Goal: Information Seeking & Learning: Learn about a topic

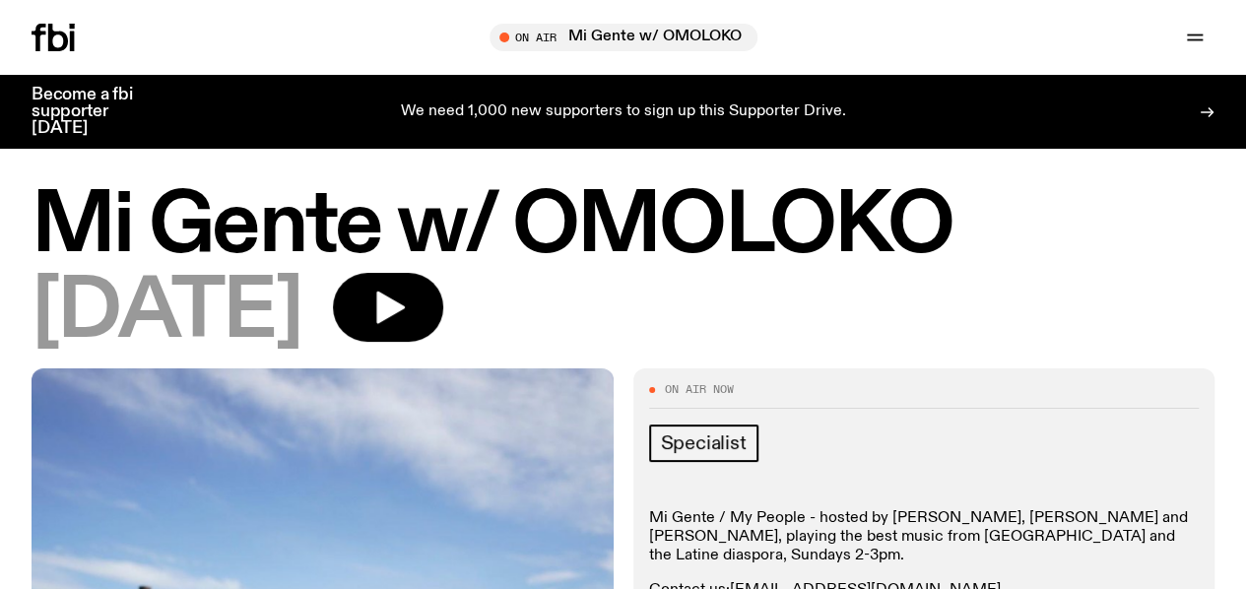
click at [0, 0] on button "button" at bounding box center [0, 0] width 0 height 0
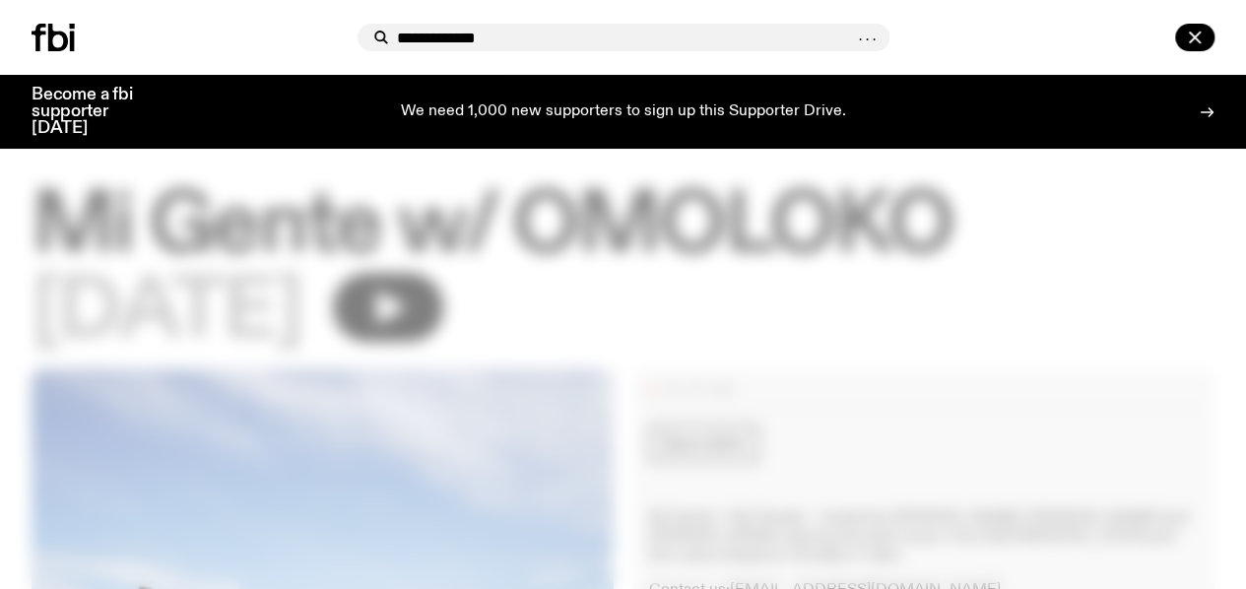
type input "**********"
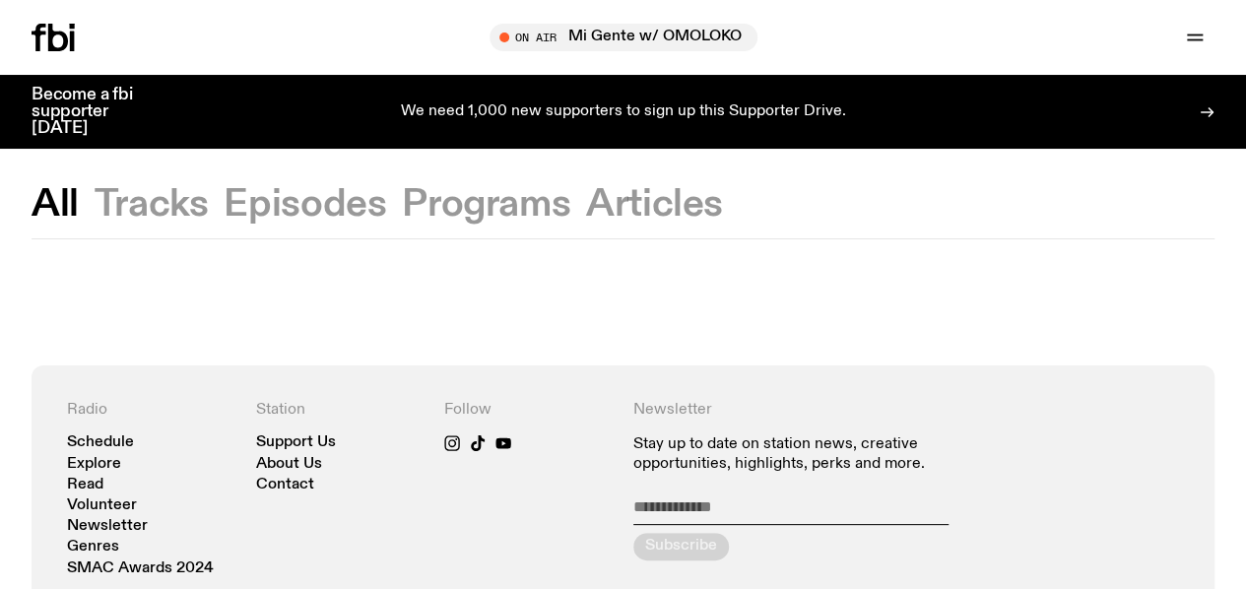
click at [151, 202] on button "Tracks" at bounding box center [152, 204] width 114 height 35
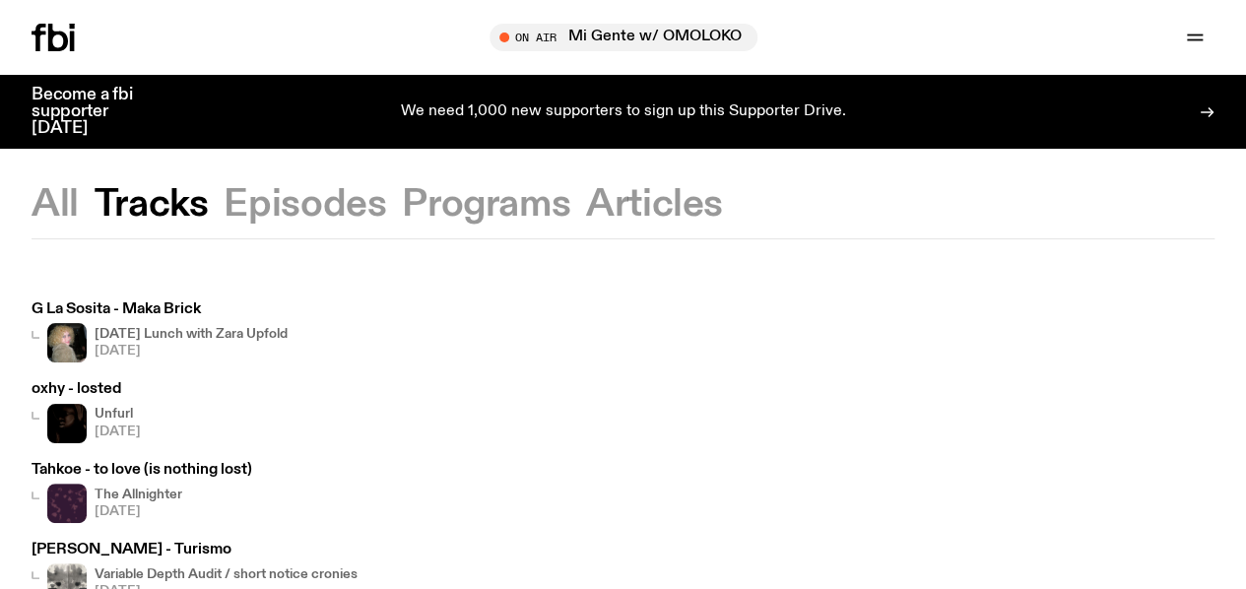
click at [160, 317] on div "G La Sosita - Maka Brick [DATE] Lunch with Zara Upfold [DATE]" at bounding box center [160, 332] width 256 height 60
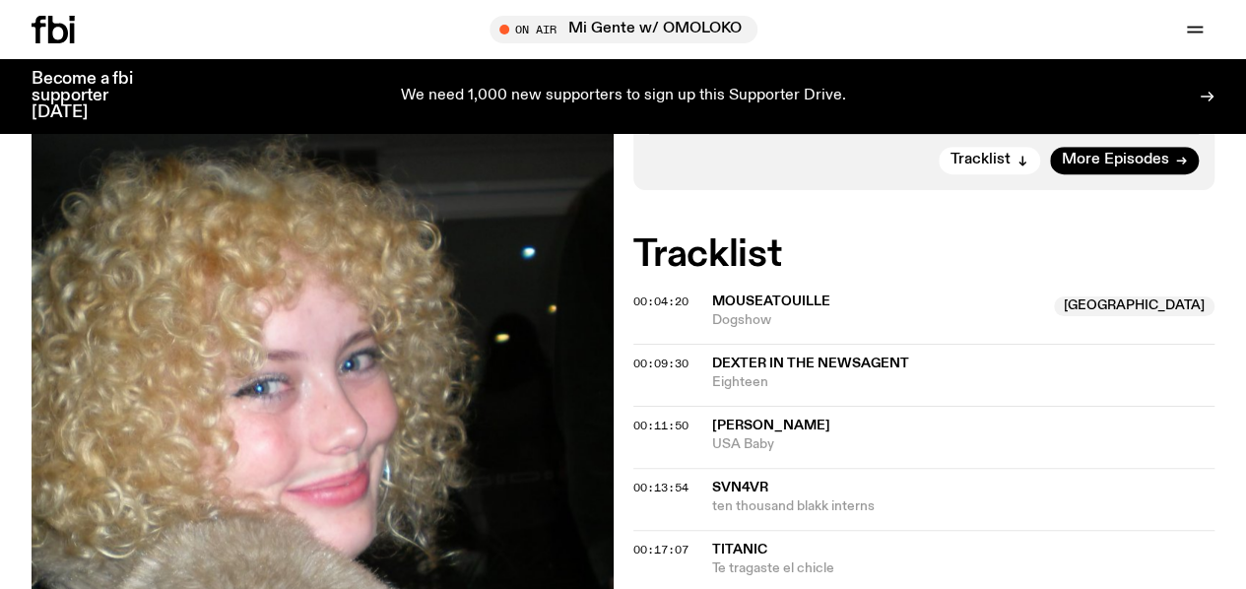
scroll to position [618, 0]
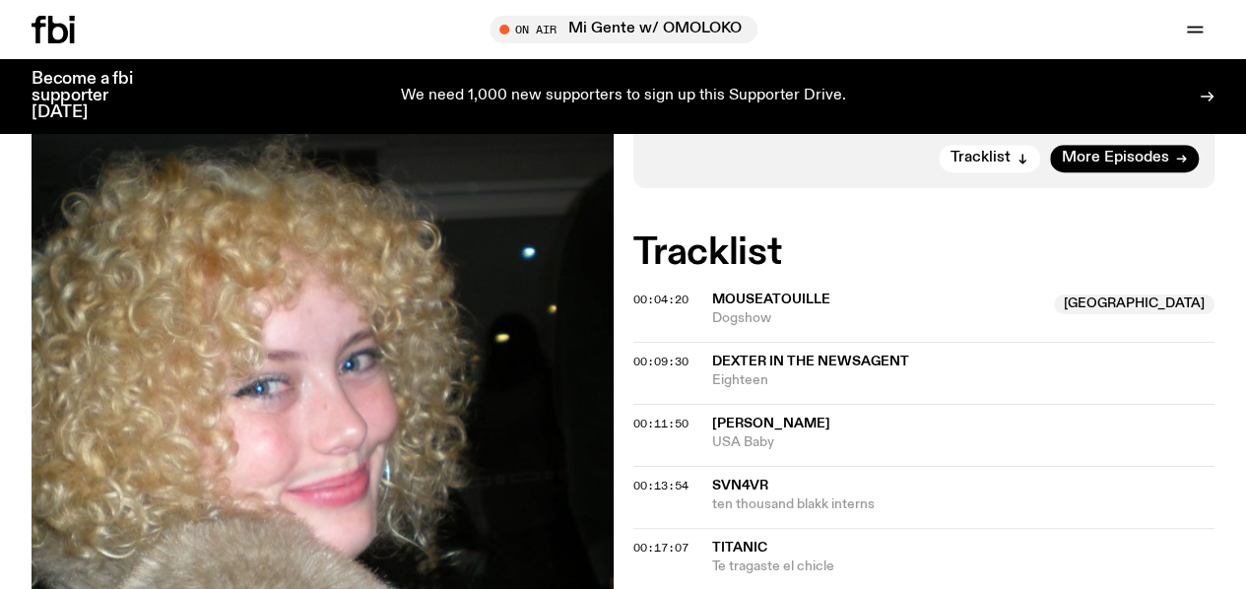
click at [932, 91] on button "button" at bounding box center [924, 81] width 28 height 20
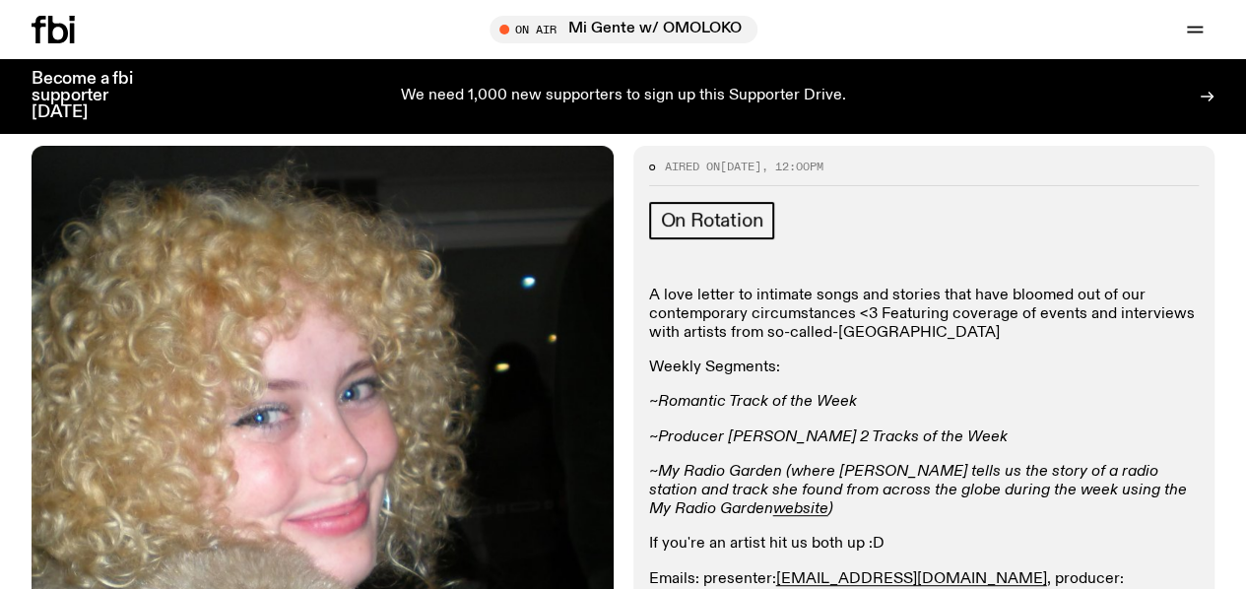
scroll to position [43, 0]
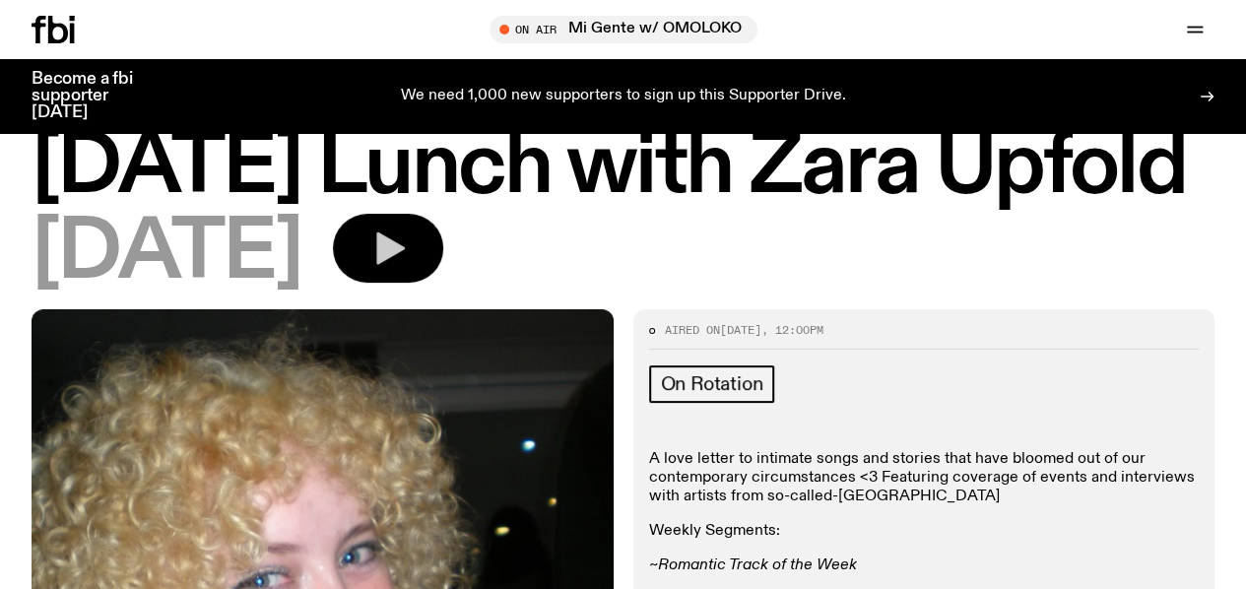
click at [405, 265] on icon "button" at bounding box center [390, 249] width 29 height 33
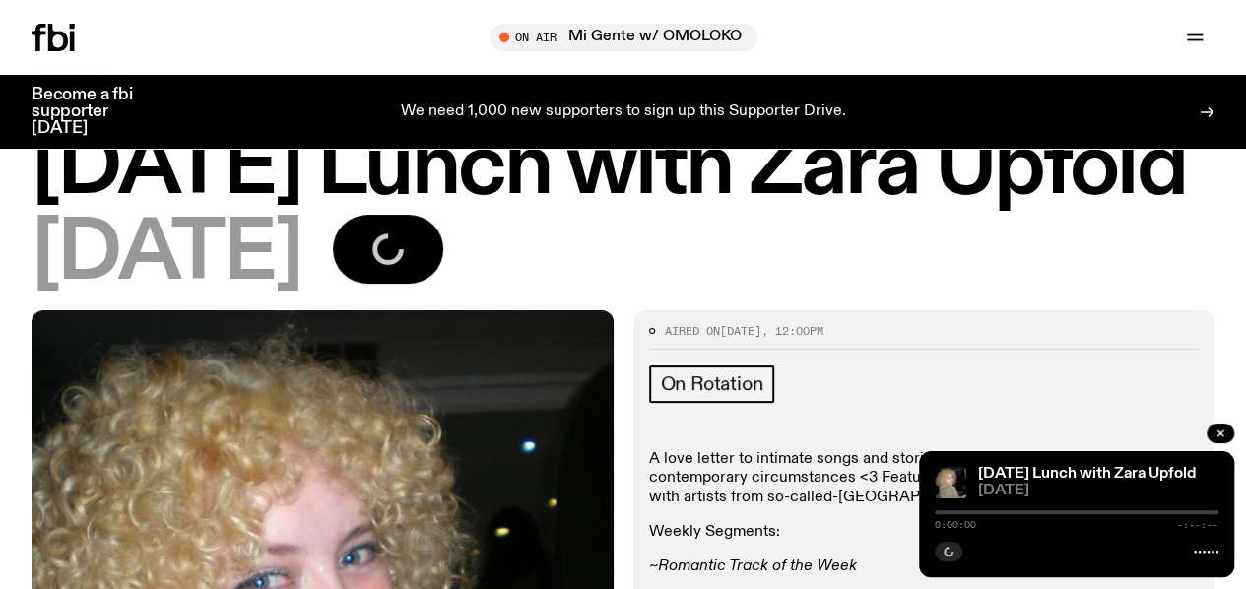
scroll to position [0, 0]
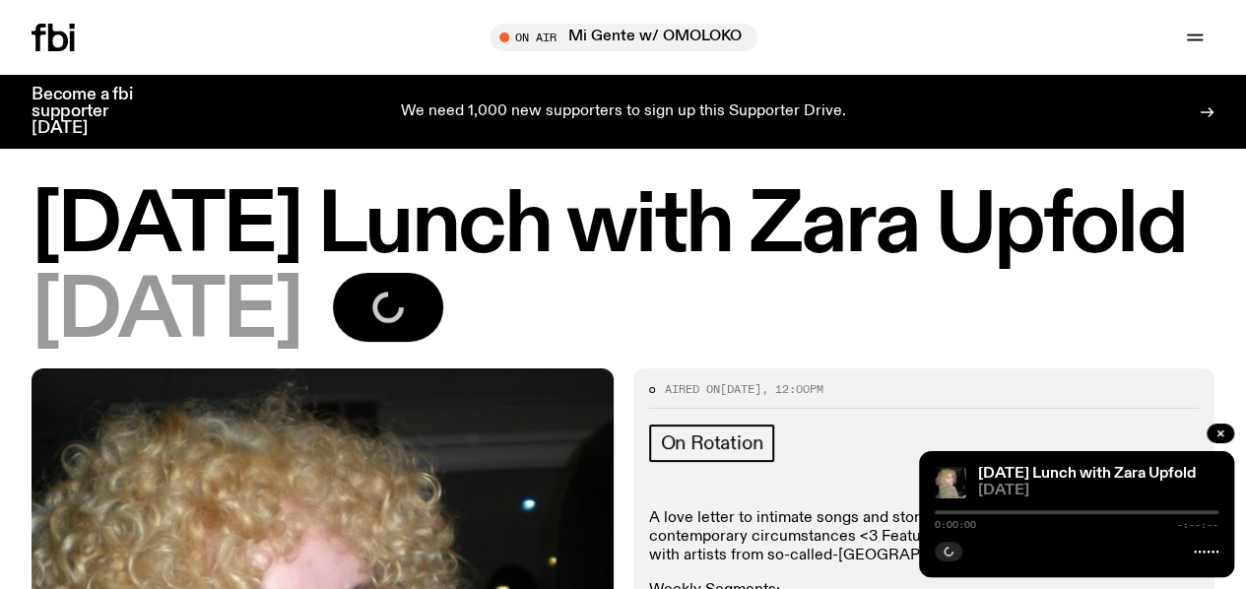
drag, startPoint x: 168, startPoint y: 64, endPoint x: 179, endPoint y: 27, distance: 39.0
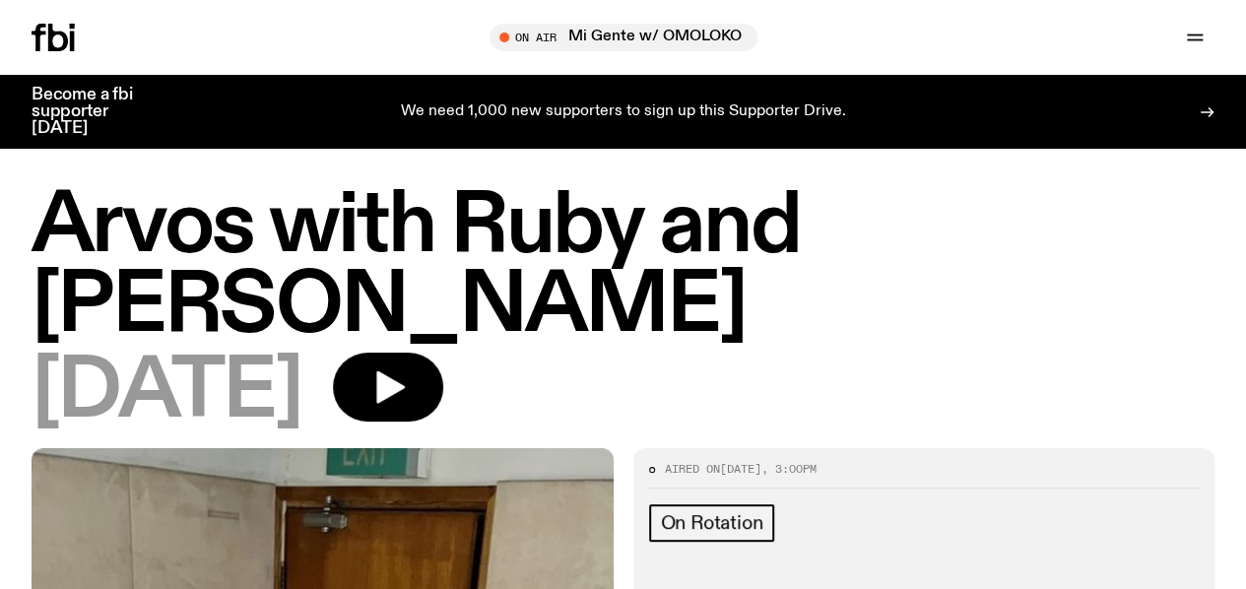
click at [0, 0] on icon "button" at bounding box center [0, 0] width 0 height 0
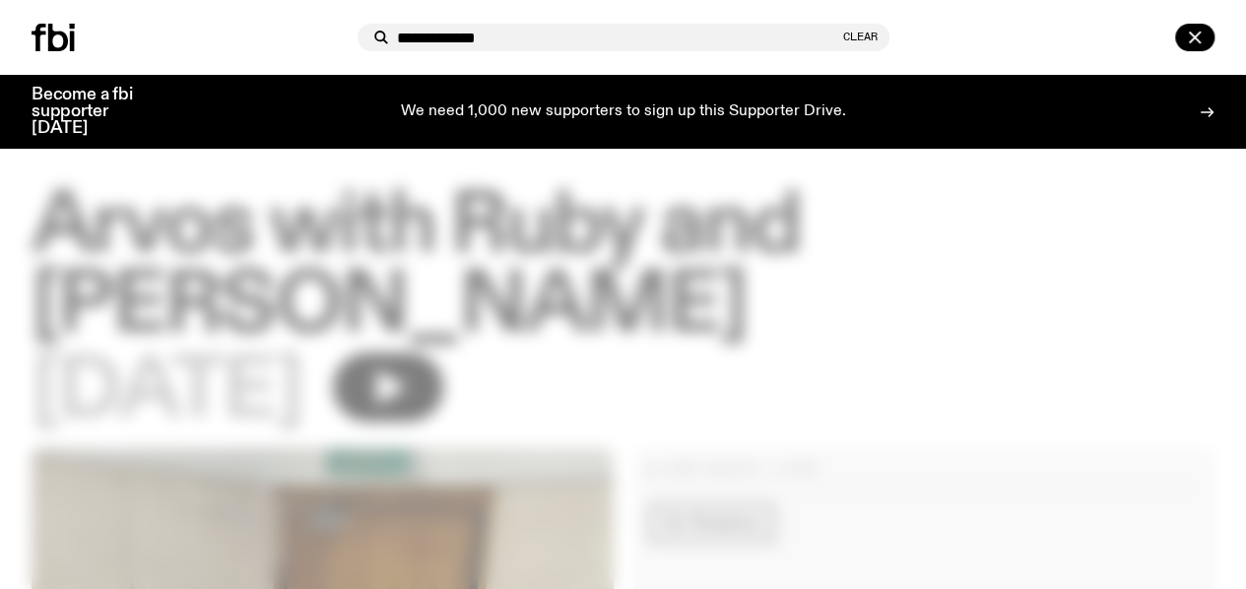
type input "**********"
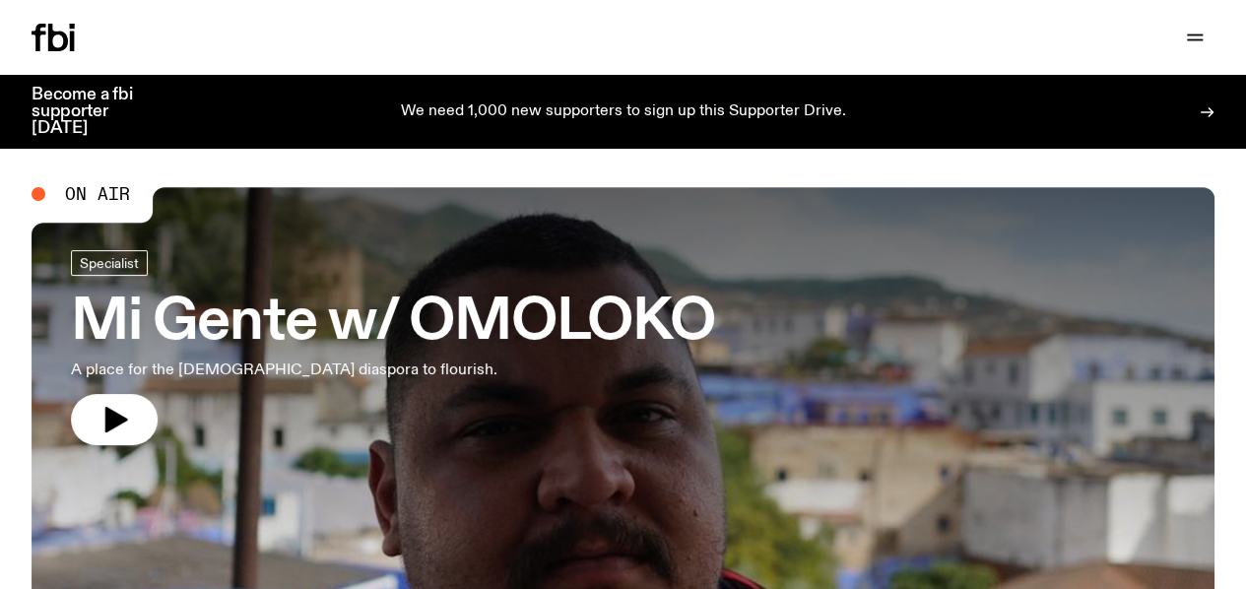
click at [0, 0] on icon "button" at bounding box center [0, 0] width 0 height 0
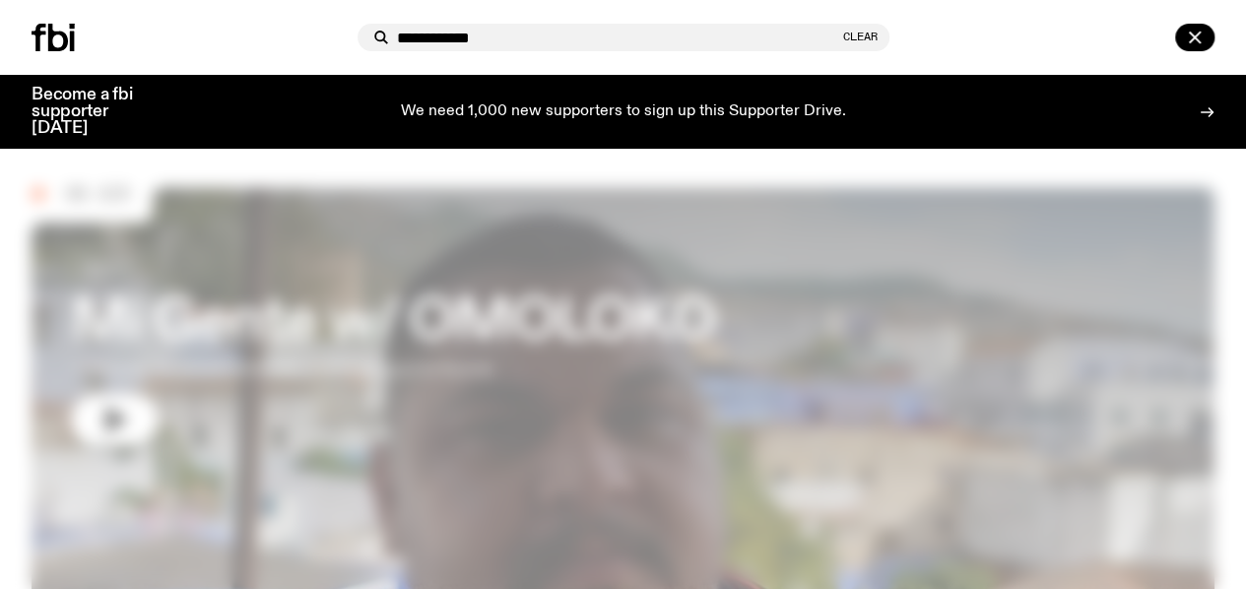
type input "**********"
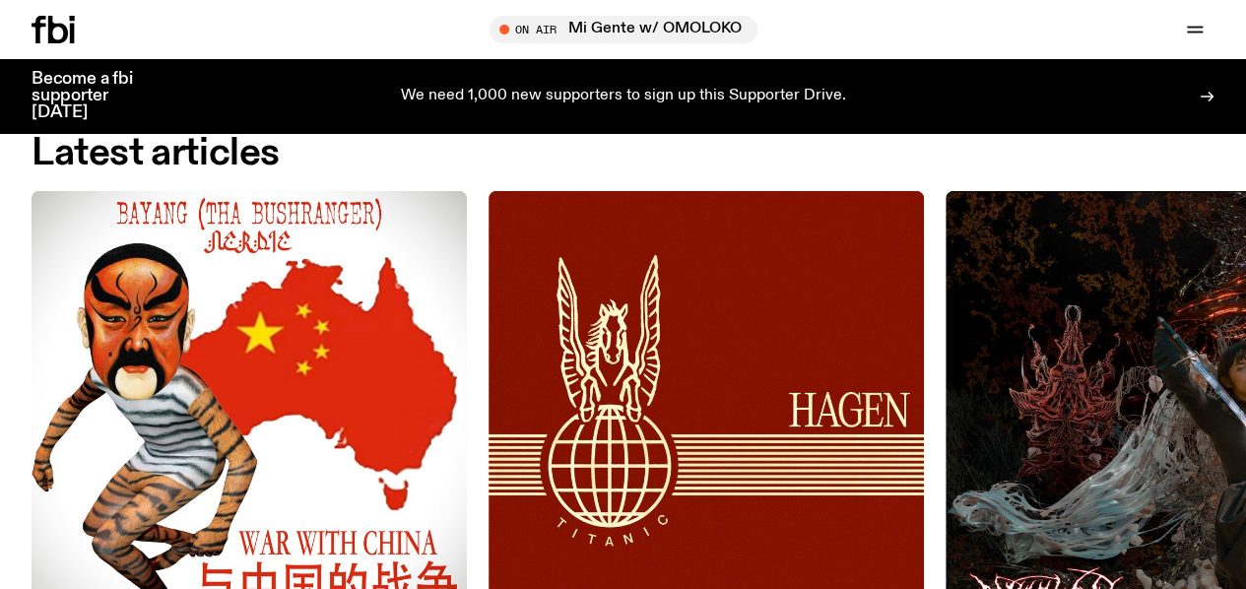
scroll to position [2182, 0]
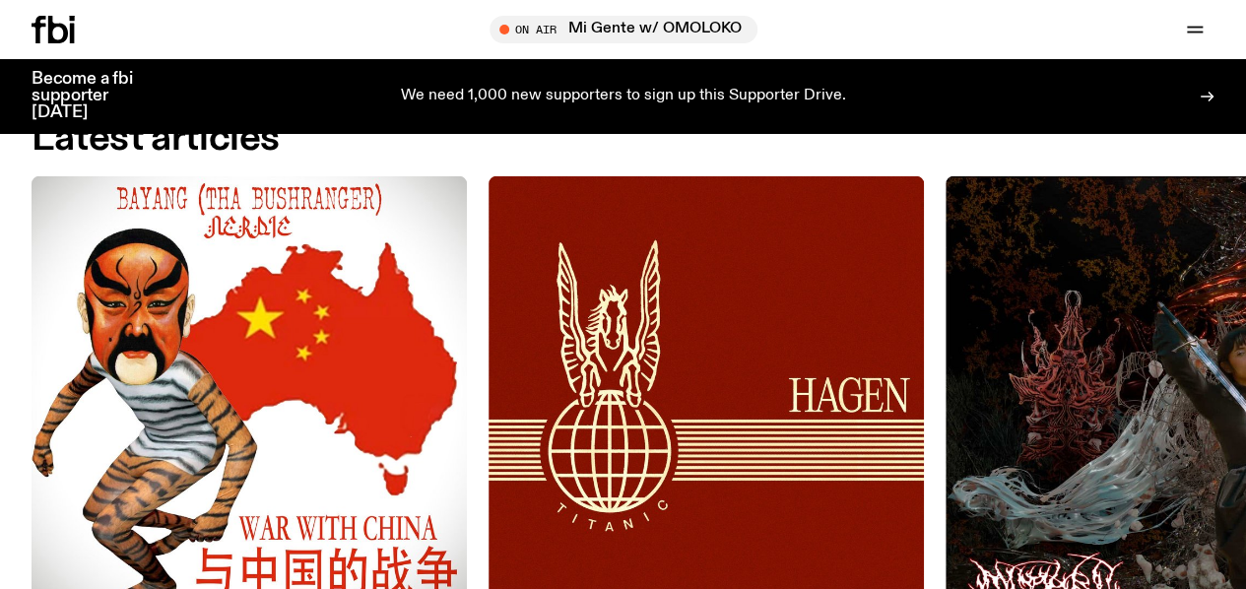
click at [0, 0] on icon "button" at bounding box center [0, 0] width 0 height 0
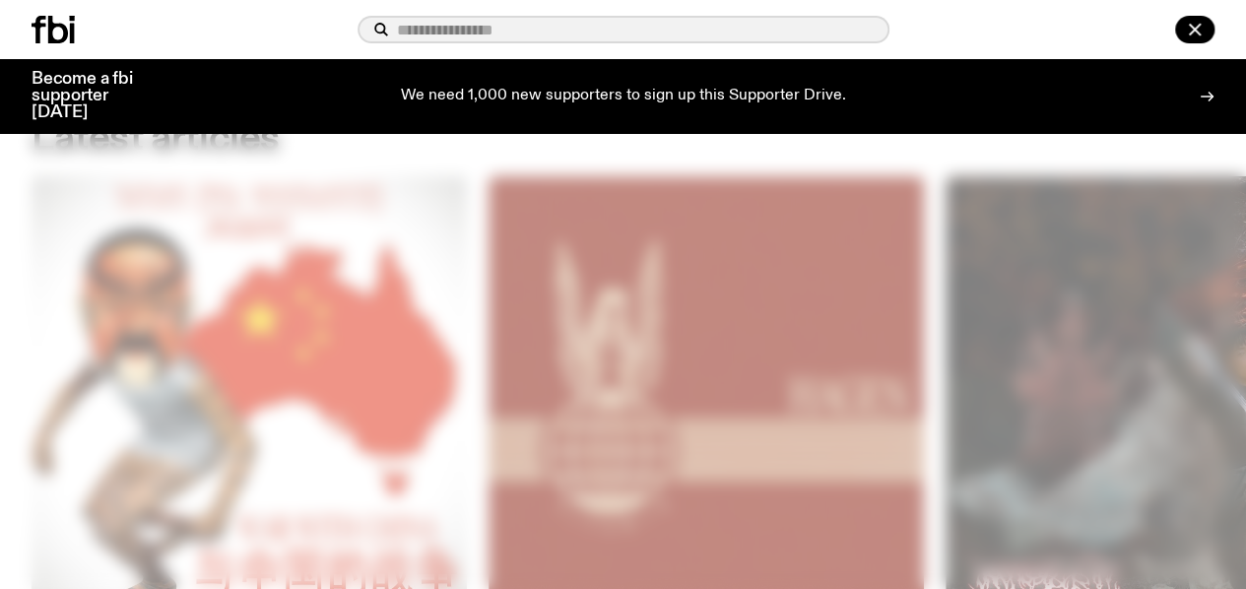
click at [692, 29] on input "text" at bounding box center [635, 30] width 477 height 17
type input "**********"
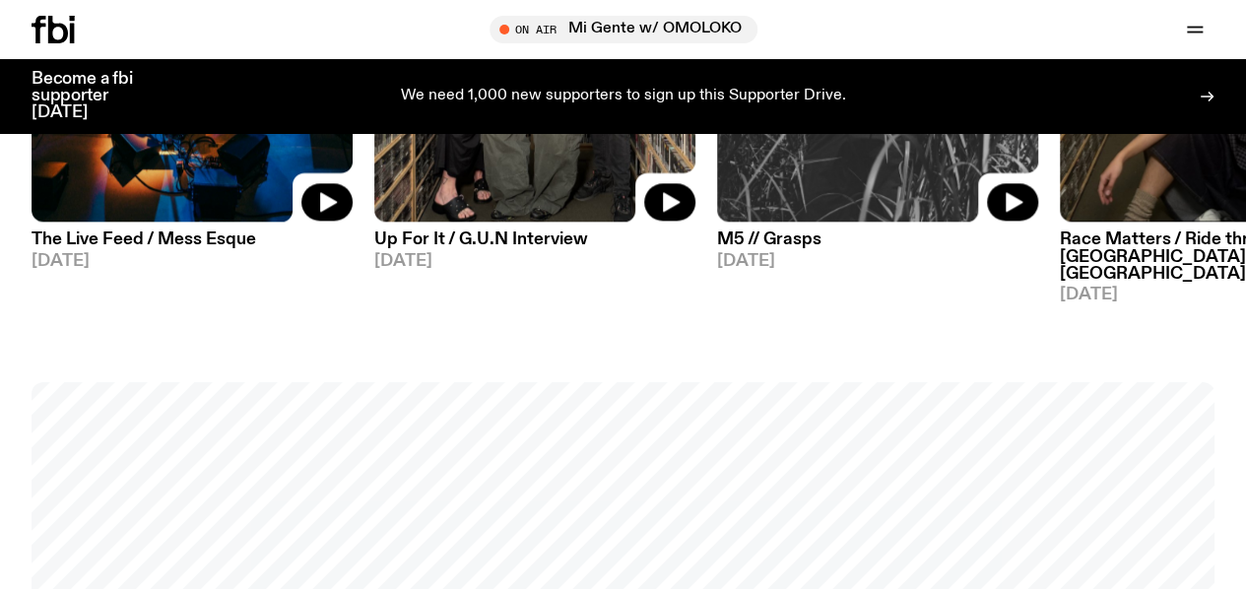
scroll to position [1179, 0]
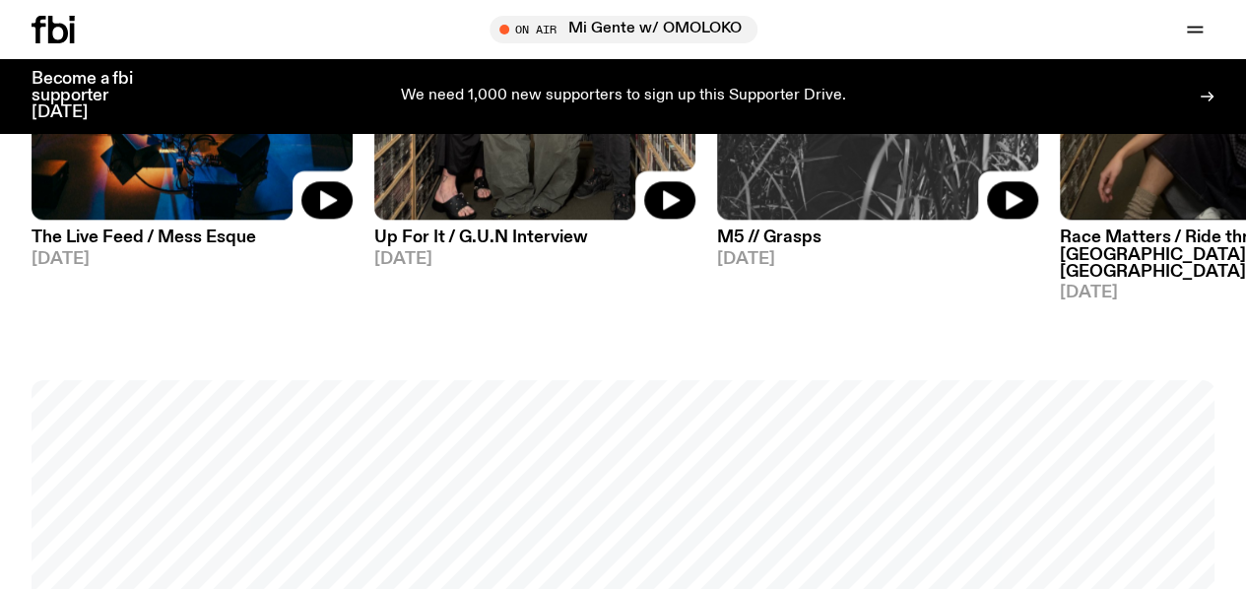
click at [0, 0] on link "Schedule" at bounding box center [0, 0] width 0 height 0
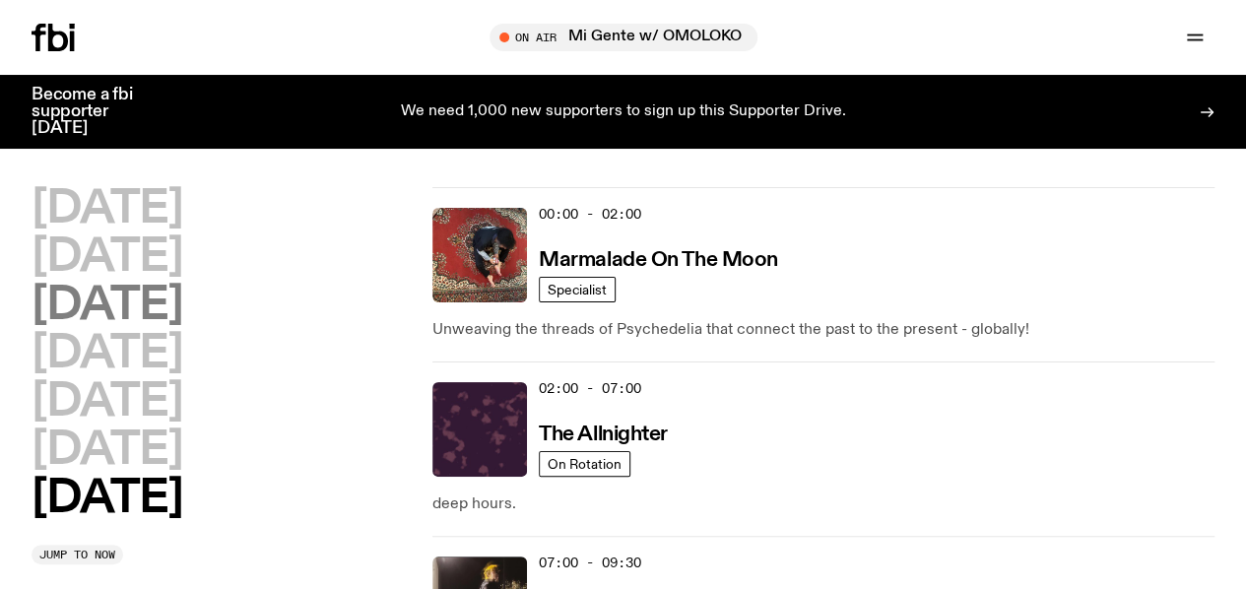
click at [182, 328] on h2 "[DATE]" at bounding box center [107, 306] width 151 height 44
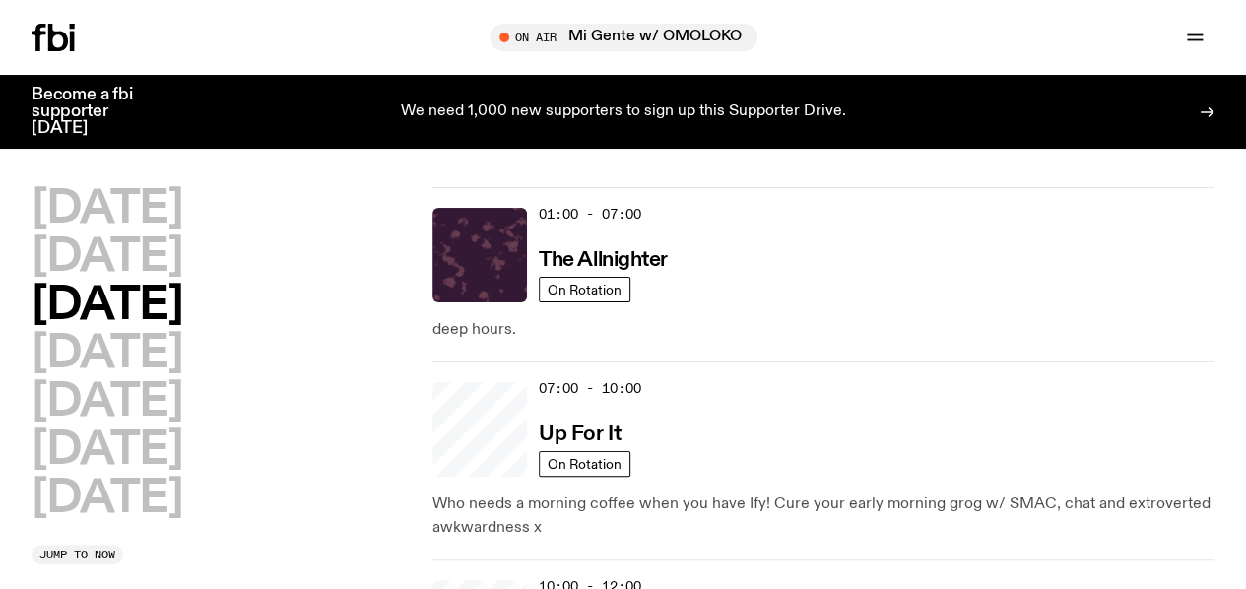
scroll to position [55, 0]
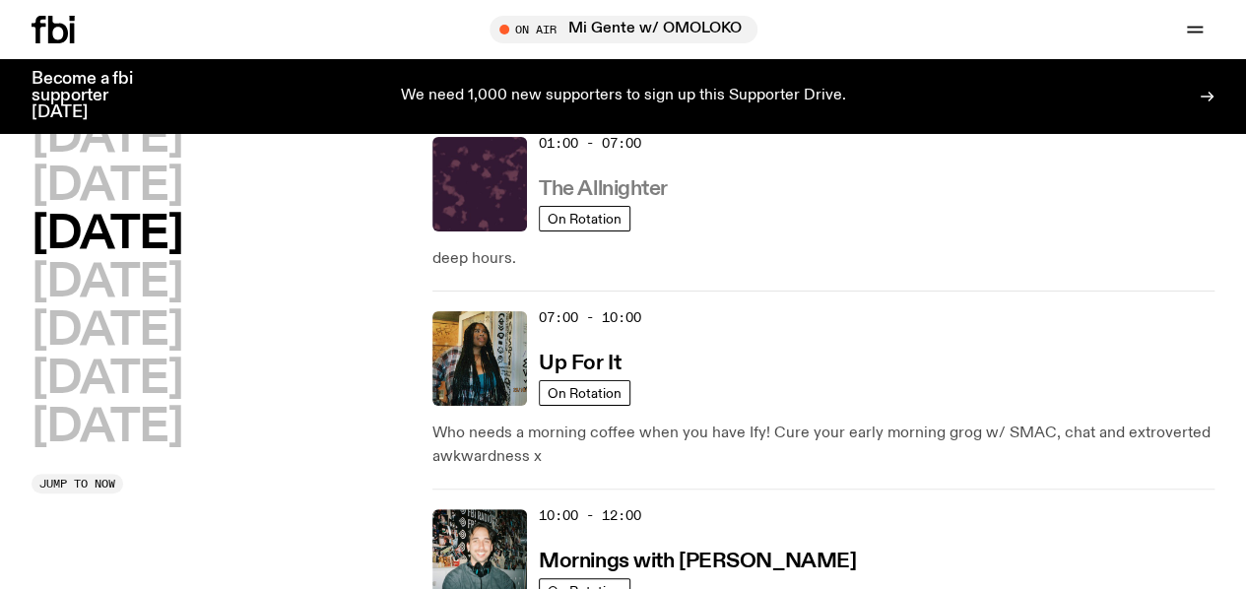
click at [609, 196] on h3 "The Allnighter" at bounding box center [603, 189] width 129 height 21
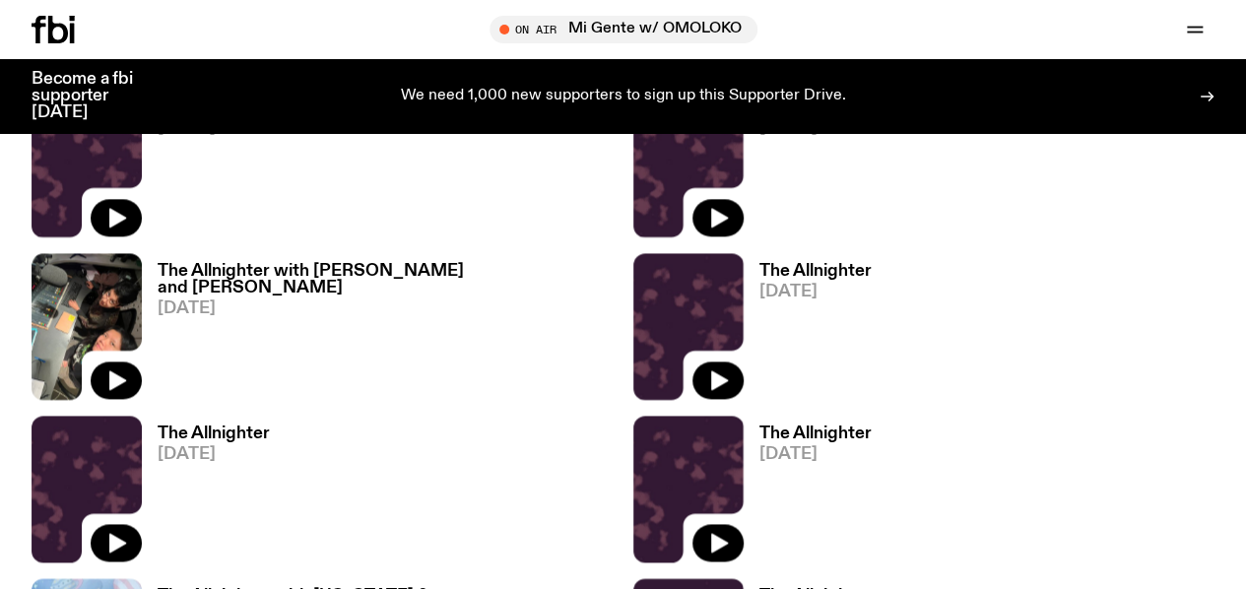
scroll to position [1198, 0]
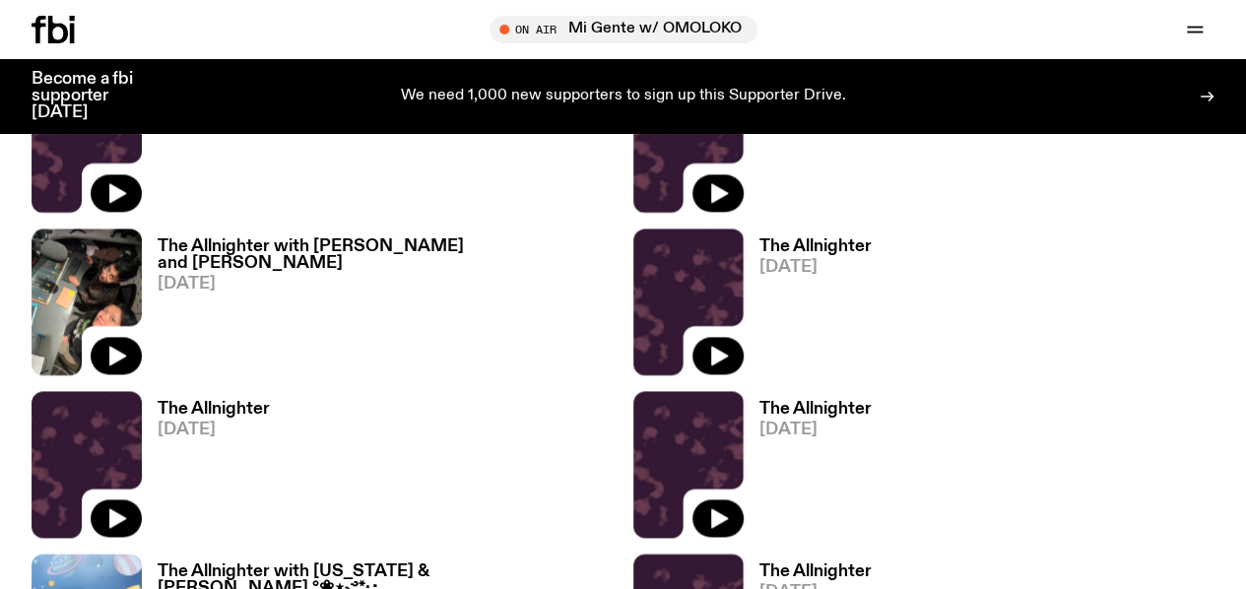
click at [140, 391] on icon at bounding box center [87, 464] width 110 height 147
click at [132, 391] on div at bounding box center [87, 464] width 110 height 147
click at [132, 500] on button "button" at bounding box center [116, 518] width 51 height 37
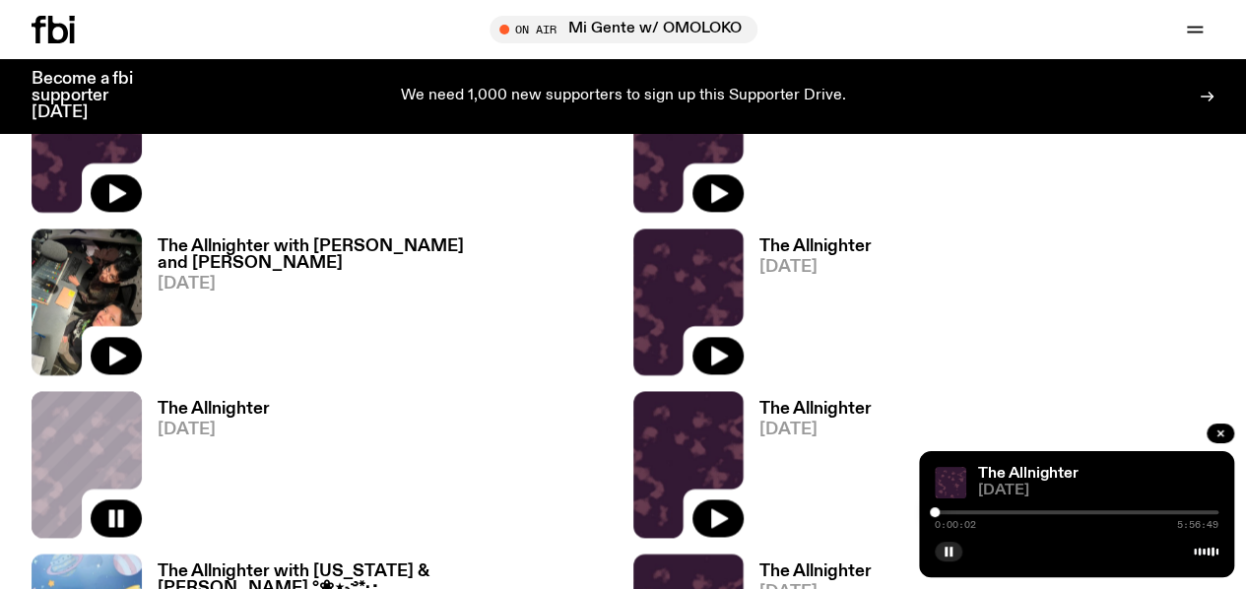
click at [1186, 484] on span "24.09.25" at bounding box center [1098, 491] width 240 height 15
click at [932, 507] on div at bounding box center [935, 512] width 10 height 10
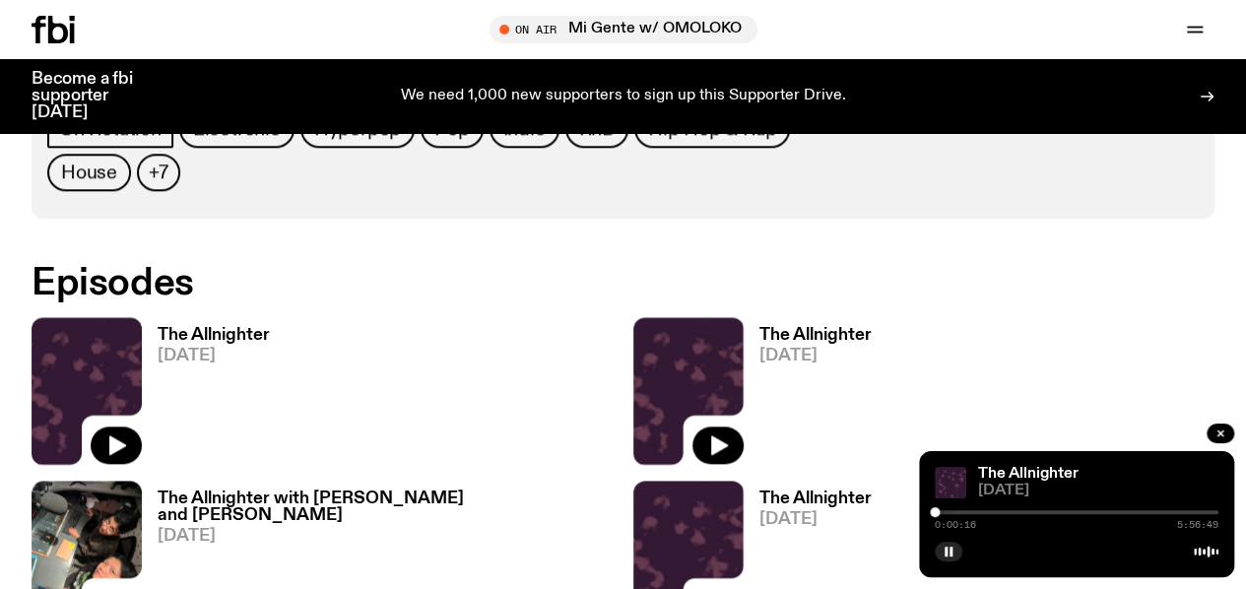
scroll to position [876, 0]
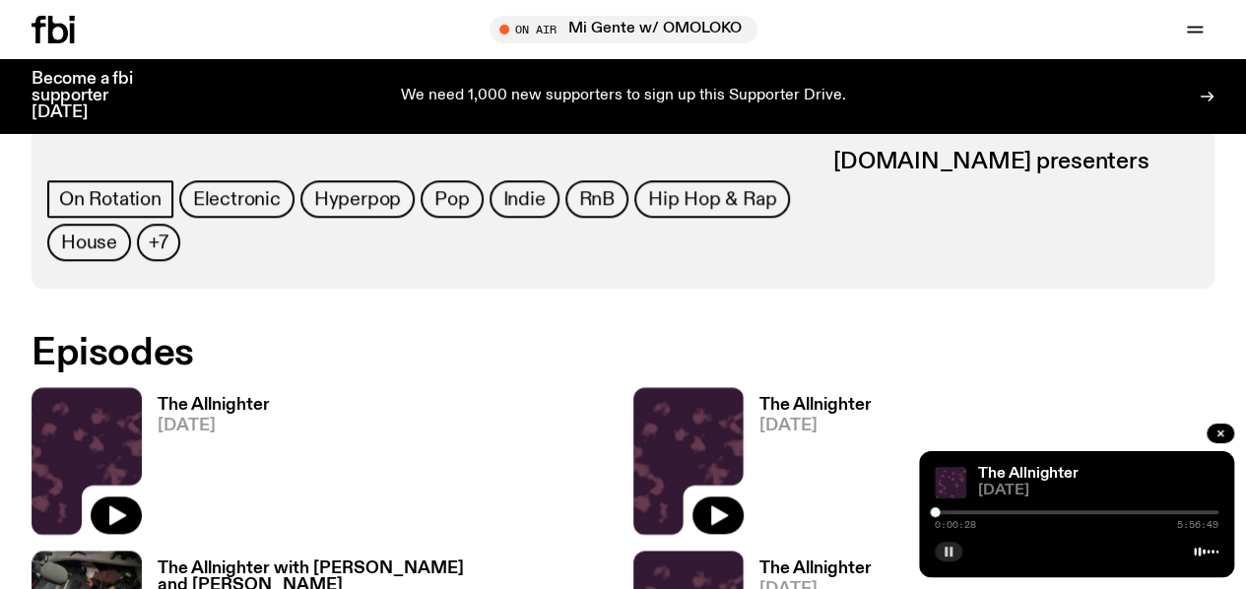
click at [944, 552] on icon "button" at bounding box center [949, 552] width 12 height 12
click at [1006, 510] on div at bounding box center [1077, 512] width 284 height 4
click at [1021, 511] on div at bounding box center [1077, 512] width 284 height 4
click at [1152, 511] on div at bounding box center [1077, 512] width 284 height 4
click at [1124, 512] on div at bounding box center [1010, 512] width 284 height 4
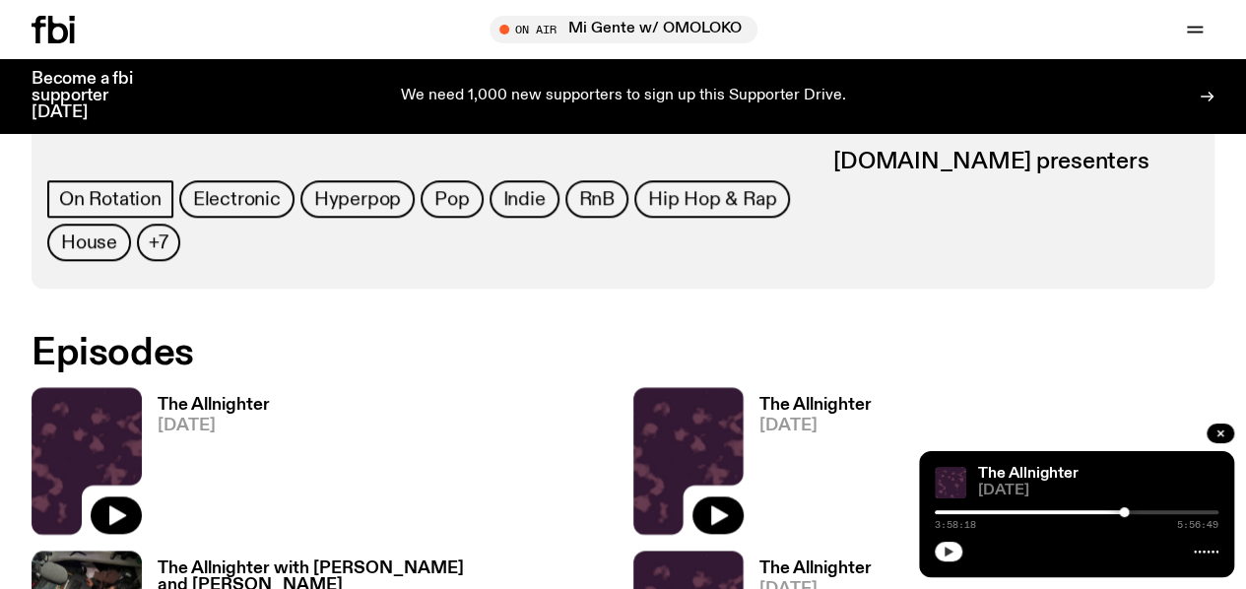
click at [1109, 511] on div at bounding box center [982, 512] width 284 height 4
click at [1094, 509] on div "3:39:42 5:56:49" at bounding box center [1077, 518] width 284 height 24
click at [1088, 511] on div at bounding box center [968, 512] width 284 height 4
drag, startPoint x: 1088, startPoint y: 511, endPoint x: 1094, endPoint y: 520, distance: 10.7
click at [1094, 520] on div "3:19:53 5:56:49" at bounding box center [1077, 518] width 284 height 24
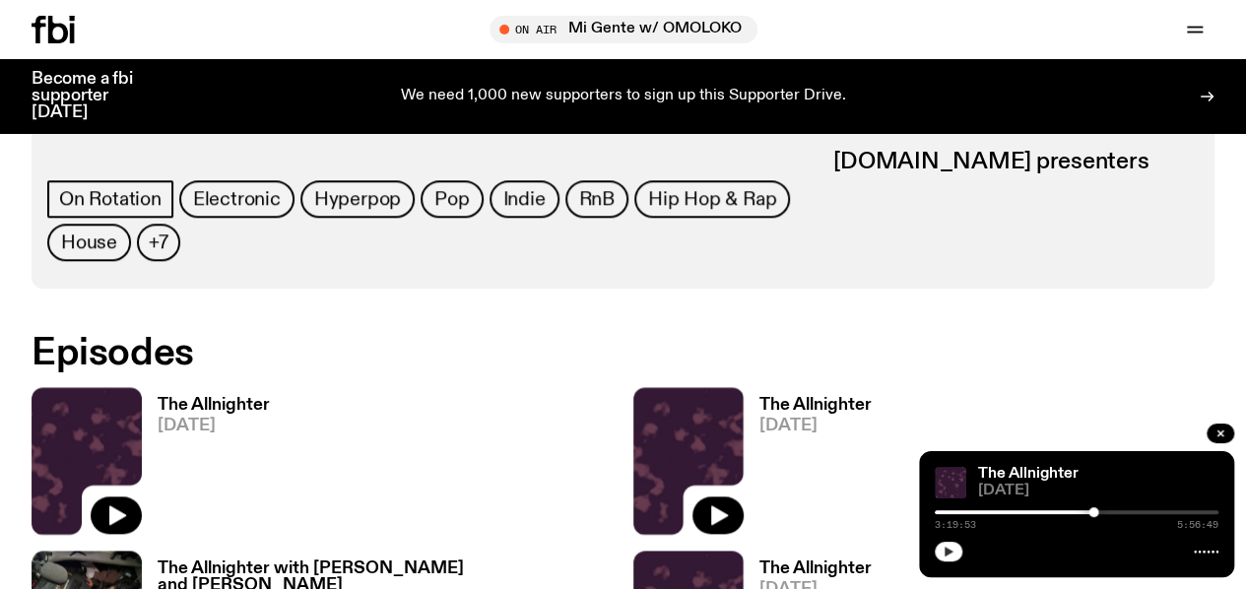
drag, startPoint x: 932, startPoint y: 547, endPoint x: 947, endPoint y: 548, distance: 14.8
click at [947, 548] on div "The Allnighter 24.09.25 3:19:53 5:56:49" at bounding box center [1076, 514] width 315 height 126
click at [947, 548] on icon "button" at bounding box center [949, 552] width 12 height 12
click at [1101, 510] on div at bounding box center [1077, 512] width 284 height 4
click at [1096, 511] on div at bounding box center [1096, 512] width 10 height 10
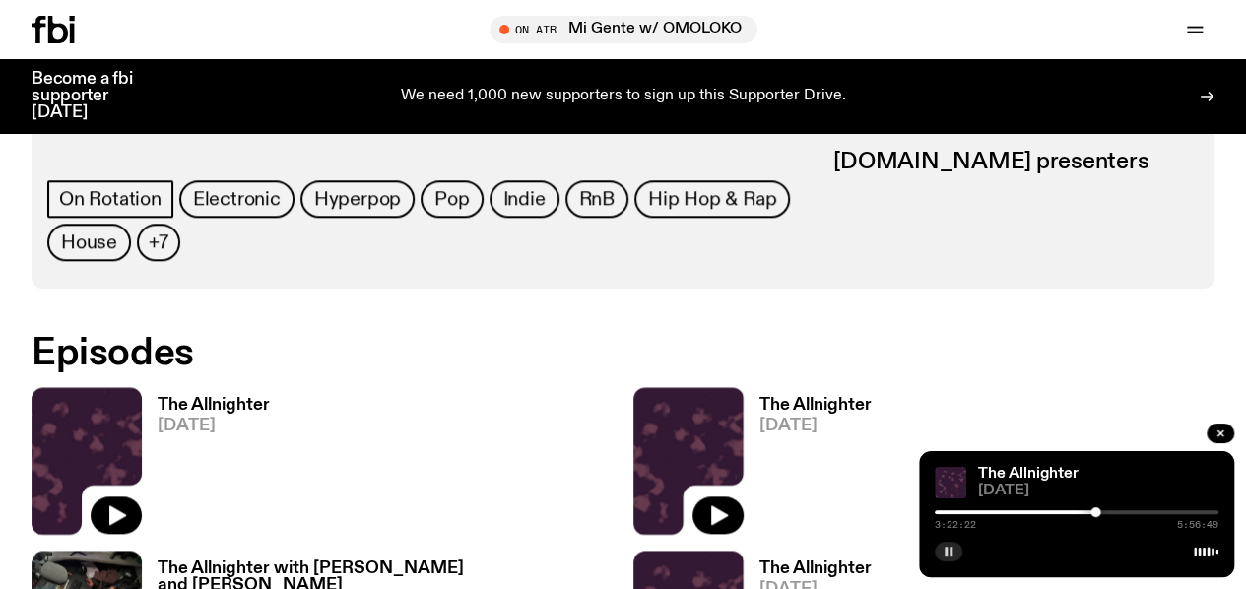
click at [1096, 511] on div at bounding box center [1096, 512] width 10 height 10
click at [1099, 511] on div at bounding box center [1099, 512] width 10 height 10
click at [1102, 512] on div at bounding box center [1100, 512] width 10 height 10
click at [1107, 513] on div at bounding box center [1105, 512] width 10 height 10
click at [1107, 513] on div at bounding box center [1108, 512] width 10 height 10
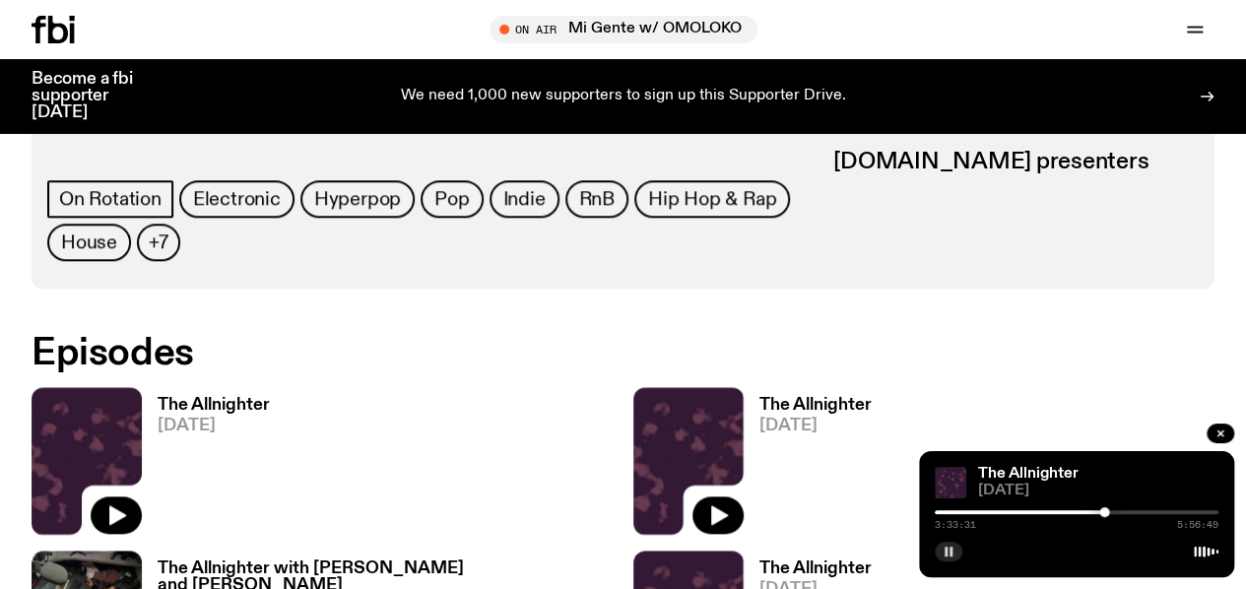
click at [1105, 514] on div at bounding box center [1105, 512] width 10 height 10
click at [1107, 515] on div at bounding box center [1108, 512] width 10 height 10
click at [1109, 515] on div at bounding box center [1110, 512] width 10 height 10
click at [1113, 515] on div at bounding box center [1113, 512] width 10 height 10
click at [1115, 515] on div at bounding box center [1115, 512] width 10 height 10
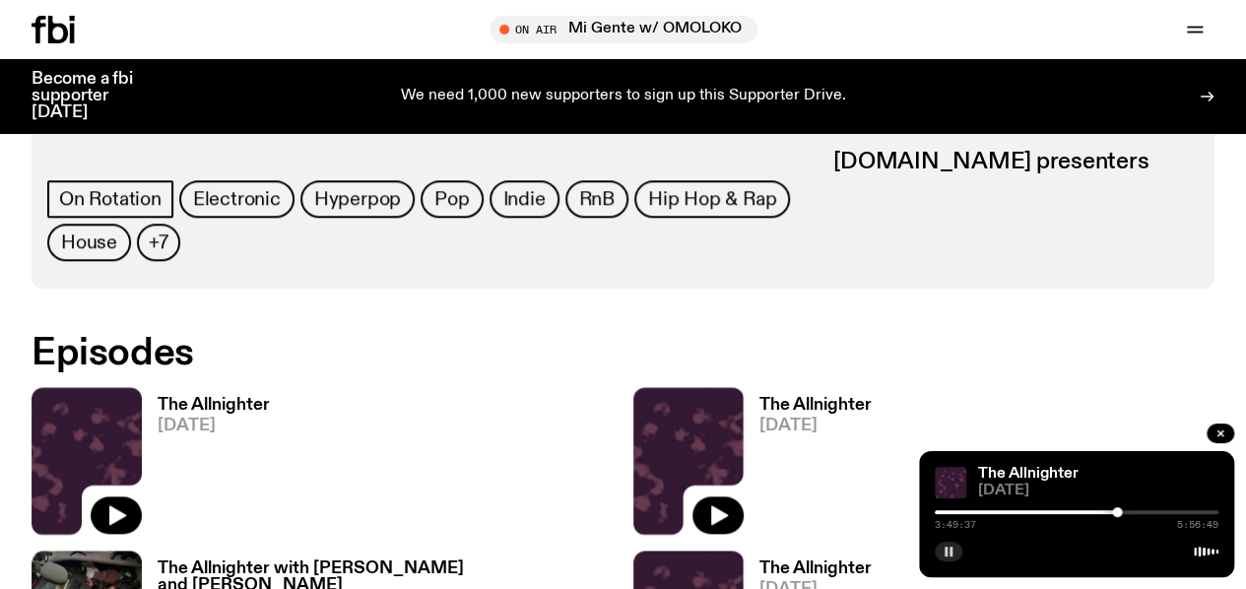
click at [1117, 515] on div at bounding box center [1117, 512] width 10 height 10
click at [1123, 515] on div at bounding box center [1123, 512] width 10 height 10
click at [1126, 517] on div "4:00:46 5:56:49" at bounding box center [1077, 518] width 284 height 24
click at [1129, 514] on div at bounding box center [1127, 512] width 10 height 10
click at [1134, 513] on div at bounding box center [1129, 512] width 10 height 10
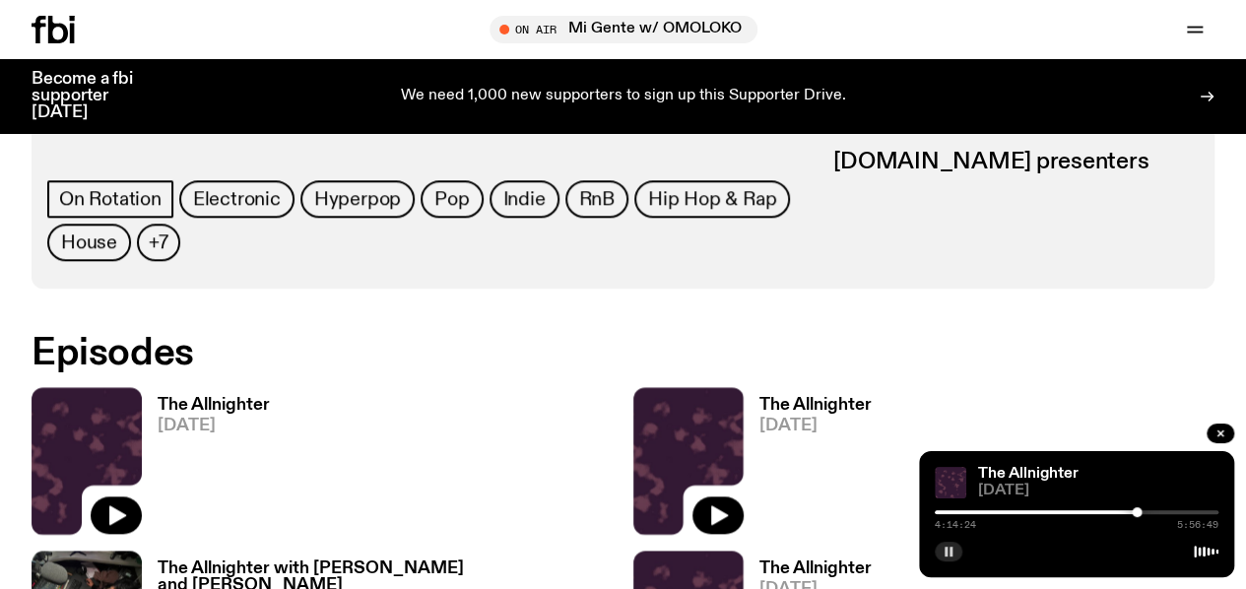
click at [1141, 512] on div at bounding box center [1137, 512] width 10 height 10
click at [1143, 512] on div at bounding box center [1143, 512] width 10 height 10
click at [1145, 512] on div at bounding box center [1145, 512] width 10 height 10
click at [1148, 513] on div at bounding box center [1148, 512] width 10 height 10
click at [1145, 514] on div at bounding box center [1145, 512] width 10 height 10
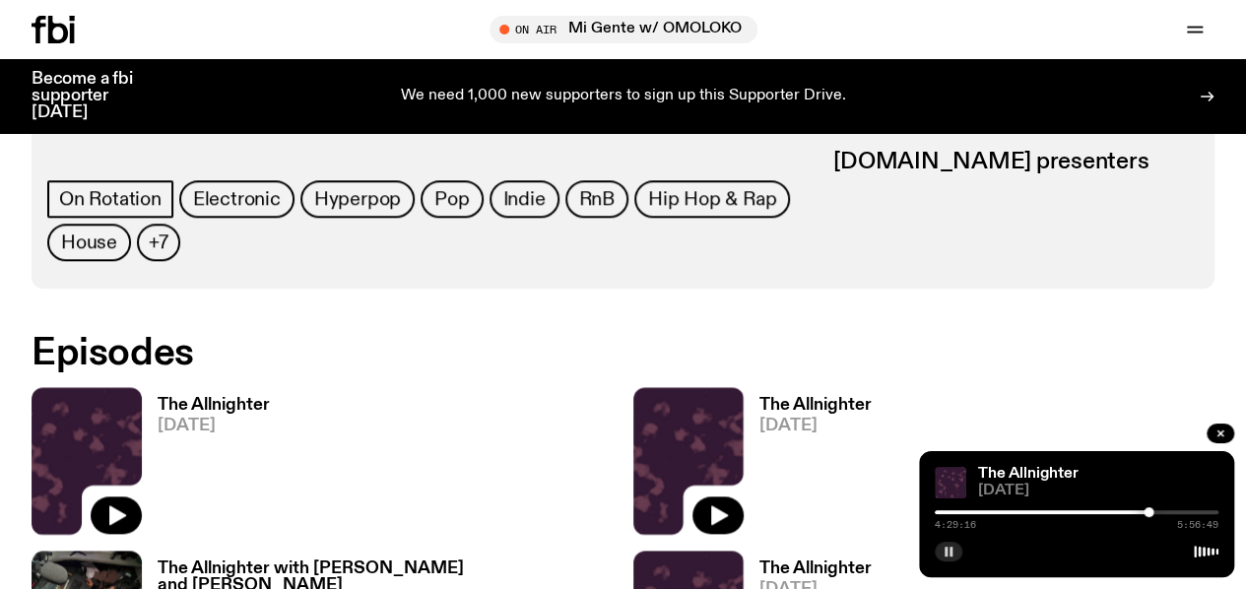
click at [1149, 515] on div at bounding box center [1149, 512] width 10 height 10
click at [1153, 517] on div "4:30:30 5:56:49" at bounding box center [1077, 518] width 284 height 24
click at [1161, 511] on div at bounding box center [1157, 512] width 10 height 10
click at [1169, 511] on div at bounding box center [1169, 512] width 10 height 10
click at [1059, 510] on div at bounding box center [1027, 512] width 284 height 4
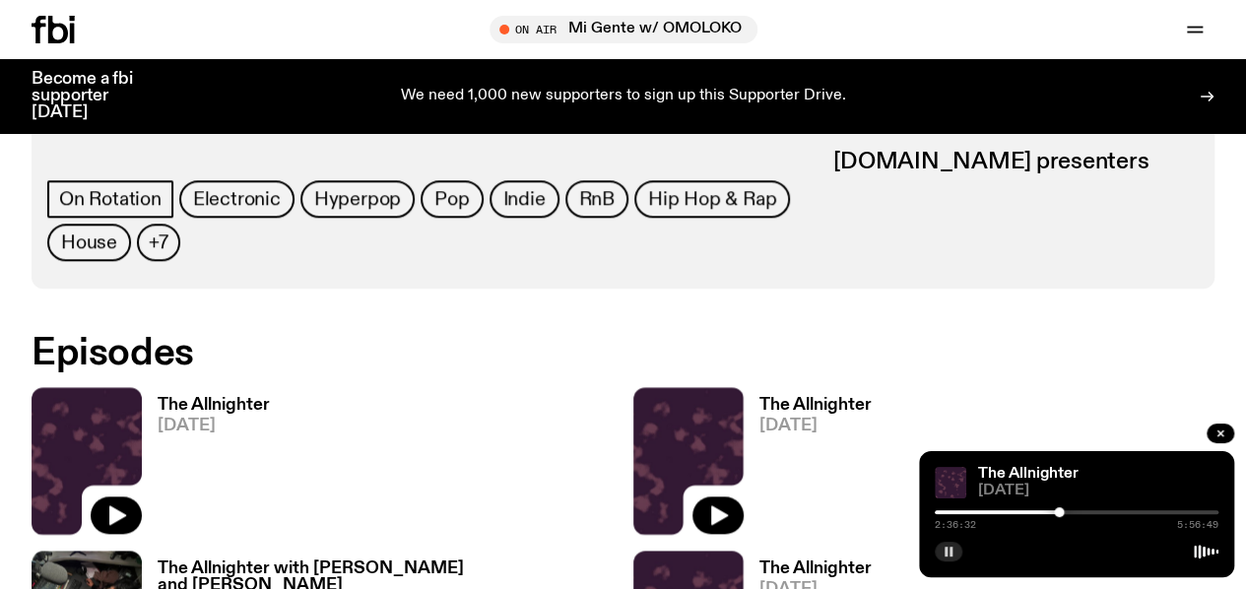
click at [1068, 513] on div at bounding box center [1077, 512] width 284 height 4
click at [1095, 498] on span "24.09.25" at bounding box center [1098, 491] width 240 height 15
click at [1015, 466] on link "The Allnighter" at bounding box center [1028, 474] width 101 height 16
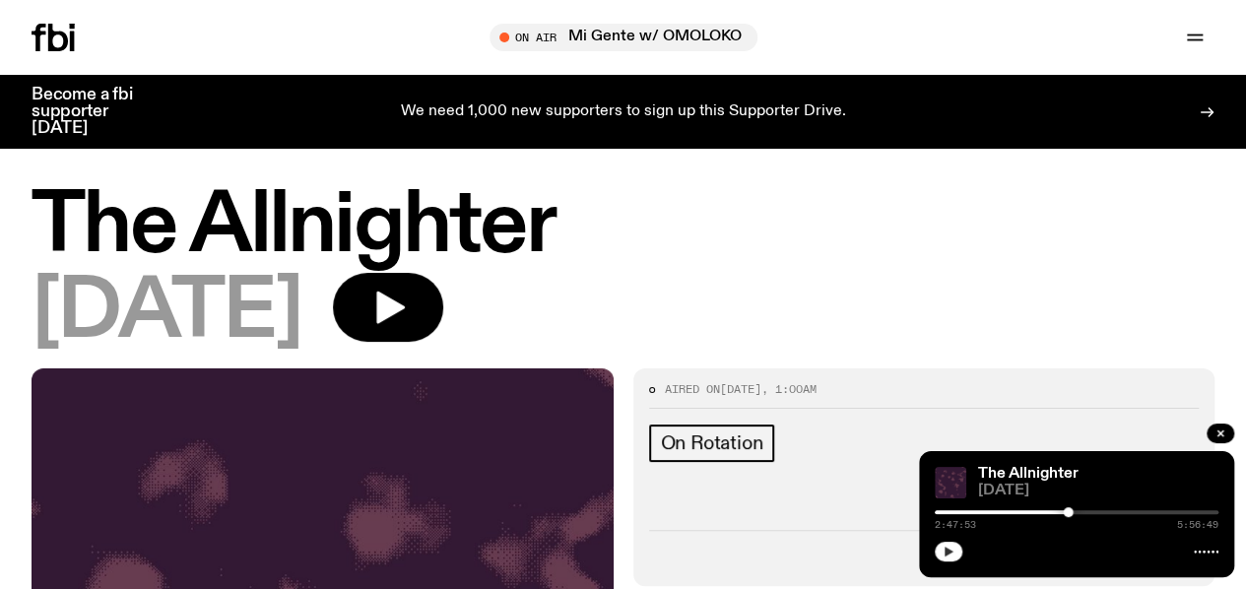
click at [952, 551] on icon "button" at bounding box center [949, 552] width 12 height 12
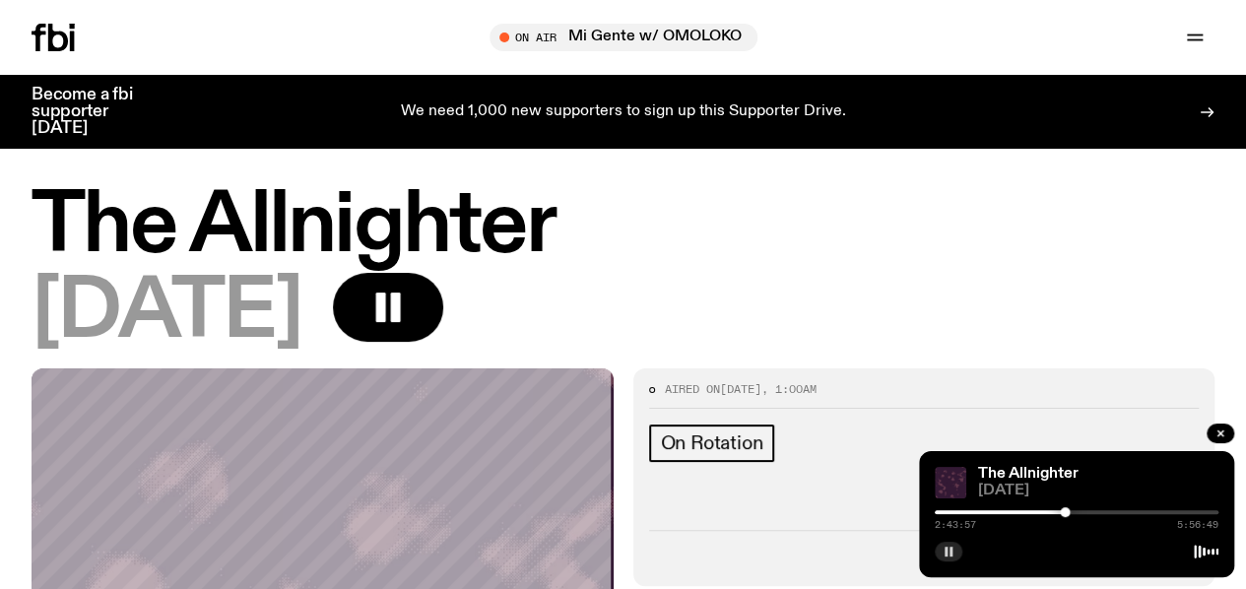
click at [1065, 514] on div at bounding box center [1065, 512] width 10 height 10
click at [1060, 514] on div at bounding box center [1060, 512] width 10 height 10
click at [1056, 515] on div at bounding box center [1056, 512] width 10 height 10
click at [1057, 515] on div at bounding box center [1056, 512] width 10 height 10
click at [1054, 515] on div at bounding box center [1054, 512] width 10 height 10
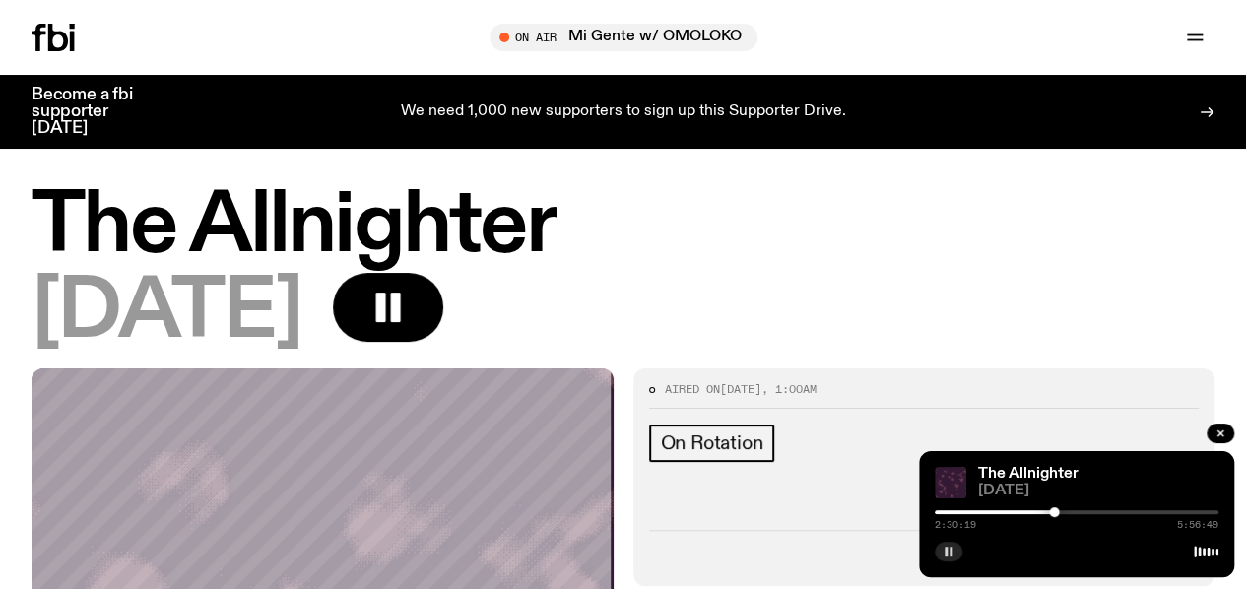
click at [1054, 515] on div at bounding box center [1054, 512] width 10 height 10
click at [1050, 515] on div at bounding box center [1050, 512] width 10 height 10
click at [1052, 515] on div at bounding box center [1052, 512] width 10 height 10
drag, startPoint x: 1052, startPoint y: 515, endPoint x: 1040, endPoint y: 517, distance: 12.0
click at [1040, 517] on div "2:12:59 5:56:49" at bounding box center [1077, 518] width 284 height 24
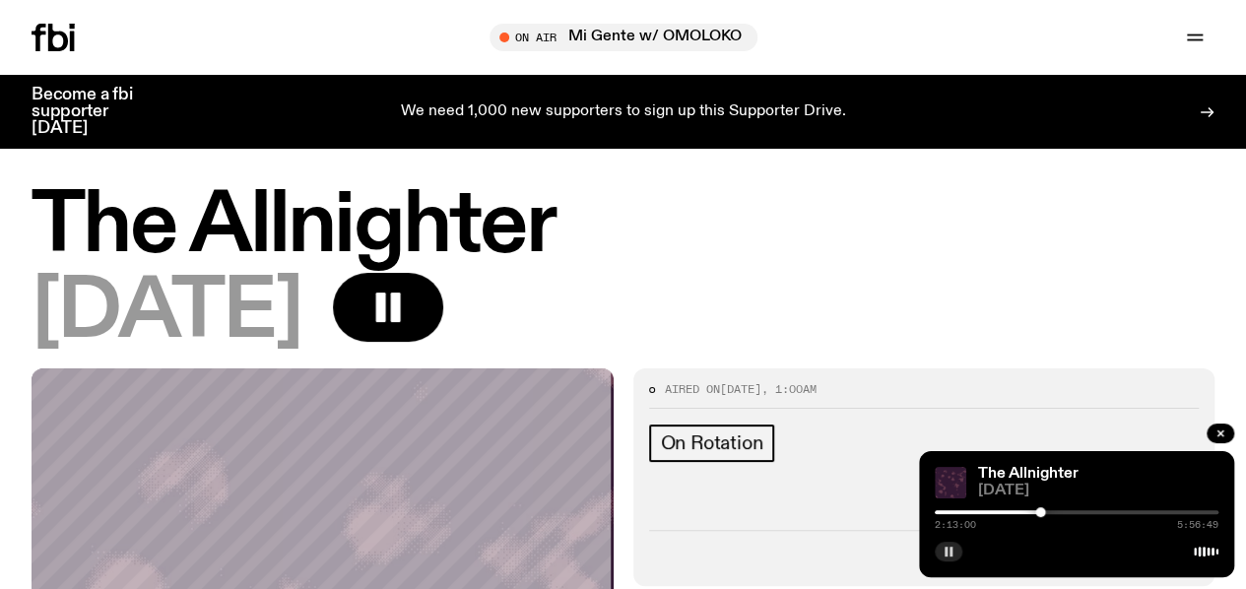
drag, startPoint x: 1040, startPoint y: 517, endPoint x: 1042, endPoint y: 505, distance: 12.0
click at [1042, 505] on div "The Allnighter 24.09.25 2:13:00 5:56:49" at bounding box center [1076, 514] width 315 height 126
click at [1042, 509] on div "2:13:01 5:56:49" at bounding box center [1077, 518] width 284 height 24
click at [1042, 509] on div at bounding box center [1043, 512] width 10 height 10
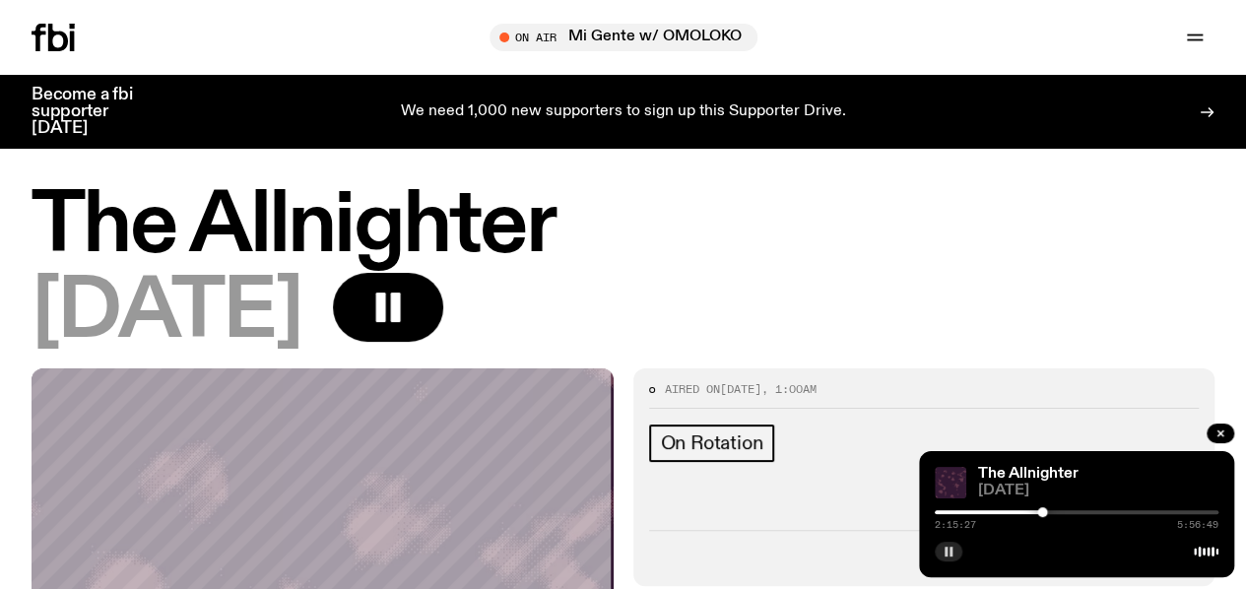
click at [1042, 509] on div at bounding box center [1043, 512] width 10 height 10
click at [1044, 509] on div at bounding box center [1043, 512] width 10 height 10
click at [1019, 511] on div at bounding box center [903, 512] width 284 height 4
click at [985, 512] on div at bounding box center [877, 512] width 284 height 4
click at [1027, 515] on div "1:03:36 5:56:49" at bounding box center [1077, 518] width 284 height 24
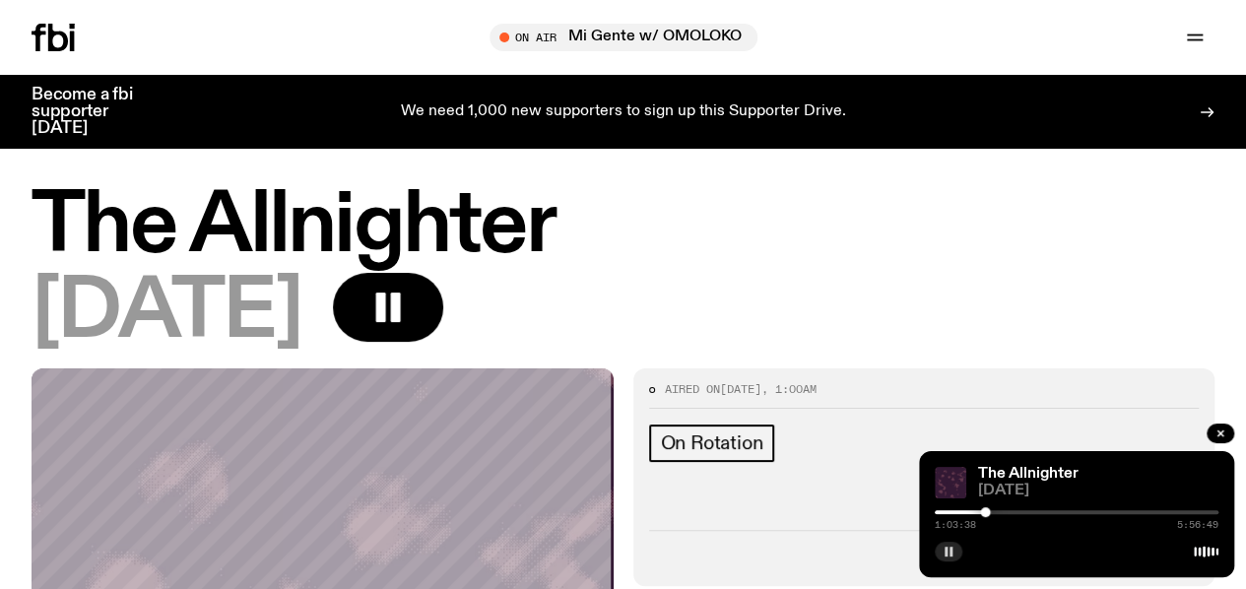
click at [999, 515] on div "1:03:38 5:56:49" at bounding box center [1077, 518] width 284 height 24
click at [1005, 510] on div at bounding box center [1077, 512] width 284 height 4
click at [1028, 514] on div "1:28:22 5:56:49" at bounding box center [1077, 518] width 284 height 24
click at [1022, 512] on div "1:28:23 5:56:49" at bounding box center [1077, 518] width 284 height 24
click at [1022, 512] on div at bounding box center [1077, 512] width 284 height 4
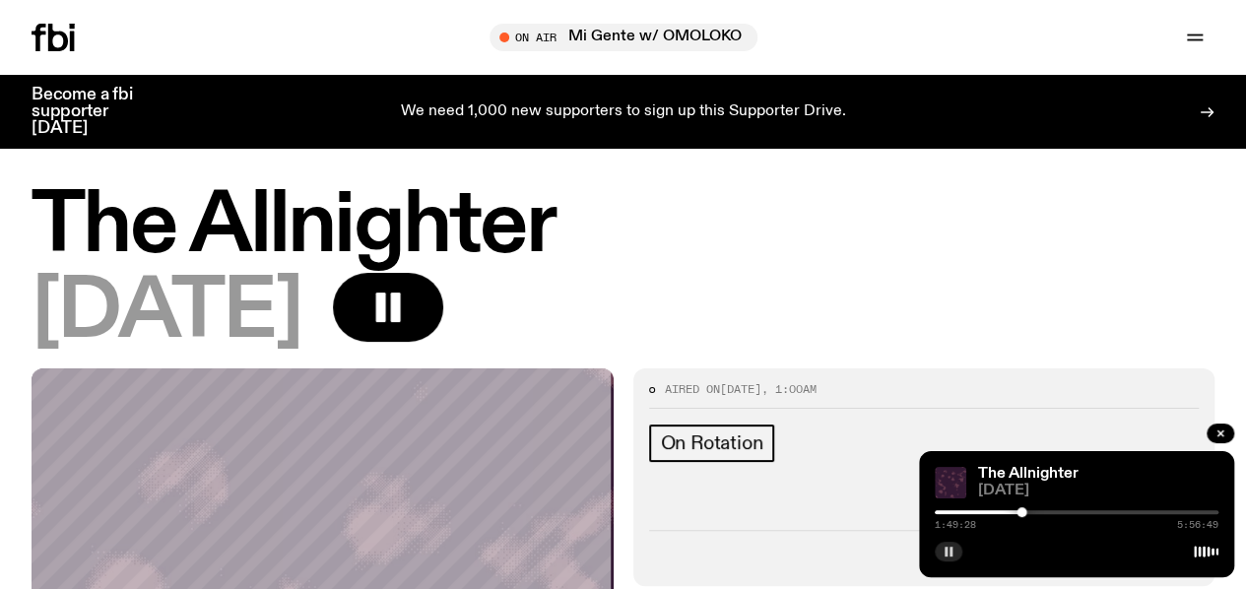
click at [954, 543] on button "button" at bounding box center [949, 552] width 28 height 20
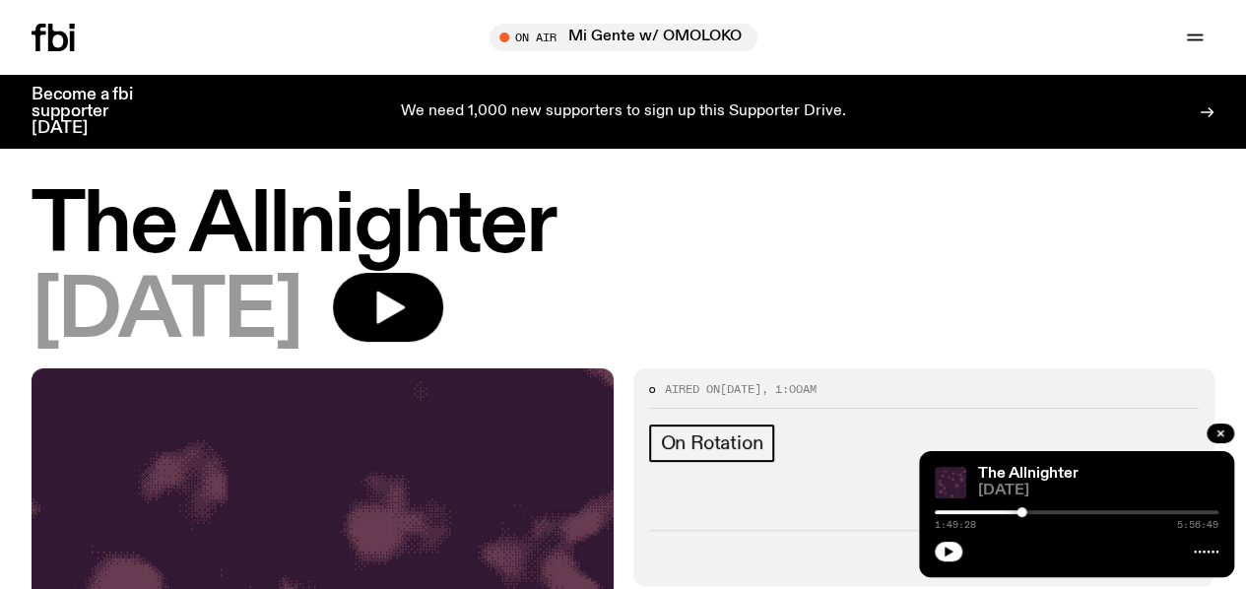
click at [47, 25] on icon at bounding box center [53, 38] width 43 height 28
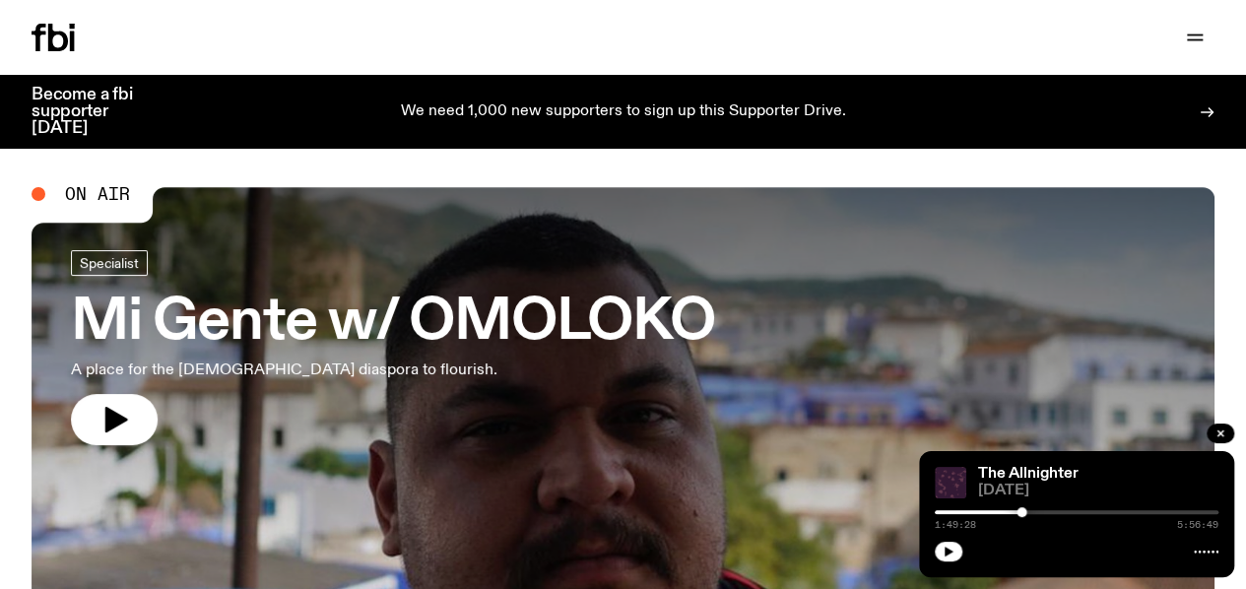
click at [0, 0] on link "Schedule" at bounding box center [0, 0] width 0 height 0
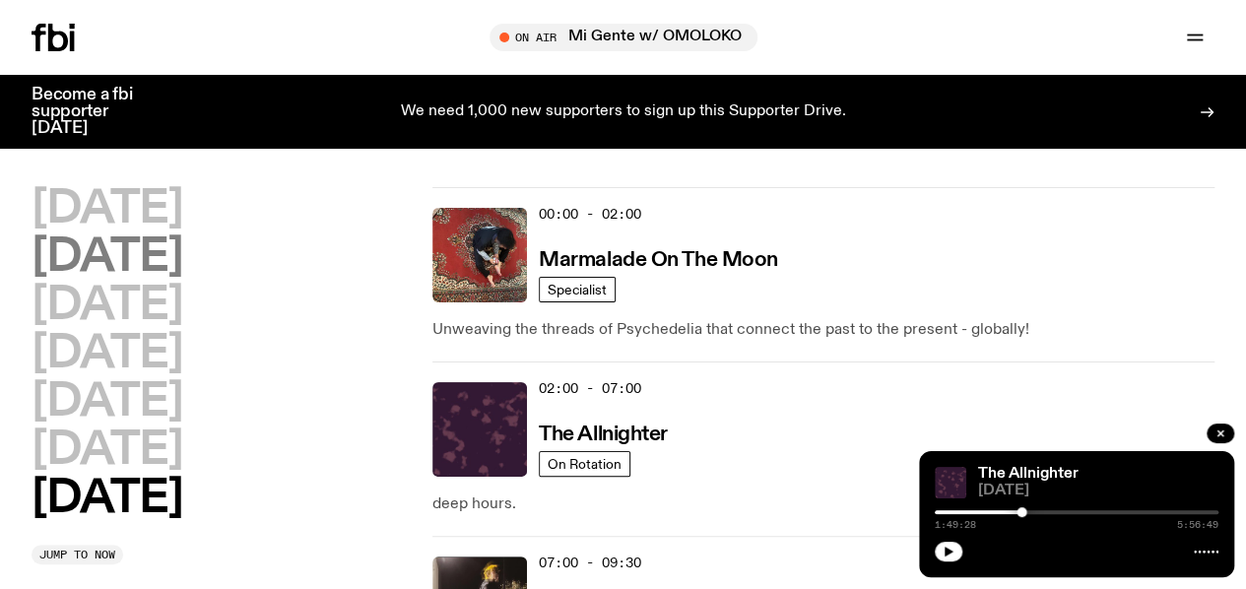
click at [158, 273] on h2 "[DATE]" at bounding box center [107, 257] width 151 height 44
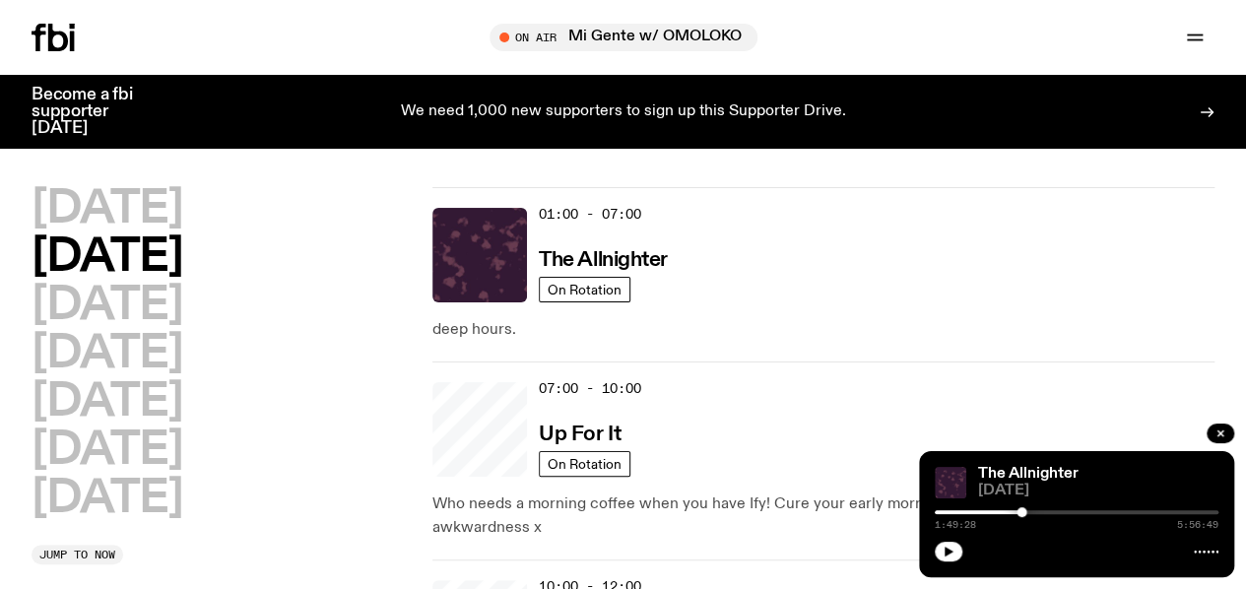
scroll to position [55, 0]
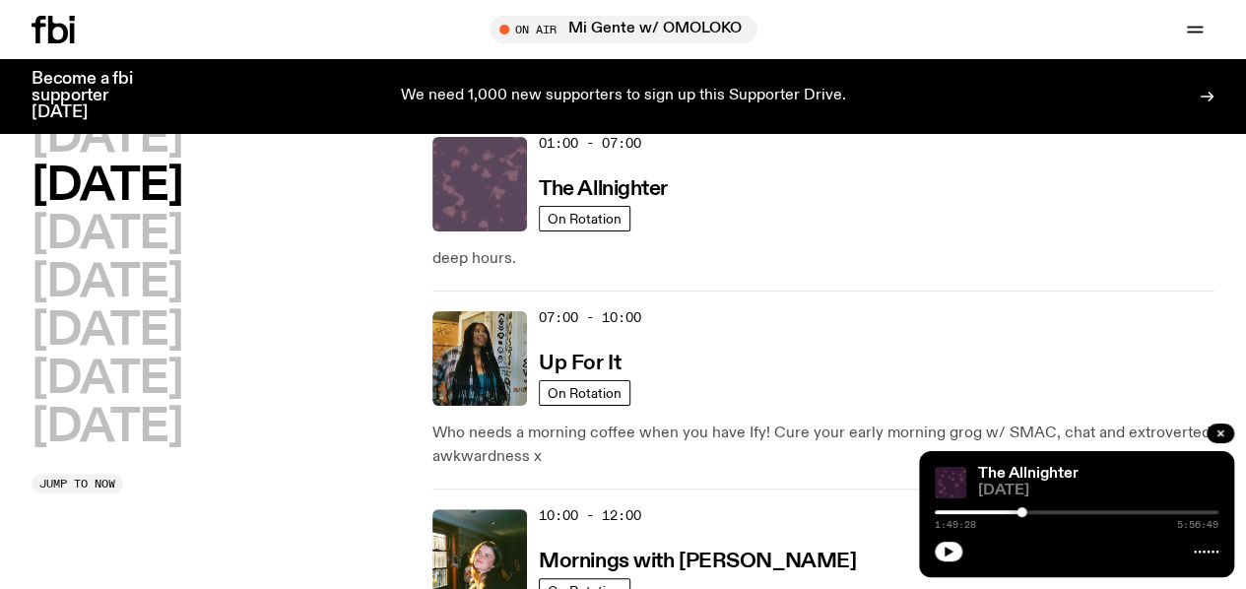
click at [479, 178] on img at bounding box center [480, 184] width 95 height 95
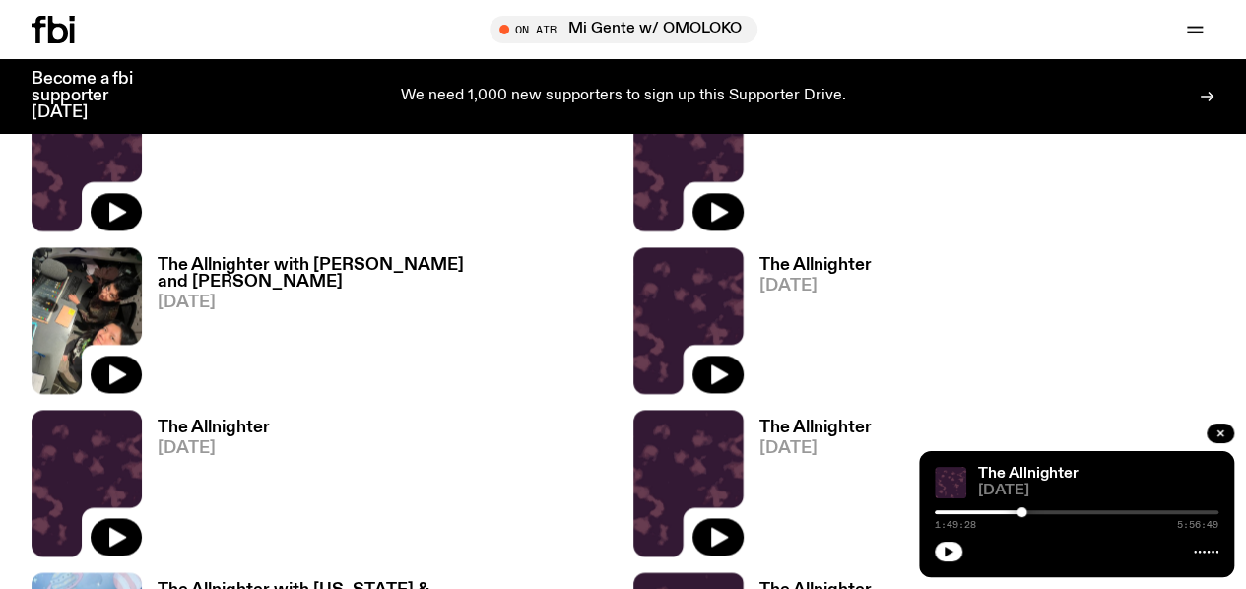
scroll to position [1183, 0]
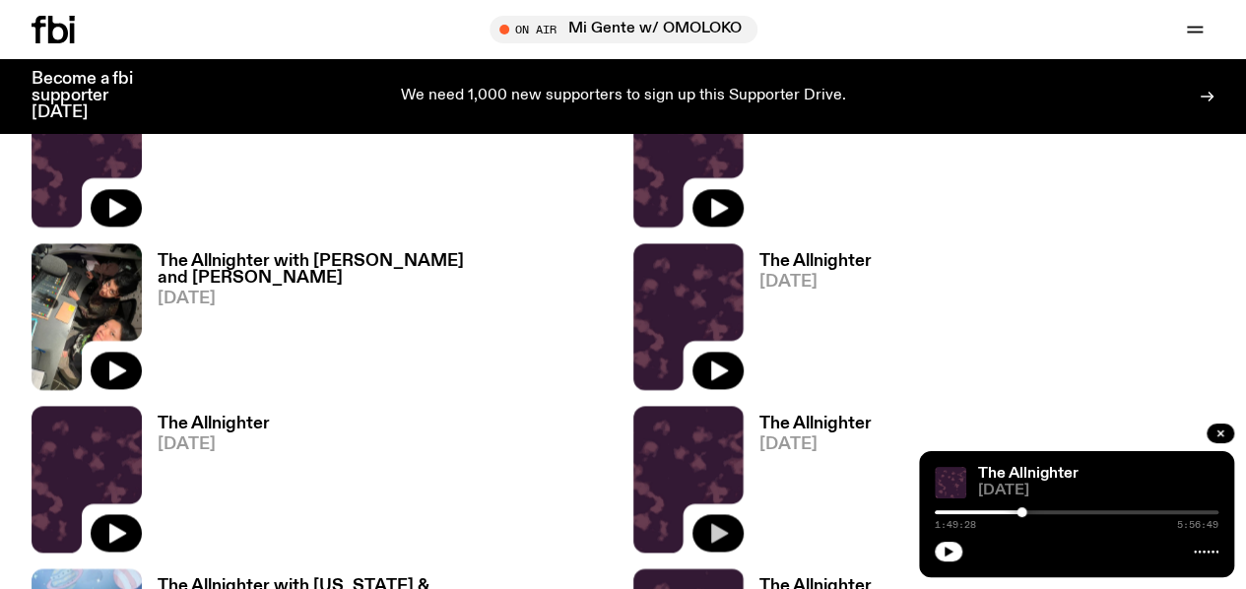
click at [706, 521] on icon "button" at bounding box center [718, 533] width 24 height 24
click at [1098, 511] on div at bounding box center [1077, 512] width 284 height 4
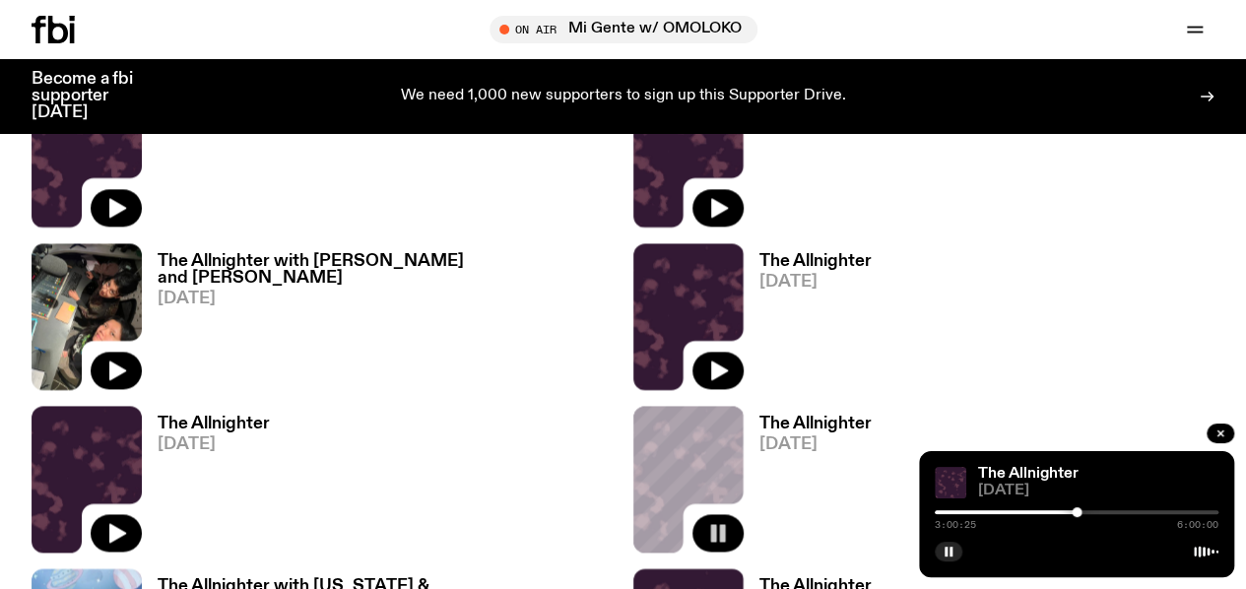
drag, startPoint x: 1097, startPoint y: 507, endPoint x: 1077, endPoint y: 508, distance: 19.7
click at [1077, 508] on div at bounding box center [1077, 512] width 10 height 10
click at [1074, 509] on div at bounding box center [1075, 512] width 10 height 10
click at [1076, 509] on div at bounding box center [1076, 512] width 10 height 10
click at [1079, 509] on div at bounding box center [1079, 512] width 10 height 10
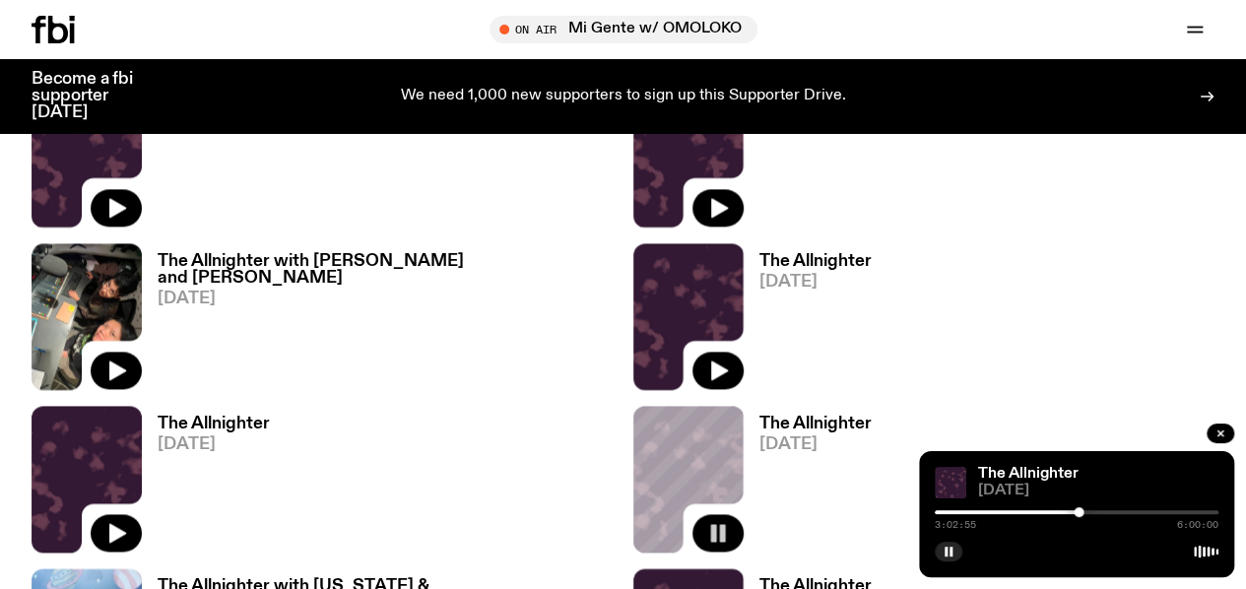
click at [1079, 509] on div at bounding box center [1079, 512] width 10 height 10
click at [1081, 511] on div at bounding box center [1081, 512] width 10 height 10
click at [1085, 511] on div at bounding box center [1084, 512] width 10 height 10
drag, startPoint x: 1085, startPoint y: 511, endPoint x: 1075, endPoint y: 512, distance: 9.9
click at [1078, 512] on div at bounding box center [1083, 512] width 10 height 10
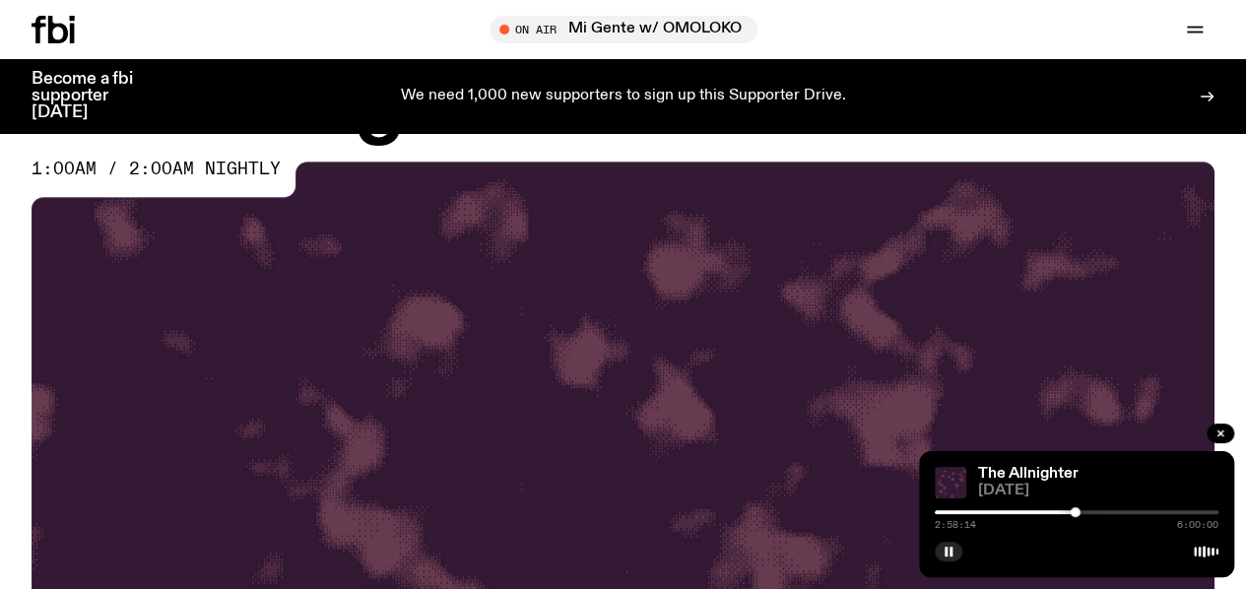
scroll to position [0, 0]
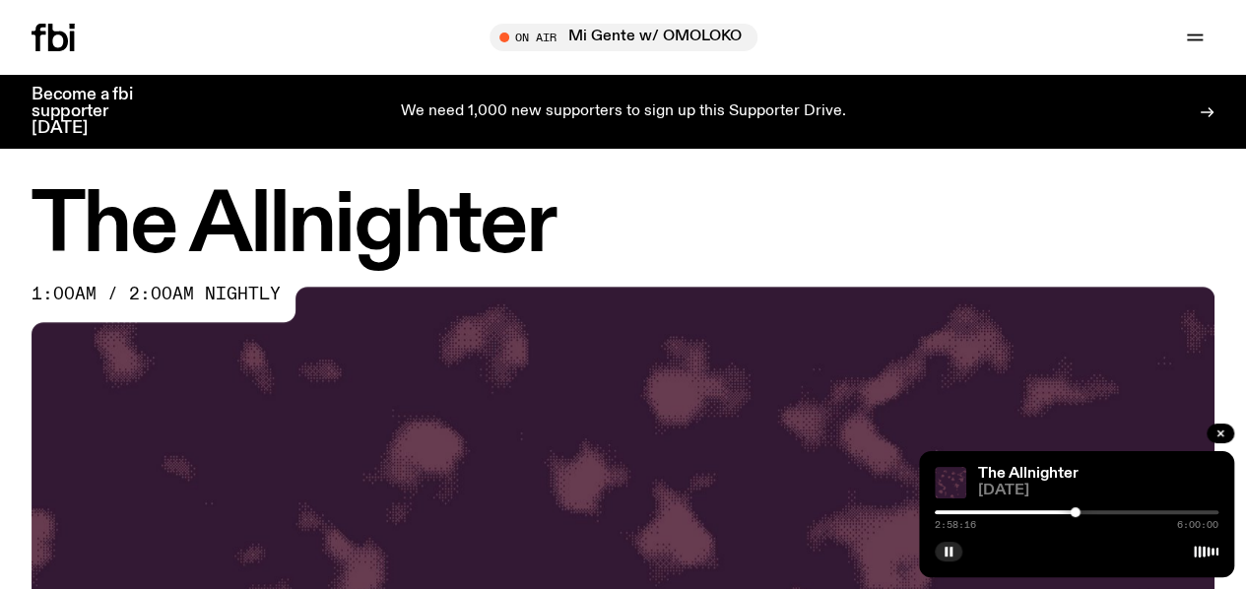
click at [0, 0] on link "Schedule" at bounding box center [0, 0] width 0 height 0
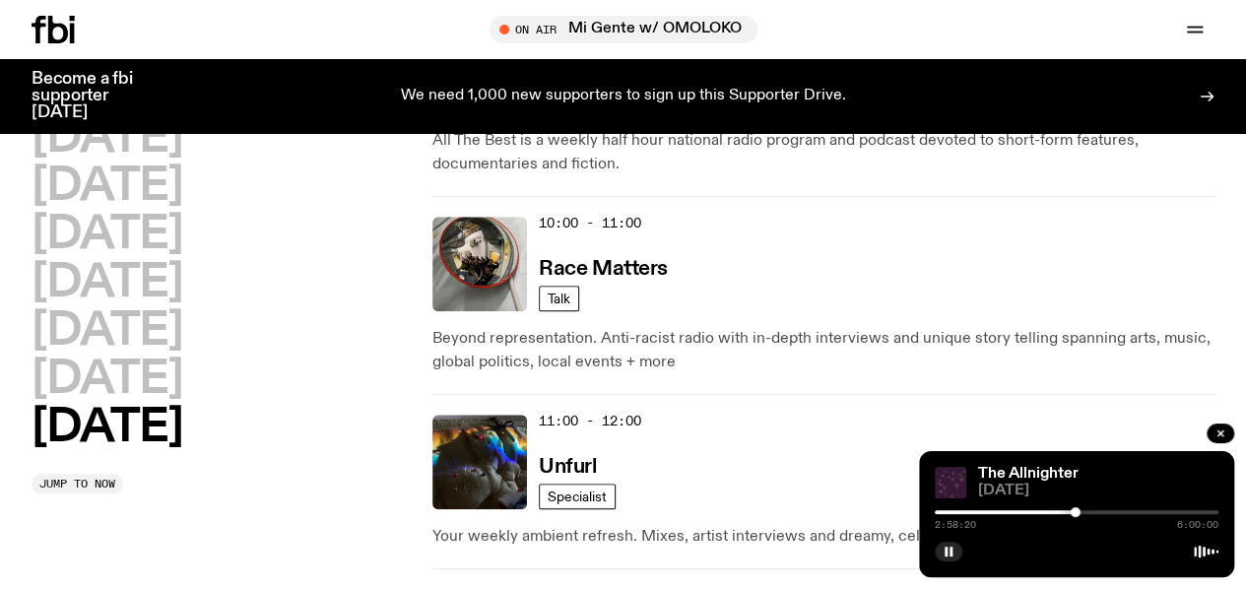
scroll to position [701, 0]
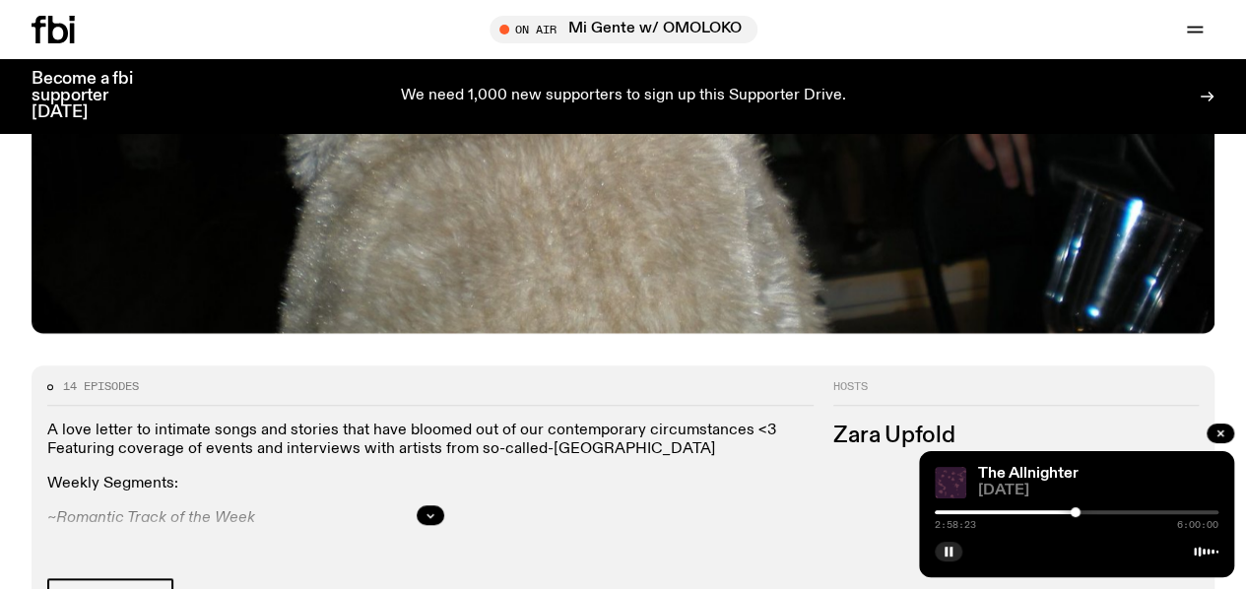
scroll to position [725, 0]
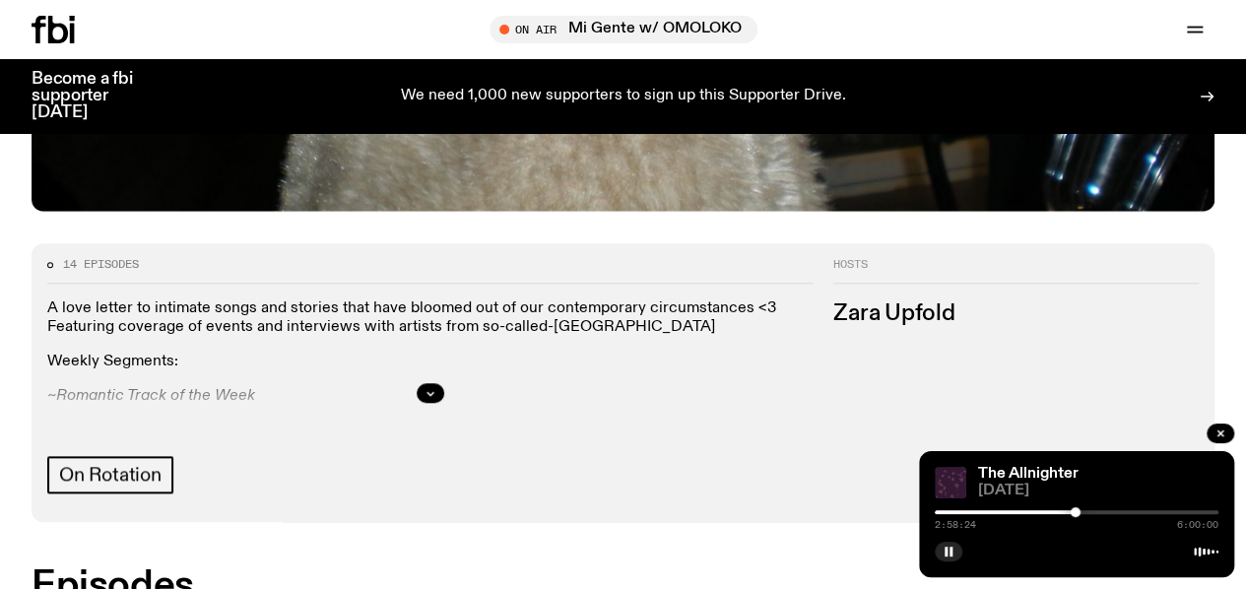
click at [937, 513] on div at bounding box center [937, 512] width 10 height 10
click at [938, 513] on div at bounding box center [938, 512] width 10 height 10
click at [941, 513] on div at bounding box center [941, 512] width 10 height 10
click at [943, 513] on div at bounding box center [943, 512] width 10 height 10
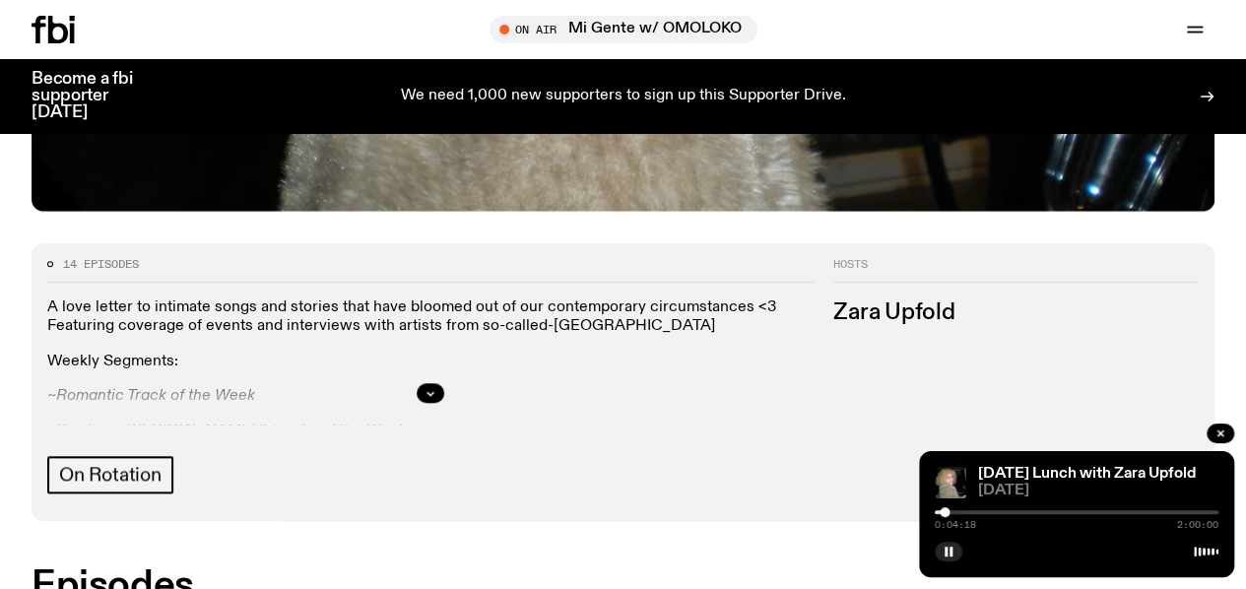
click at [945, 513] on div at bounding box center [945, 512] width 10 height 10
click at [946, 513] on div at bounding box center [946, 512] width 10 height 10
click at [942, 513] on div at bounding box center [942, 512] width 10 height 10
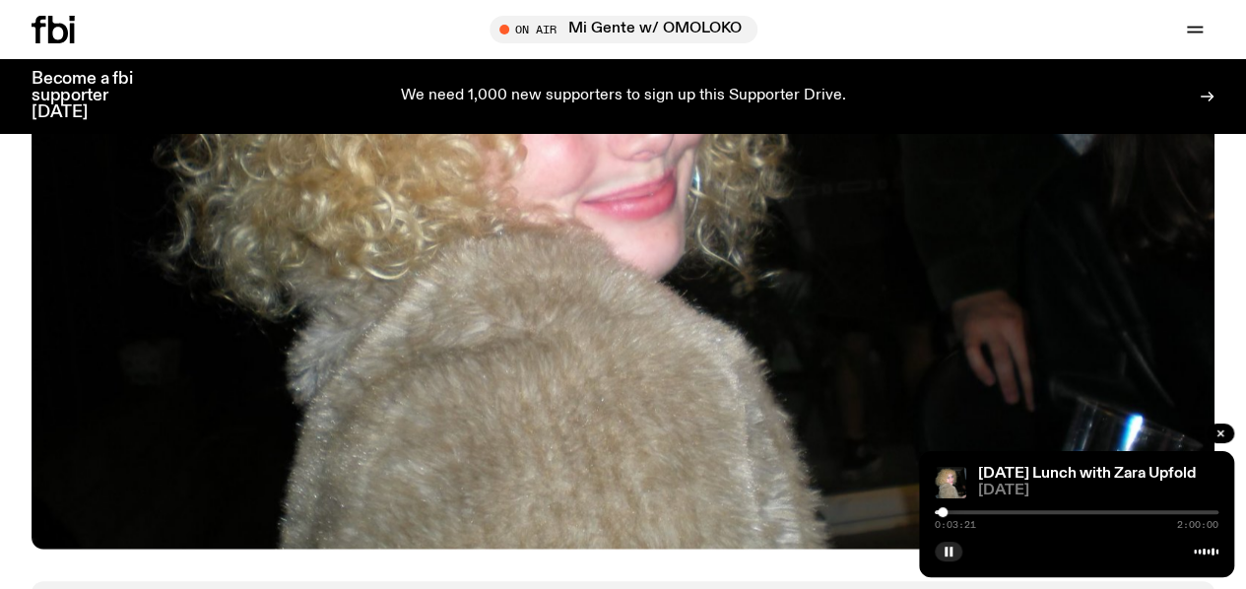
scroll to position [147, 0]
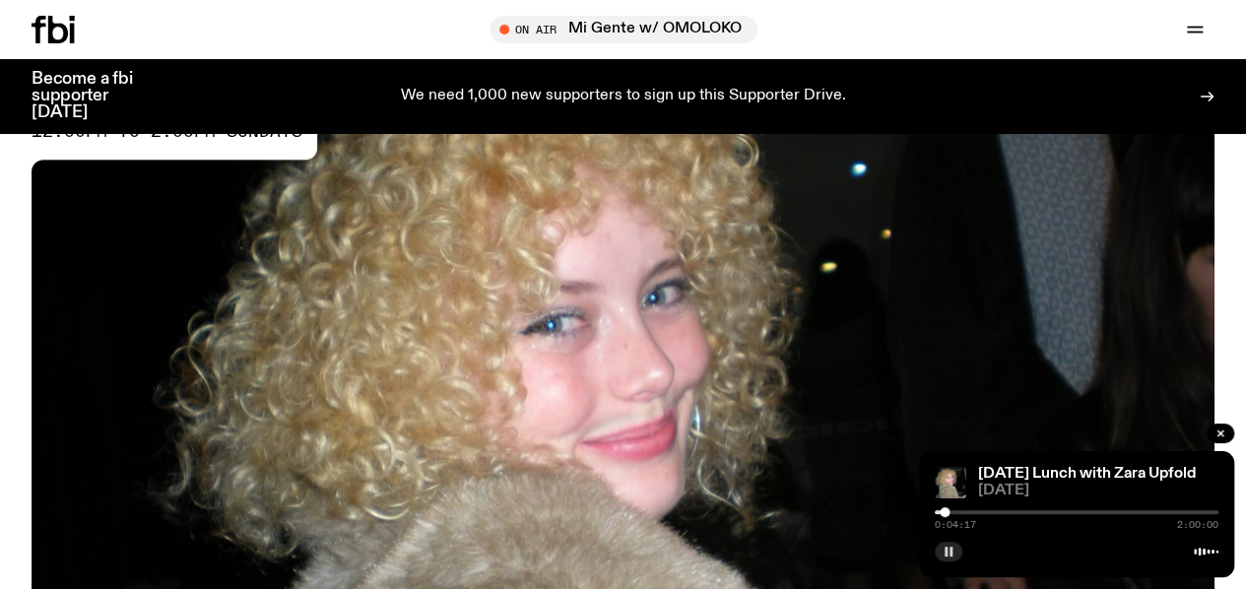
click at [951, 554] on rect "button" at bounding box center [951, 552] width 3 height 10
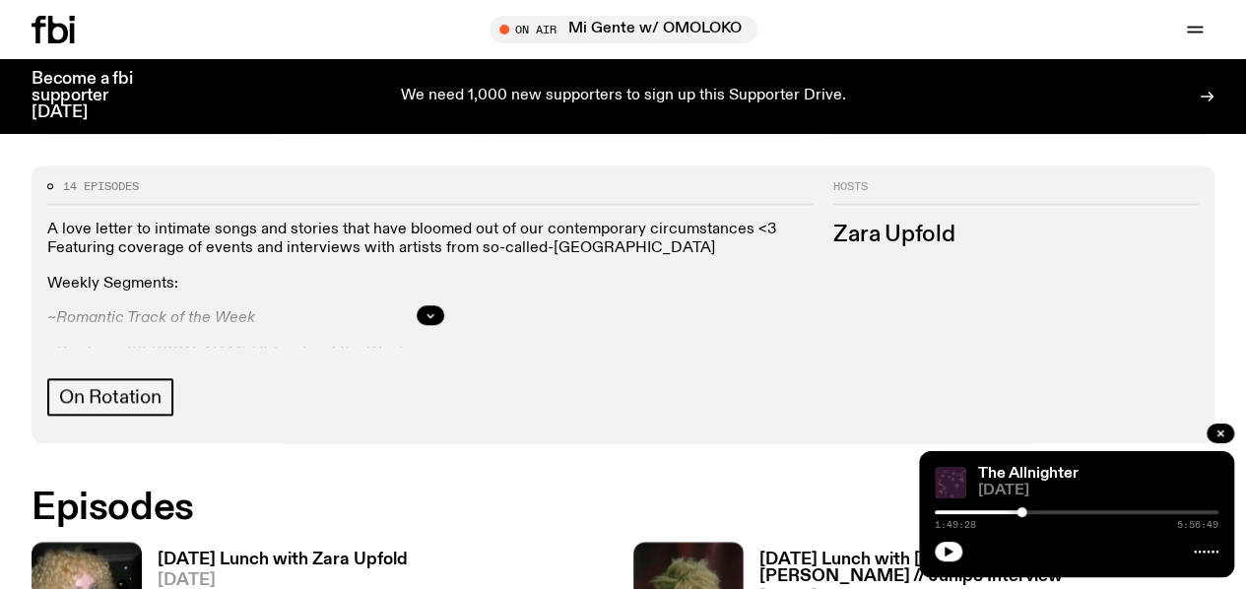
scroll to position [802, 0]
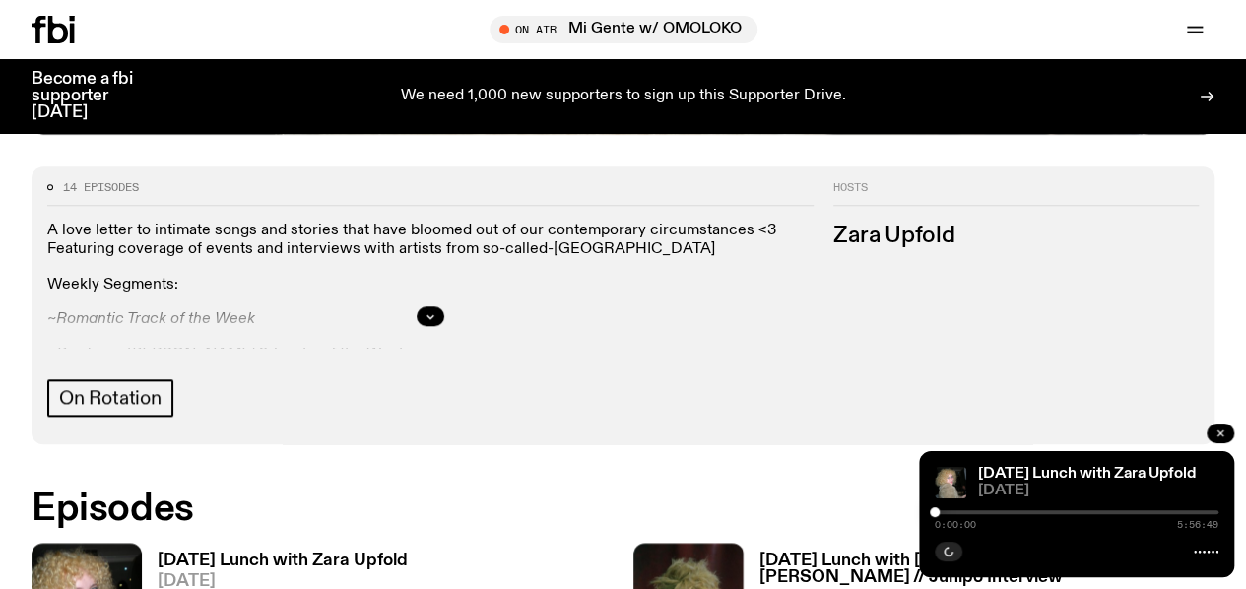
click at [1224, 435] on icon "button" at bounding box center [1221, 434] width 12 height 12
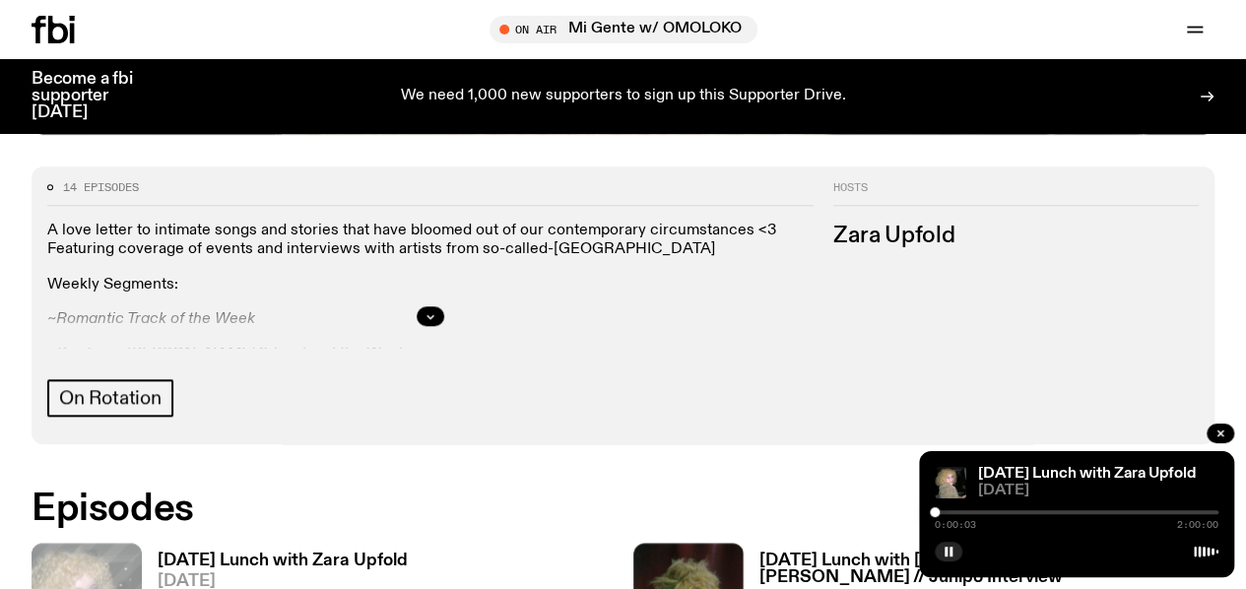
click at [968, 510] on div at bounding box center [1077, 512] width 284 height 4
click at [983, 511] on div at bounding box center [1077, 512] width 284 height 4
click at [999, 513] on div at bounding box center [1077, 512] width 284 height 4
click at [1024, 510] on div at bounding box center [1077, 512] width 284 height 4
click at [1011, 513] on div at bounding box center [882, 512] width 284 height 4
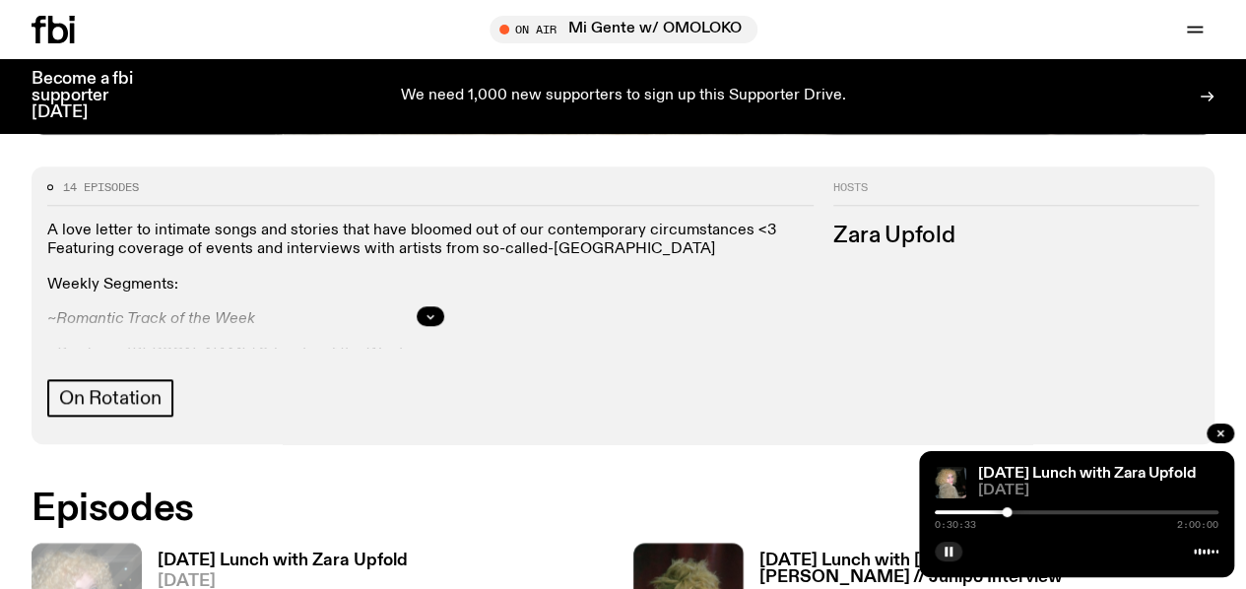
click at [1007, 513] on div at bounding box center [1007, 512] width 10 height 10
click at [1017, 513] on div at bounding box center [1077, 512] width 284 height 4
click at [1014, 513] on div at bounding box center [1014, 512] width 10 height 10
click at [1012, 513] on div at bounding box center [1012, 512] width 10 height 10
click at [1007, 513] on div at bounding box center [1009, 512] width 10 height 10
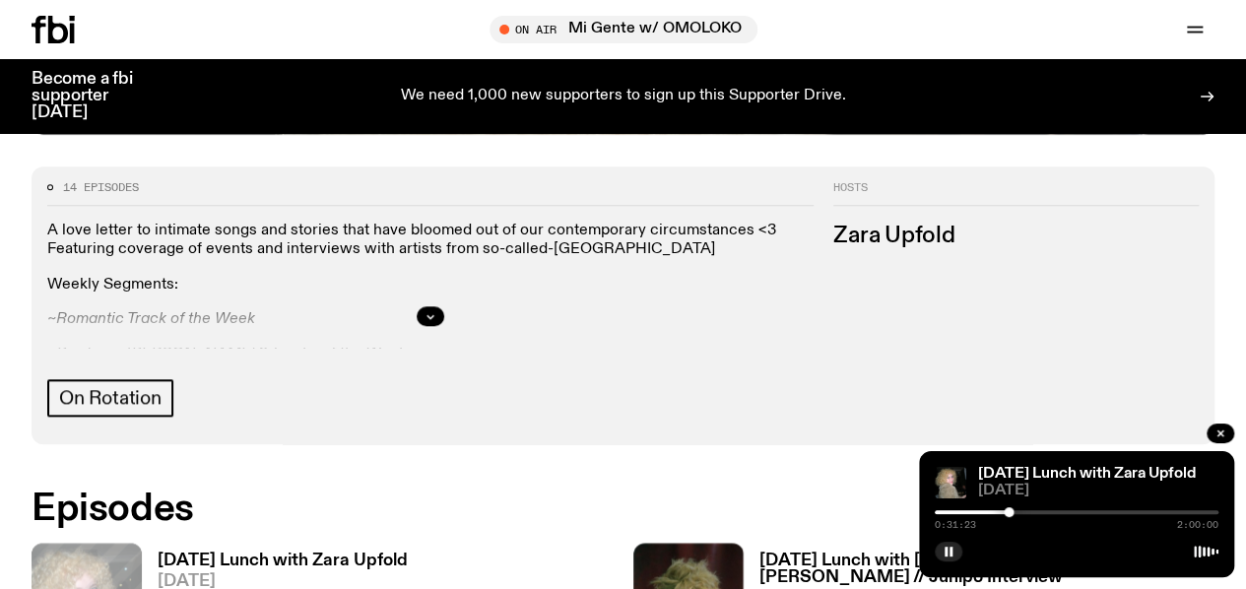
click at [1009, 513] on div at bounding box center [1009, 512] width 10 height 10
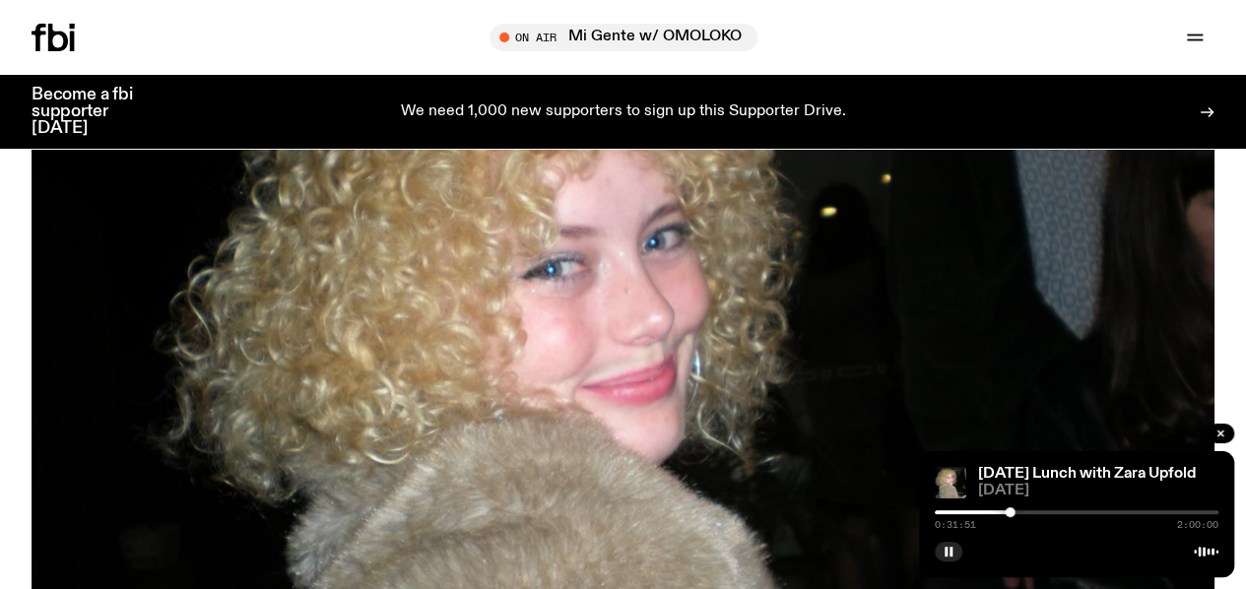
scroll to position [0, 0]
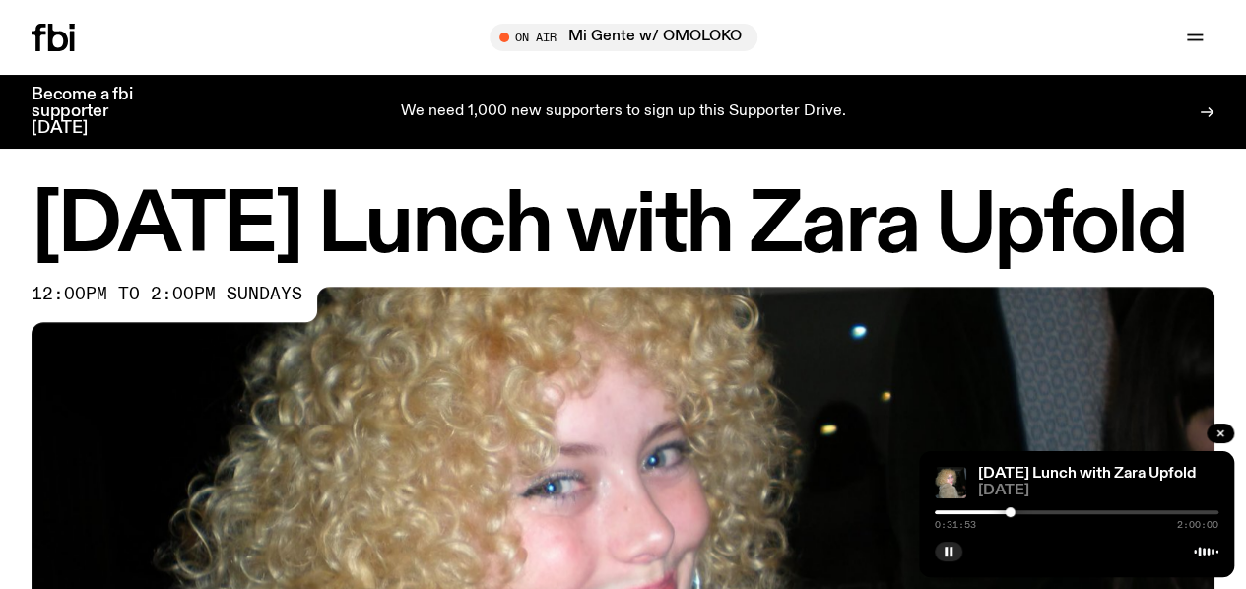
click at [0, 0] on link "Schedule" at bounding box center [0, 0] width 0 height 0
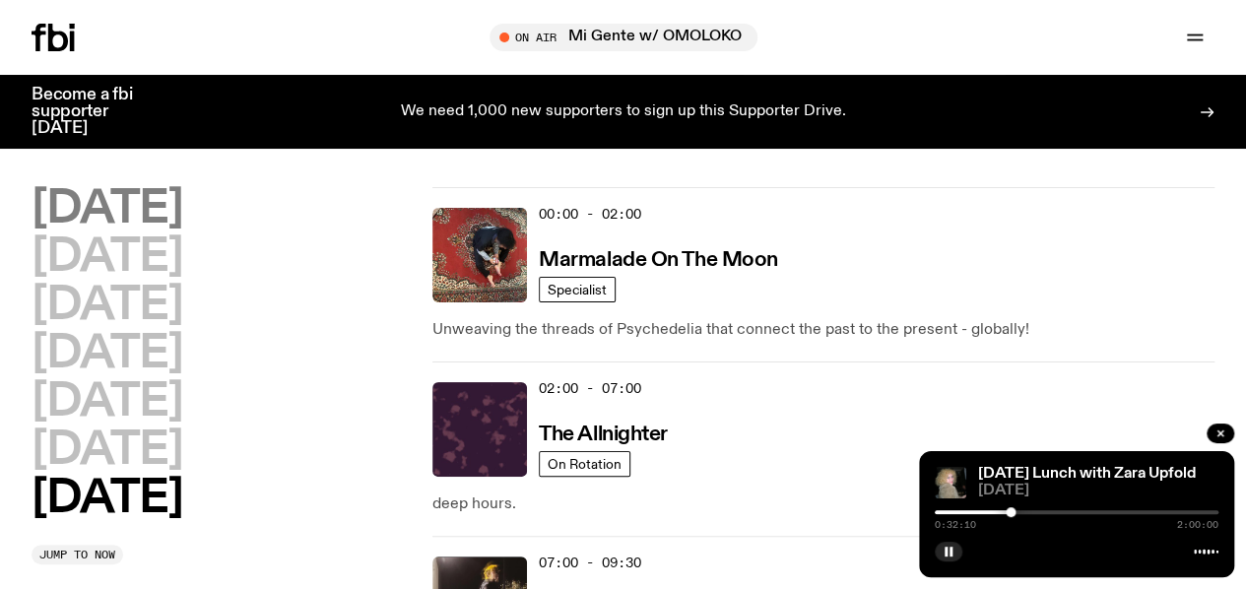
click at [182, 192] on h2 "[DATE]" at bounding box center [107, 209] width 151 height 44
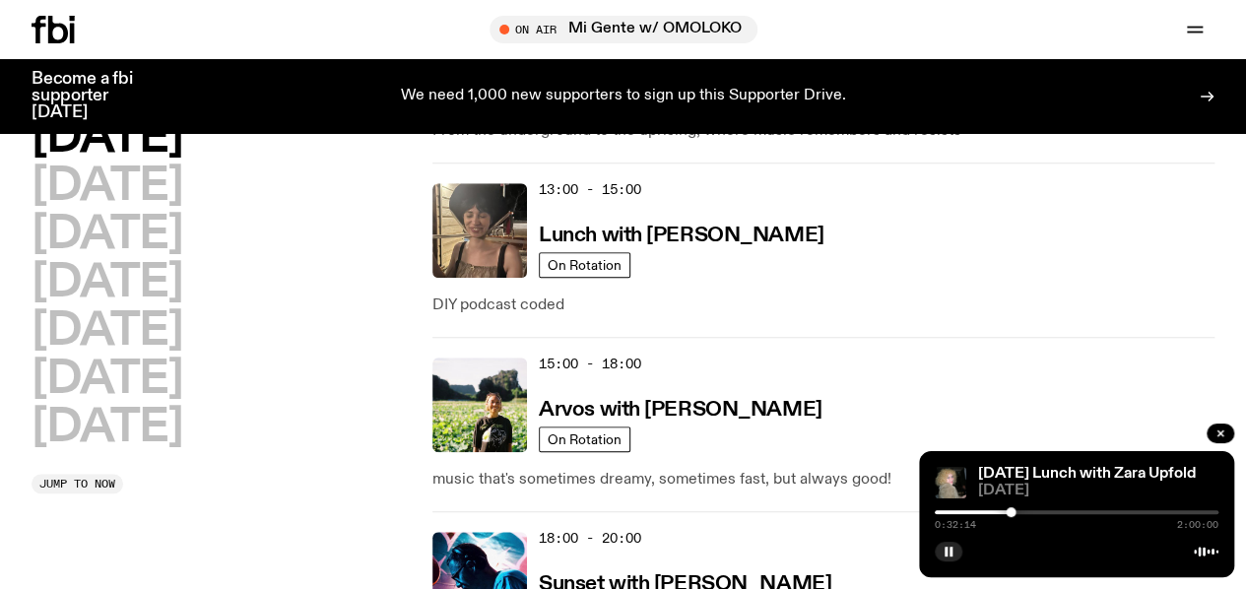
scroll to position [705, 0]
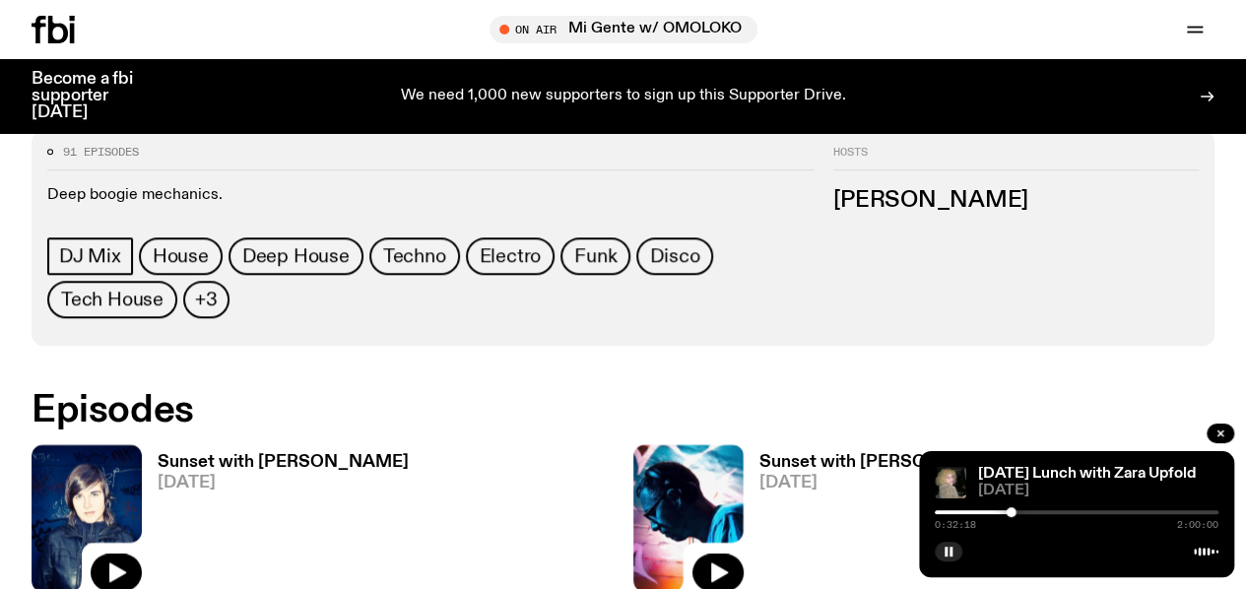
scroll to position [838, 0]
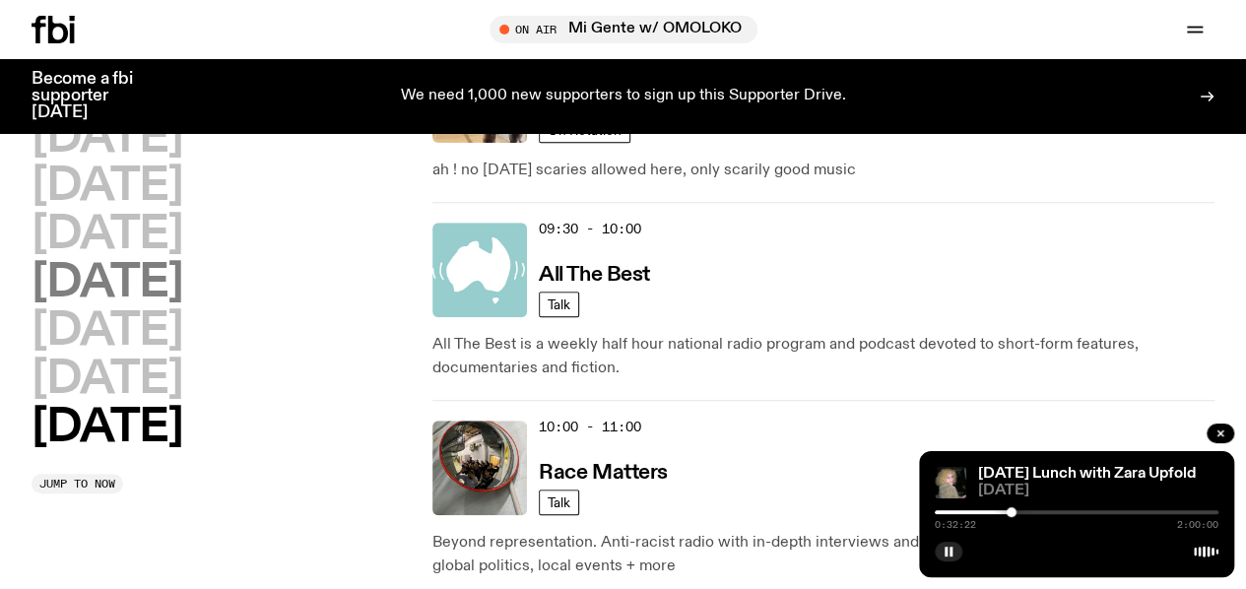
scroll to position [493, 0]
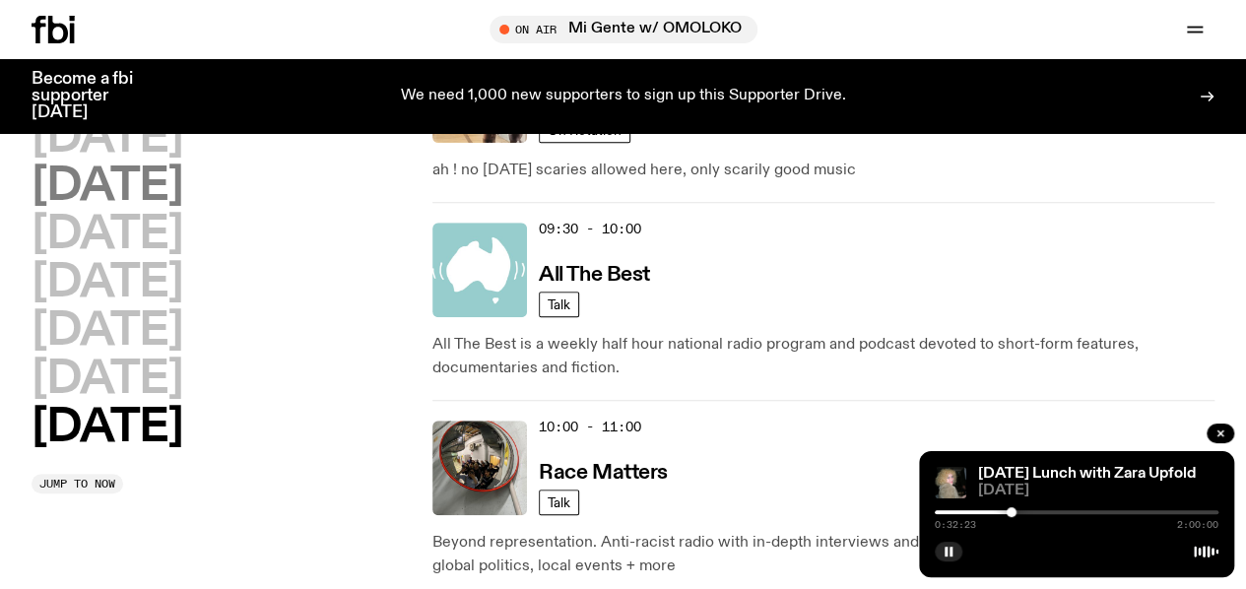
click at [124, 182] on h2 "[DATE]" at bounding box center [107, 187] width 151 height 44
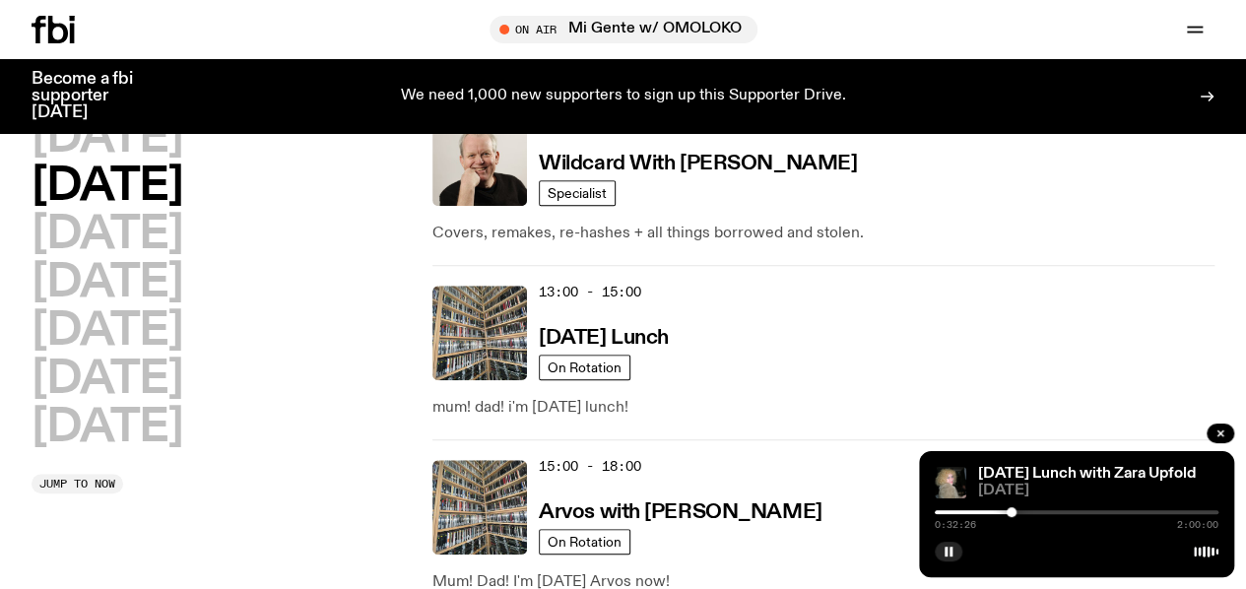
scroll to position [631, 0]
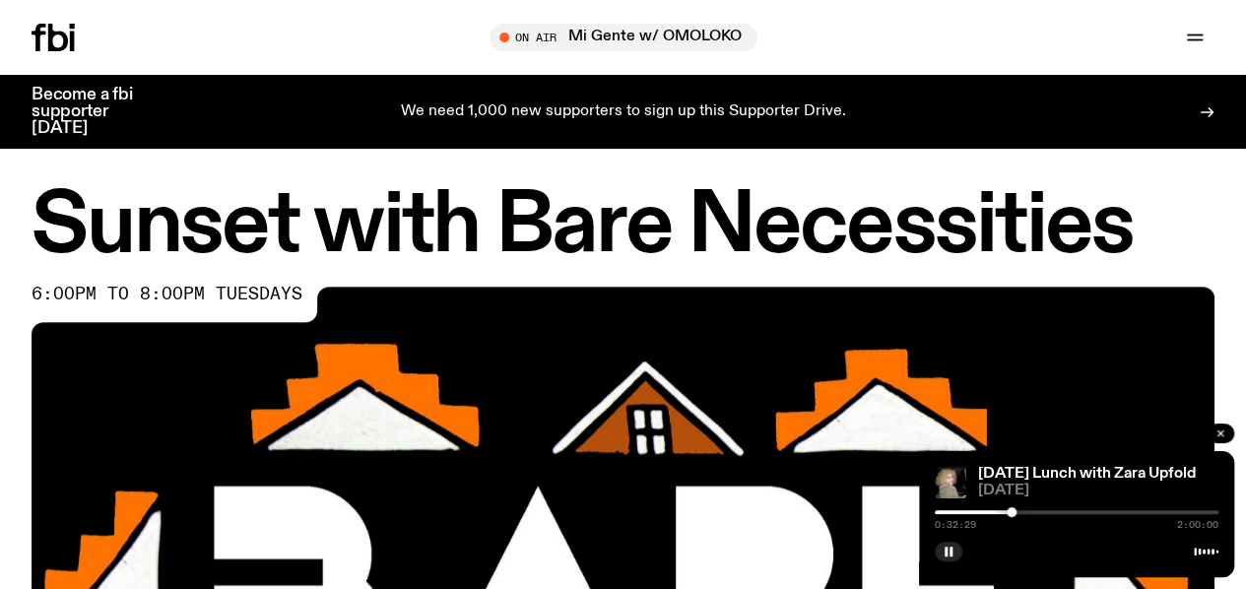
click at [1223, 436] on icon "button" at bounding box center [1221, 434] width 6 height 6
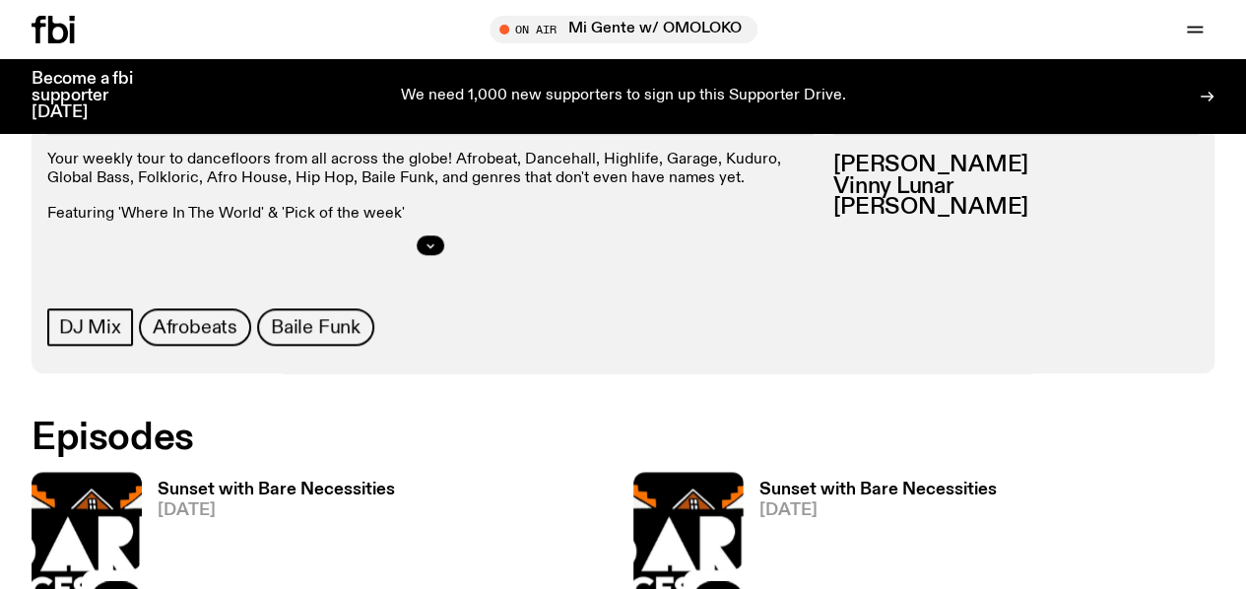
scroll to position [883, 0]
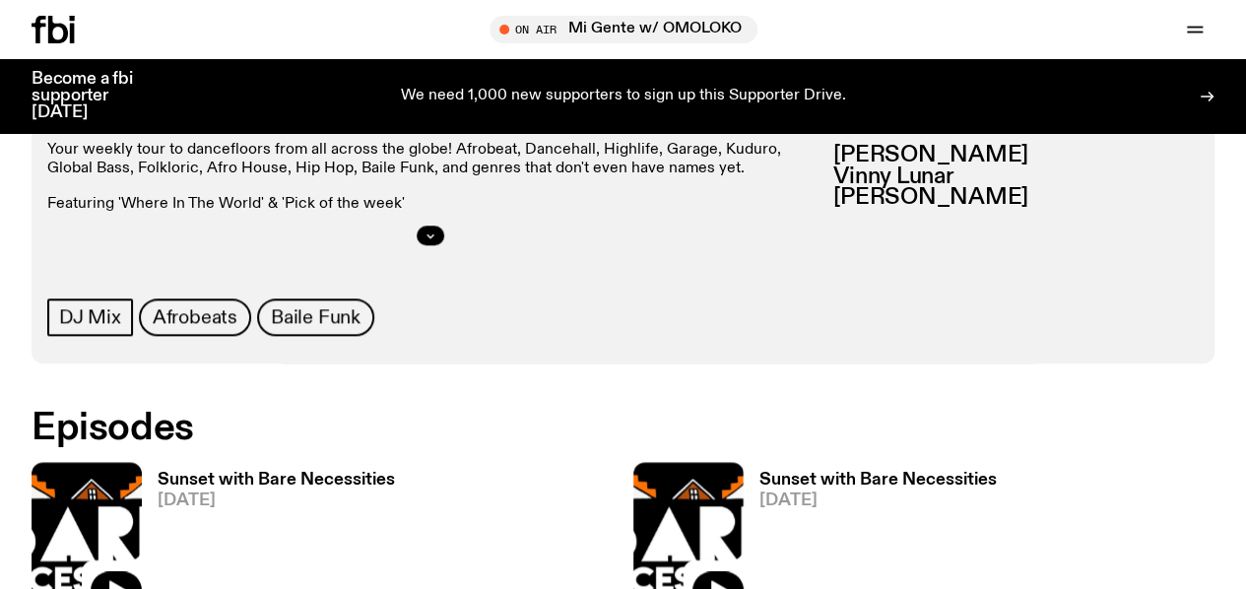
click at [89, 462] on img at bounding box center [87, 535] width 110 height 147
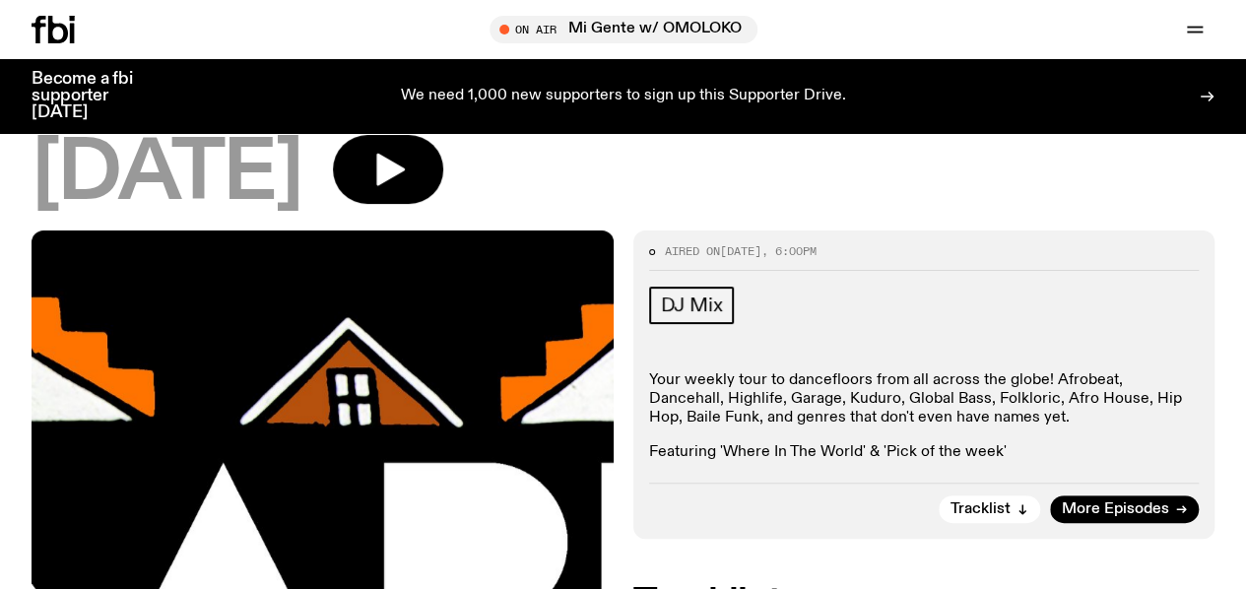
scroll to position [63, 0]
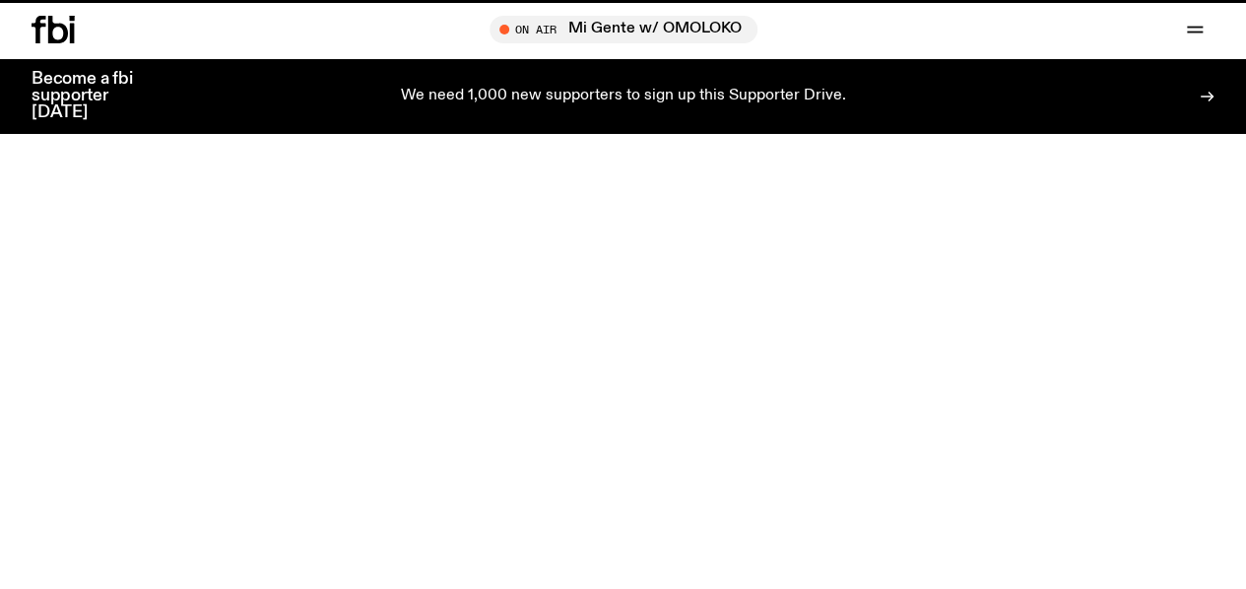
scroll to position [883, 0]
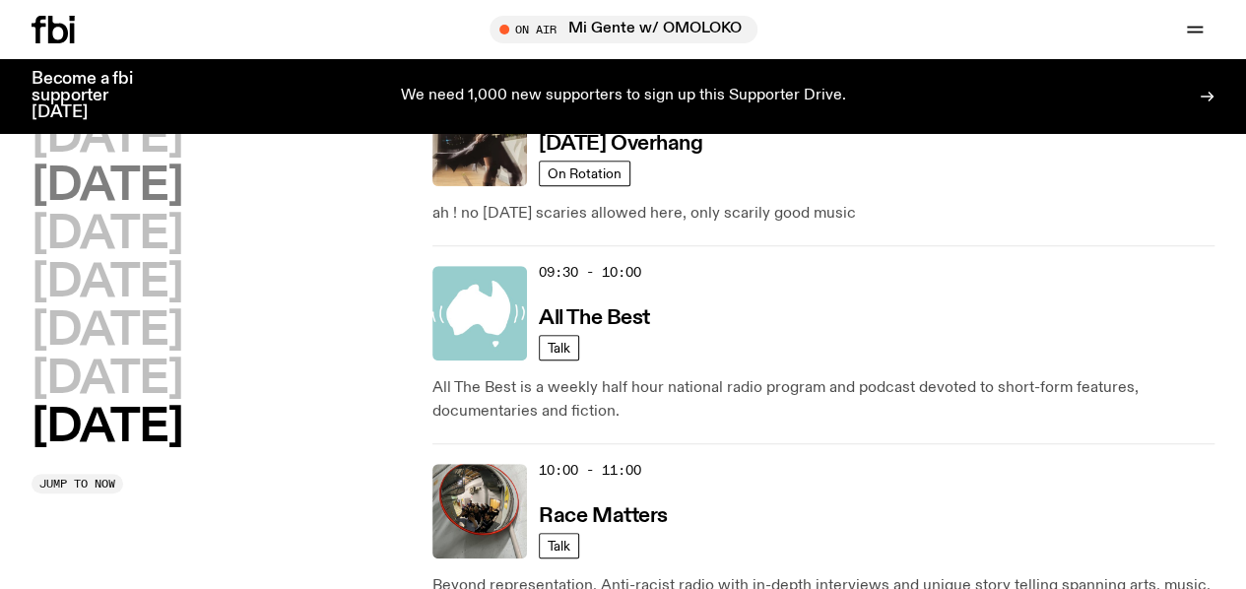
click at [140, 209] on h2 "[DATE]" at bounding box center [107, 187] width 151 height 44
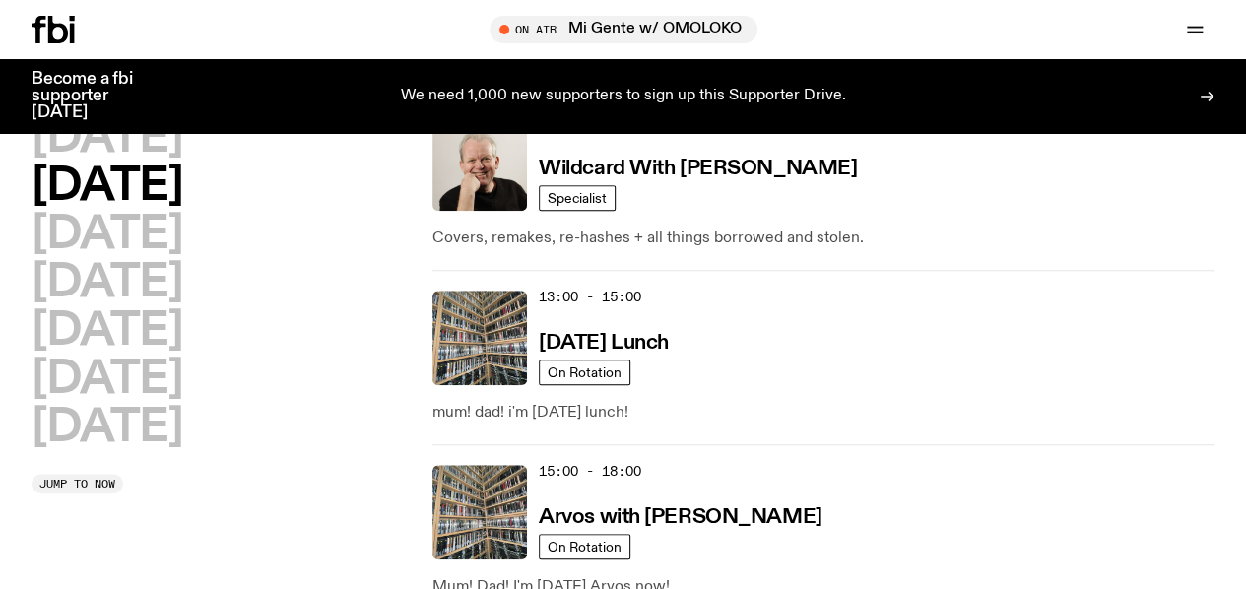
scroll to position [624, 0]
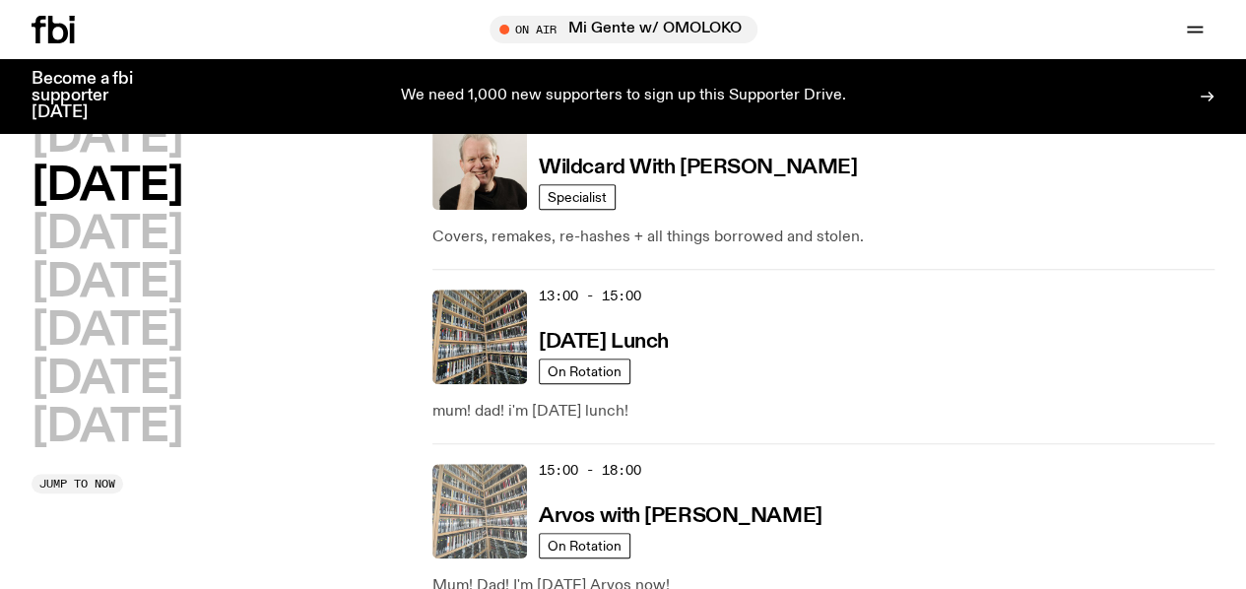
click at [477, 464] on img at bounding box center [480, 511] width 95 height 95
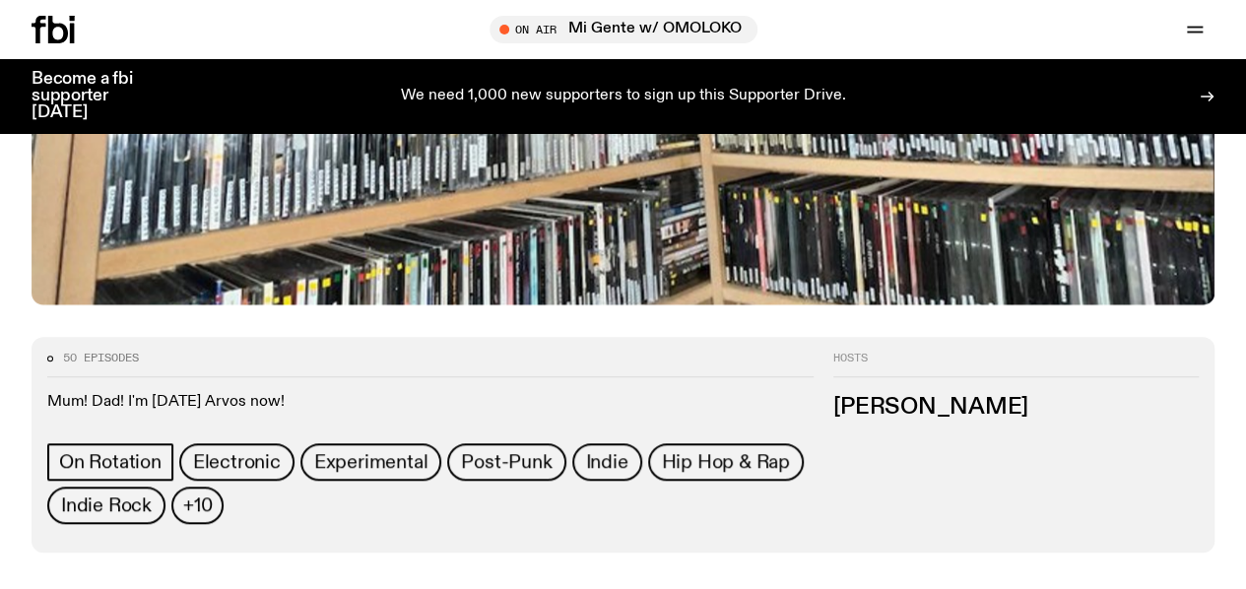
scroll to position [834, 0]
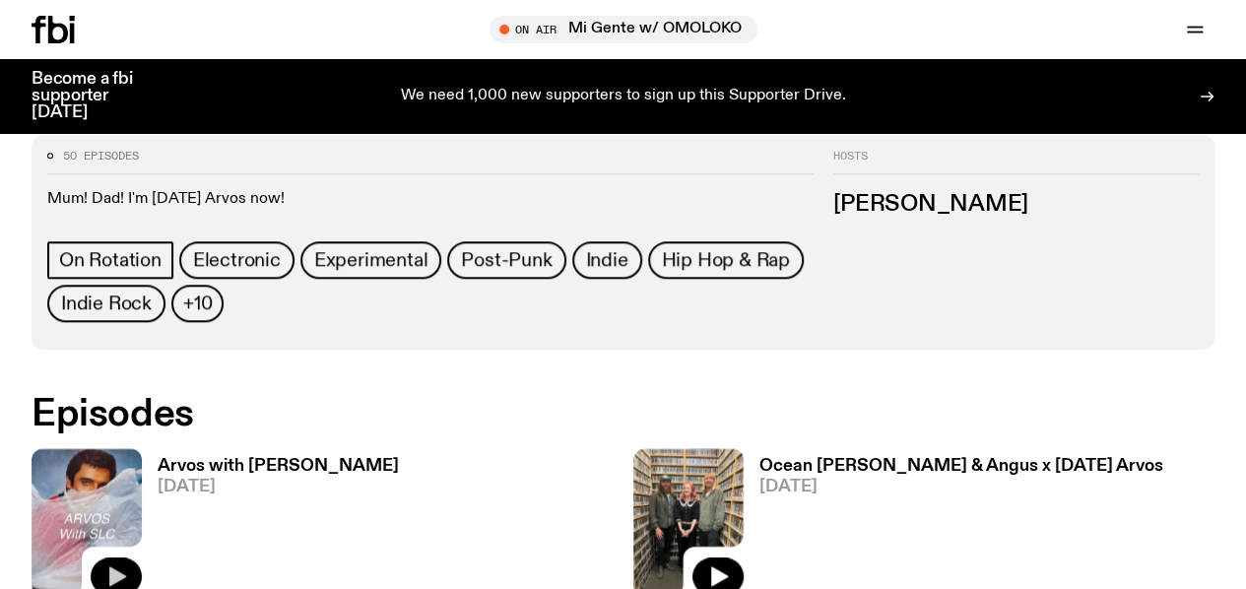
click at [114, 558] on button "button" at bounding box center [116, 576] width 51 height 37
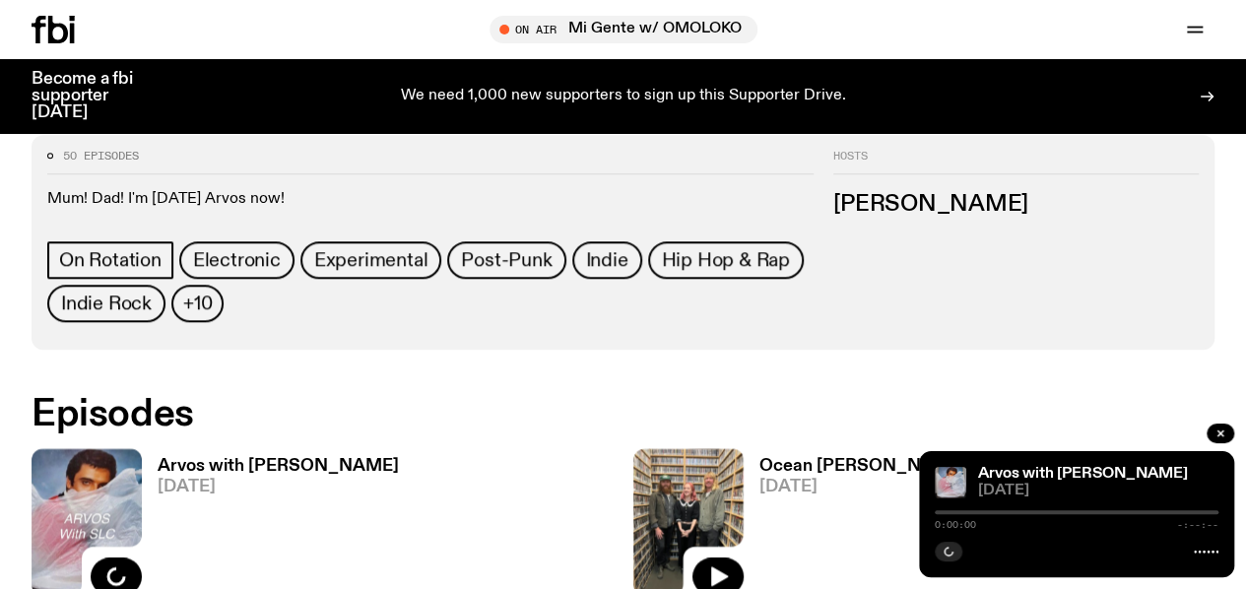
click at [238, 479] on span "23.09.25" at bounding box center [278, 487] width 241 height 17
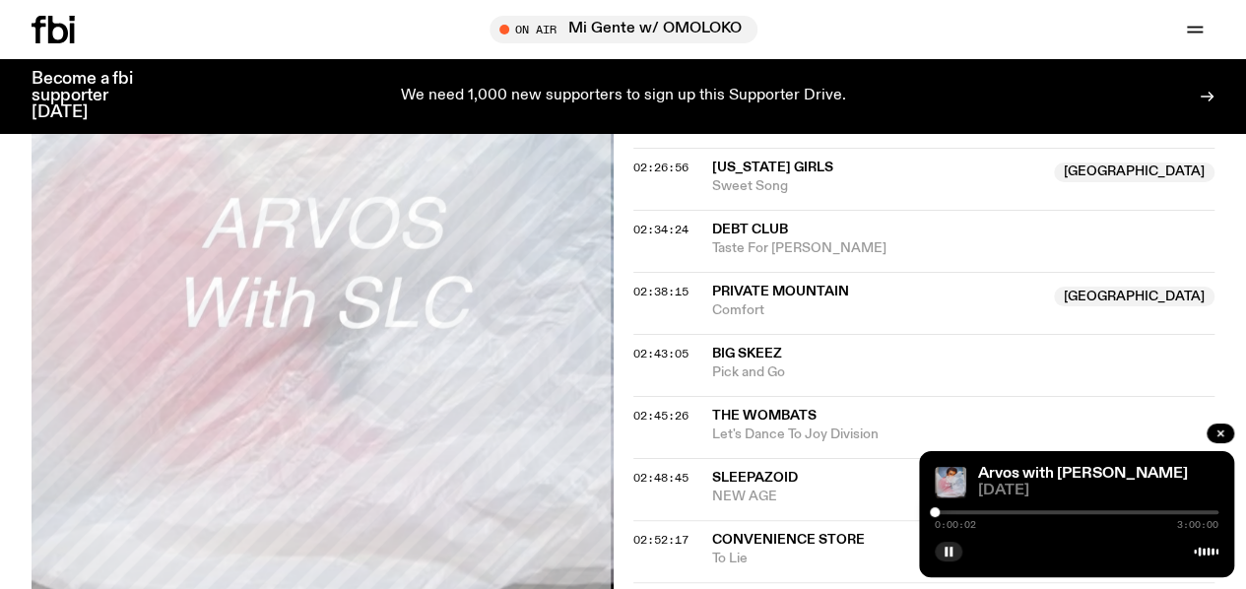
scroll to position [2898, 0]
click at [1215, 512] on div at bounding box center [1077, 512] width 284 height 4
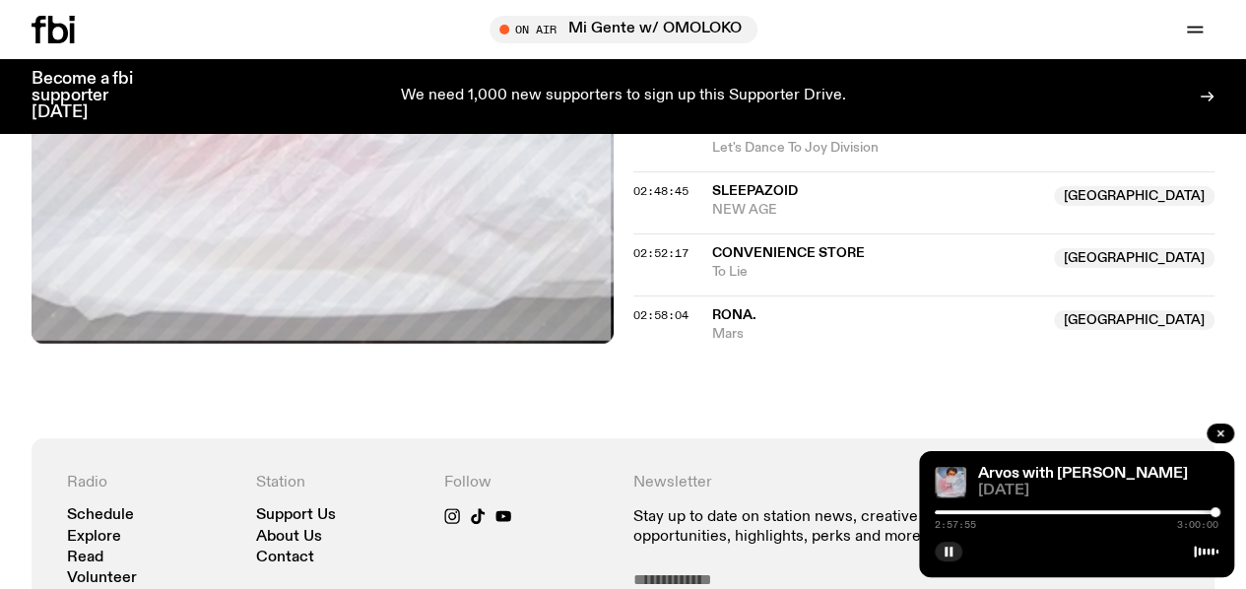
scroll to position [3205, 0]
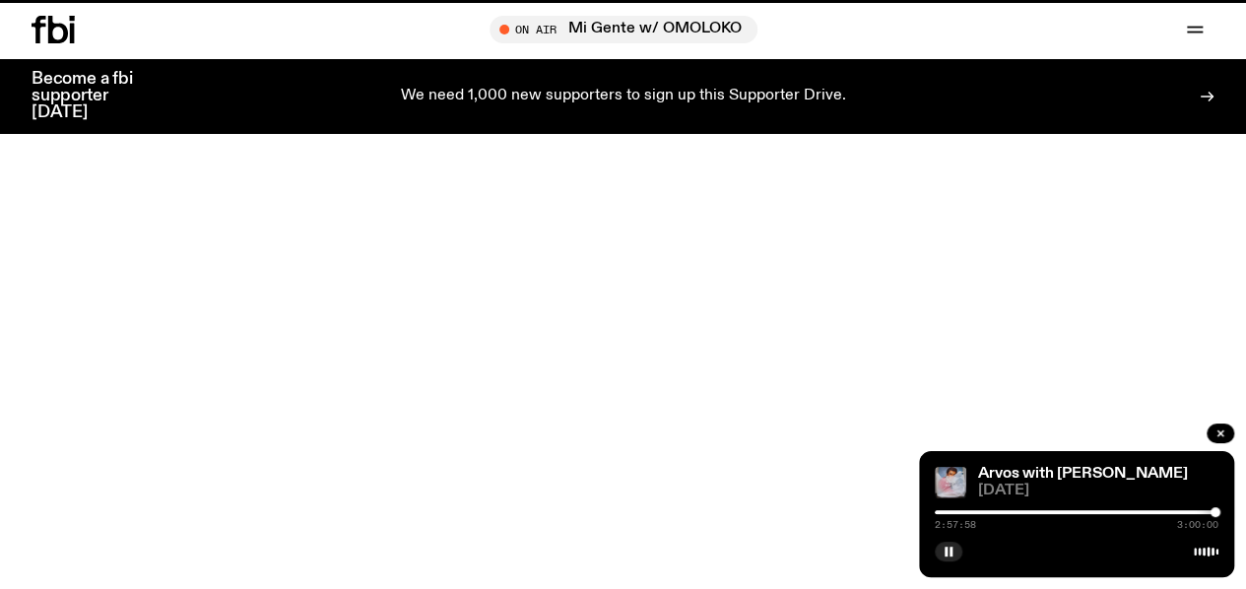
scroll to position [834, 0]
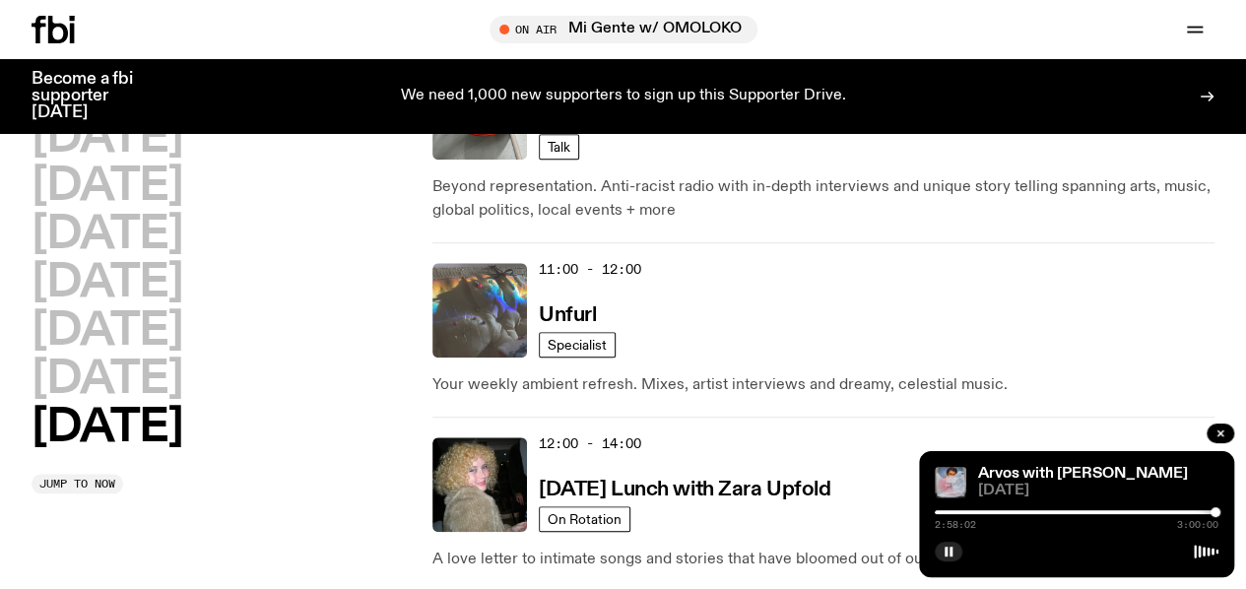
scroll to position [771, 0]
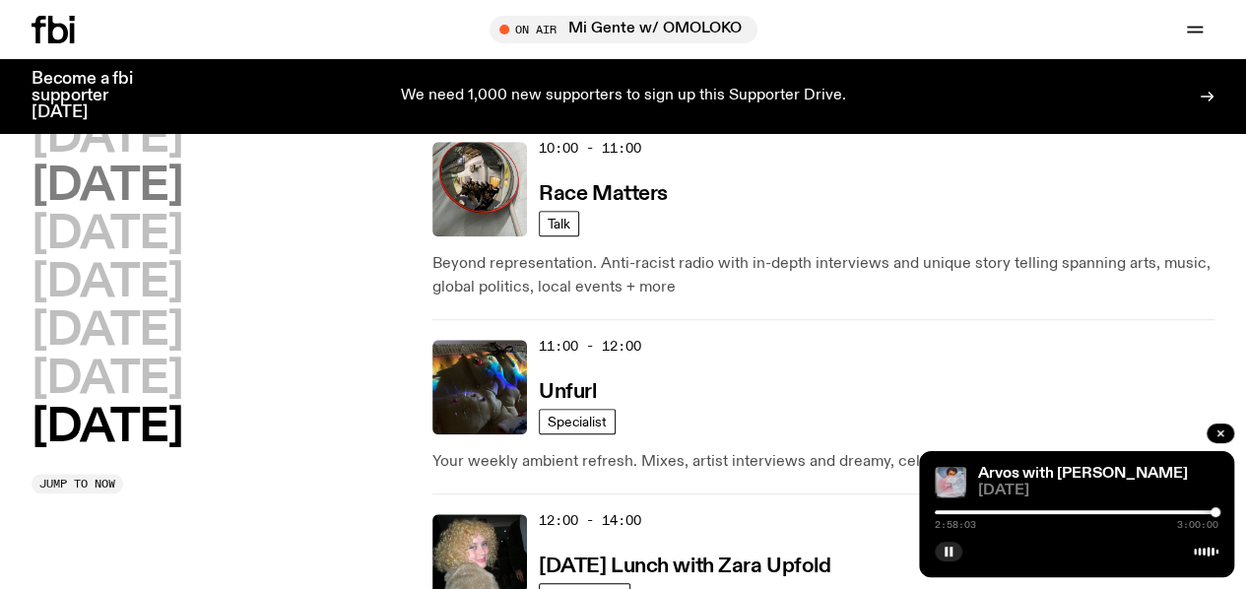
click at [125, 191] on h2 "[DATE]" at bounding box center [107, 187] width 151 height 44
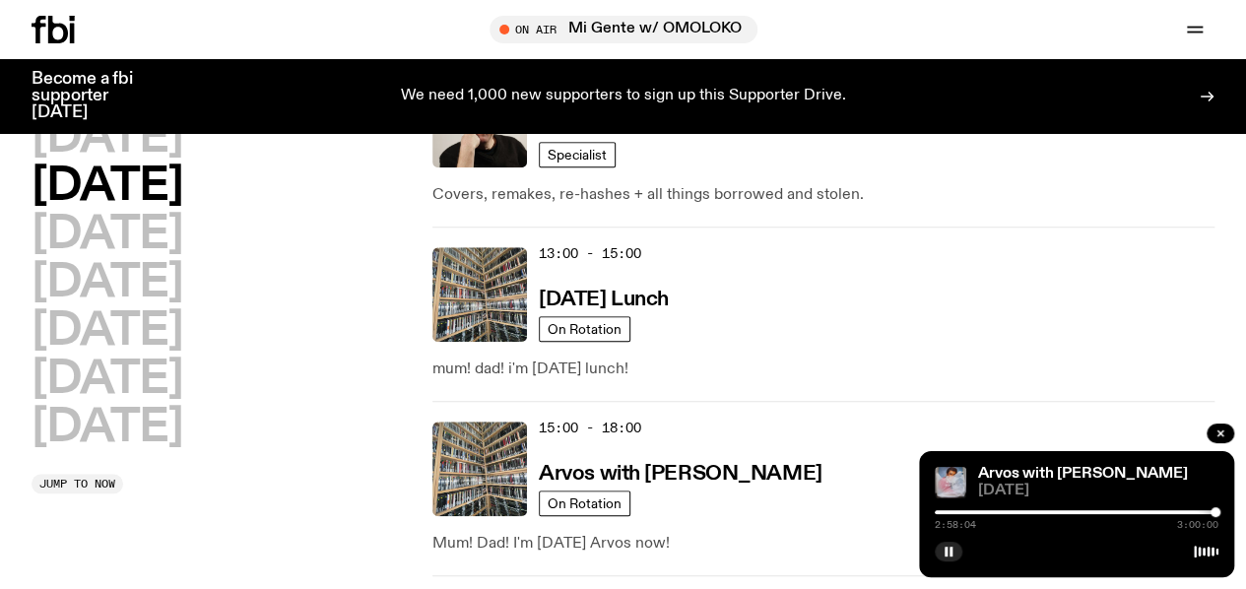
scroll to position [677, 0]
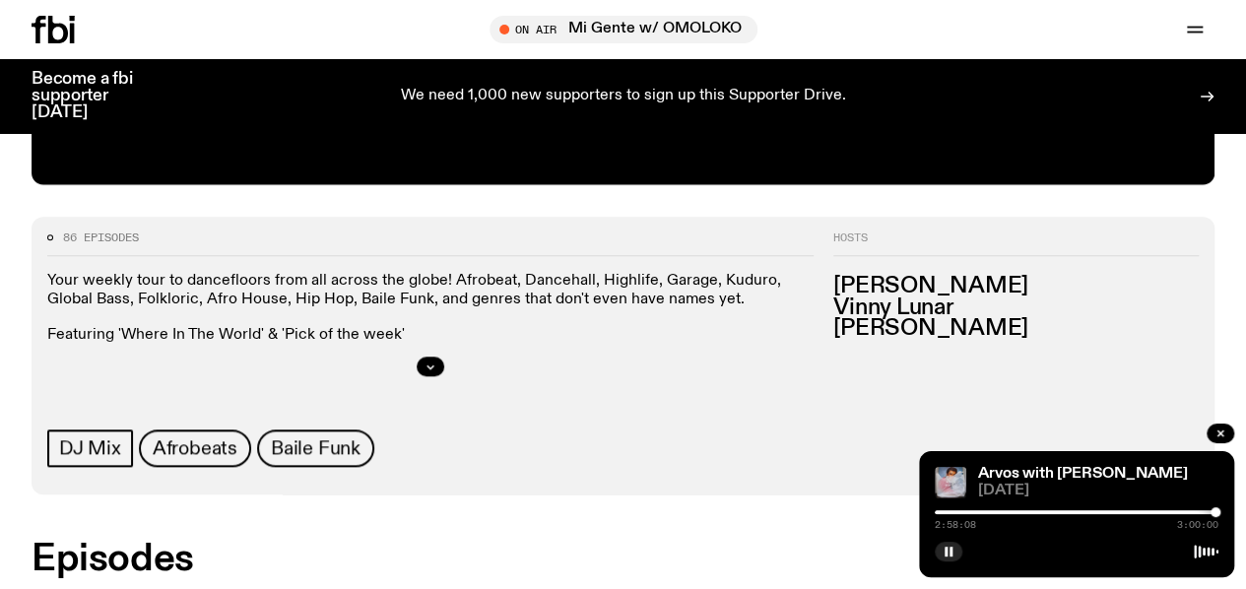
scroll to position [757, 0]
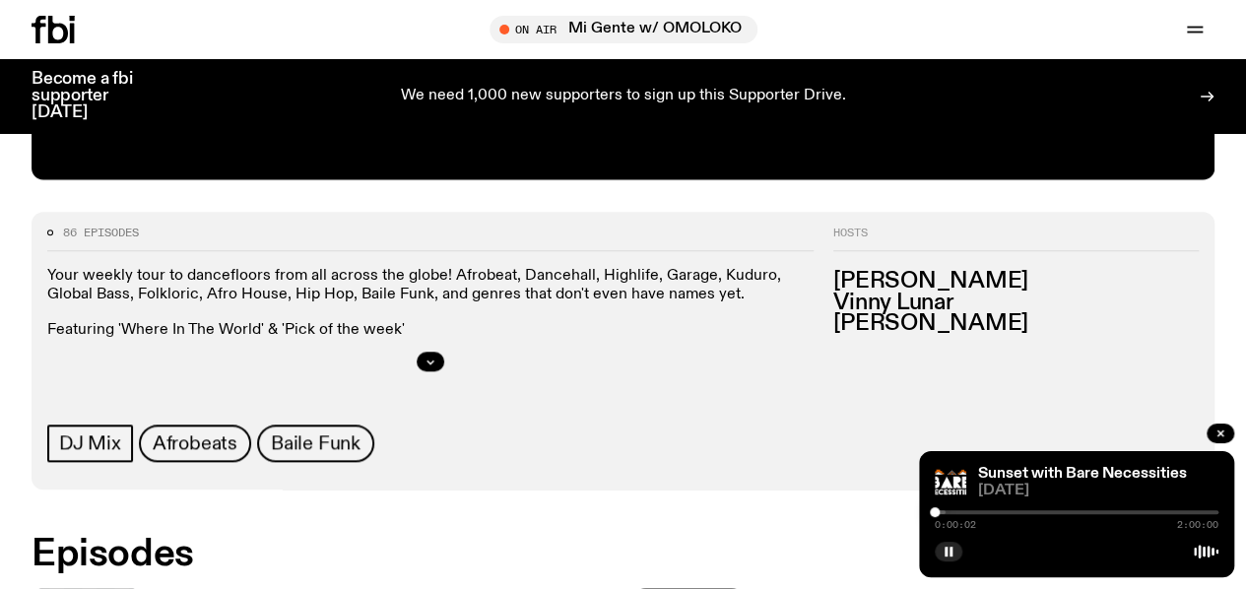
click at [942, 513] on div at bounding box center [804, 512] width 284 height 4
click at [942, 513] on div at bounding box center [942, 512] width 10 height 10
click at [937, 513] on div at bounding box center [938, 512] width 10 height 10
click at [940, 513] on div at bounding box center [940, 512] width 10 height 10
drag, startPoint x: 940, startPoint y: 513, endPoint x: 950, endPoint y: 514, distance: 9.9
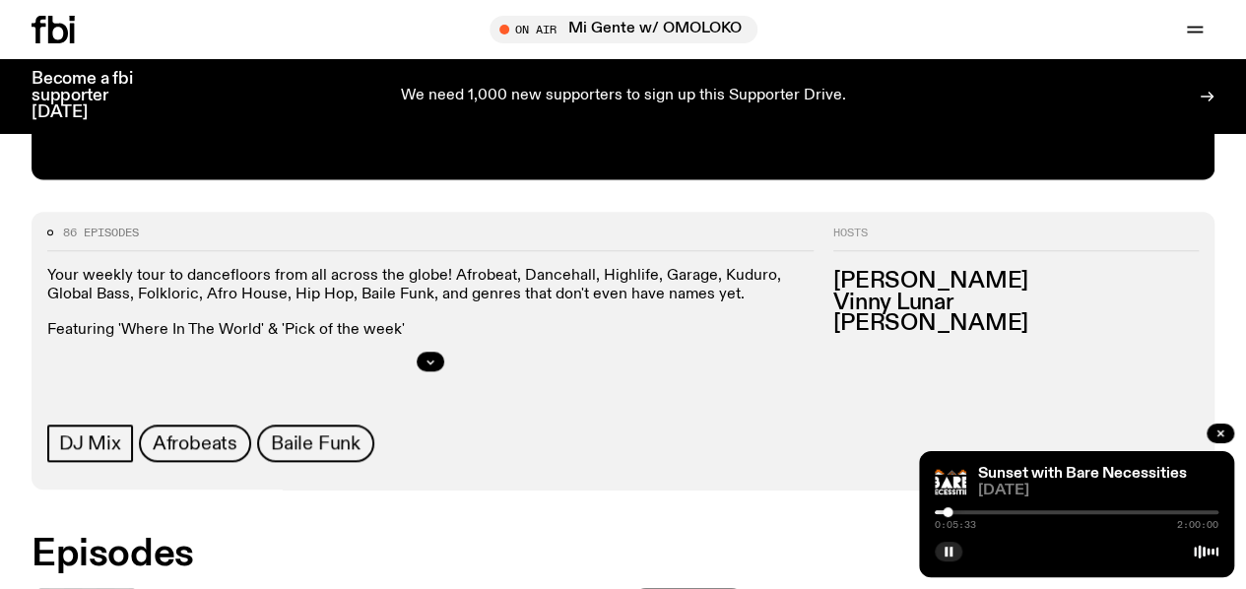
click at [950, 514] on div at bounding box center [948, 512] width 10 height 10
click at [953, 514] on div at bounding box center [953, 512] width 10 height 10
click at [957, 515] on div at bounding box center [953, 512] width 10 height 10
click at [962, 515] on div at bounding box center [957, 512] width 10 height 10
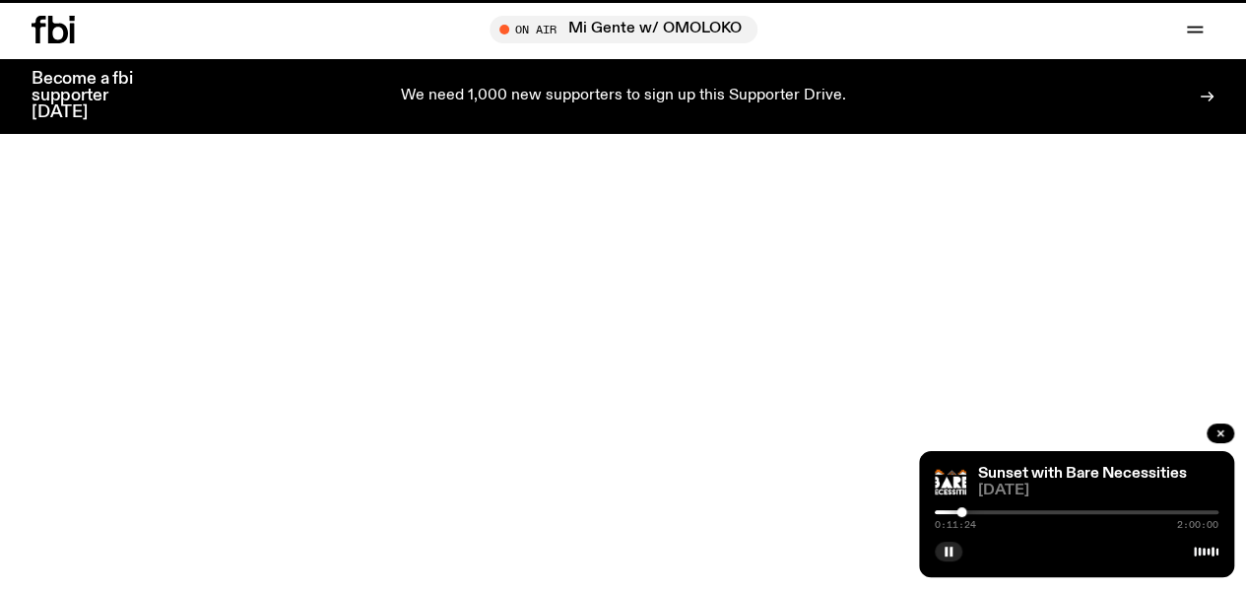
scroll to position [677, 0]
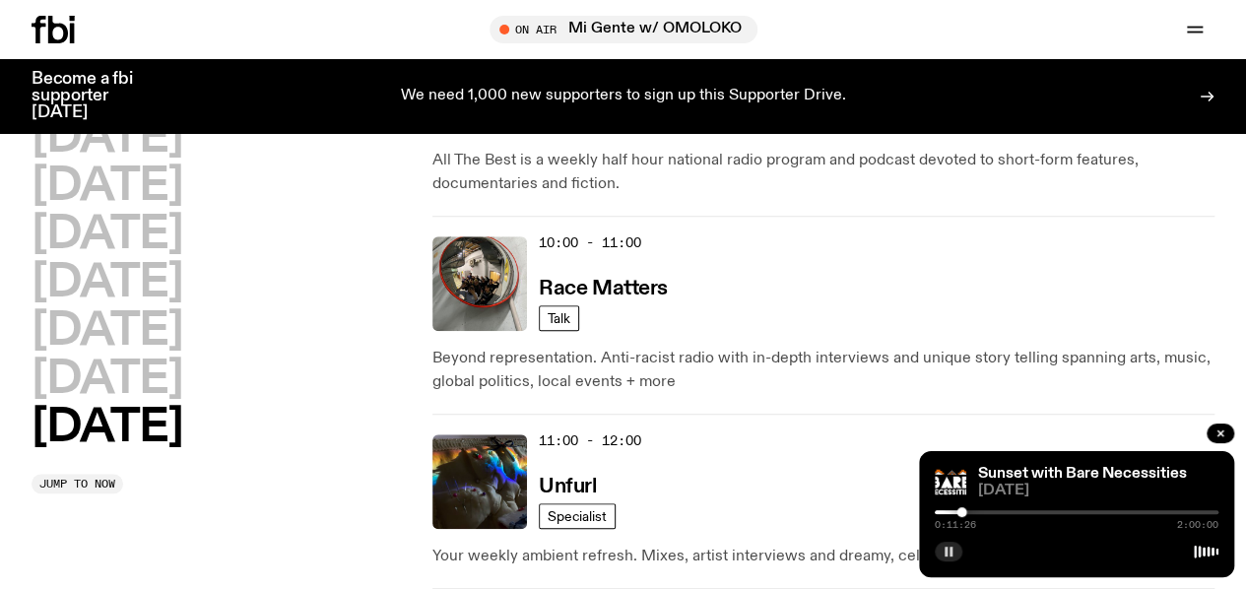
click at [947, 557] on icon "button" at bounding box center [949, 552] width 12 height 12
click at [182, 193] on h2 "[DATE]" at bounding box center [107, 187] width 151 height 44
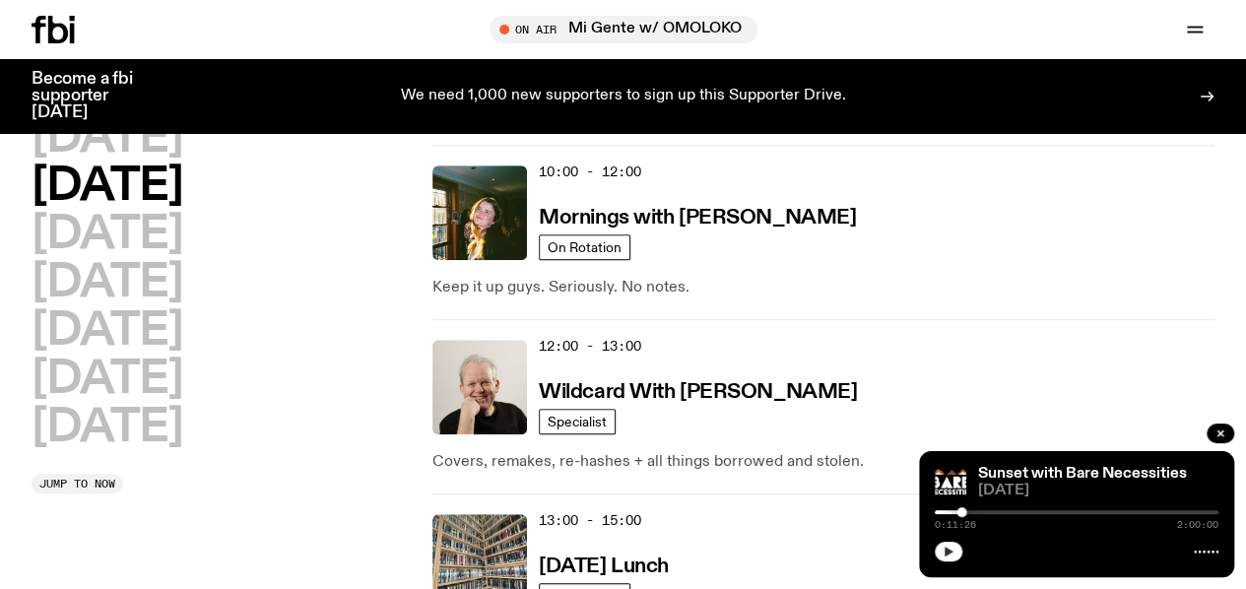
scroll to position [403, 0]
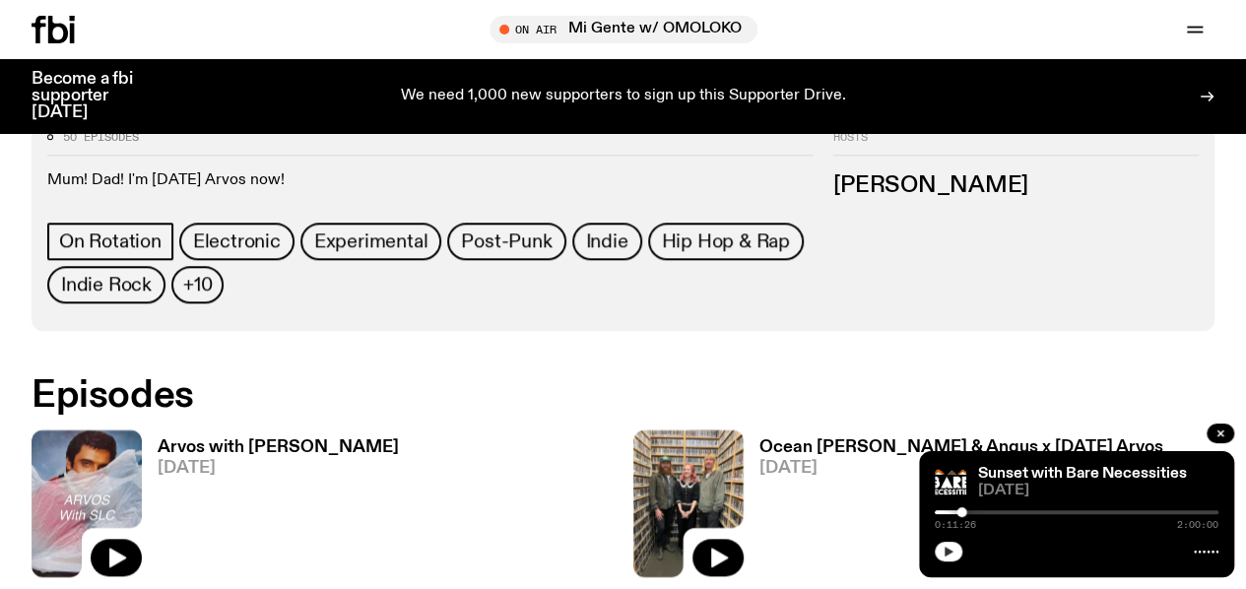
scroll to position [854, 0]
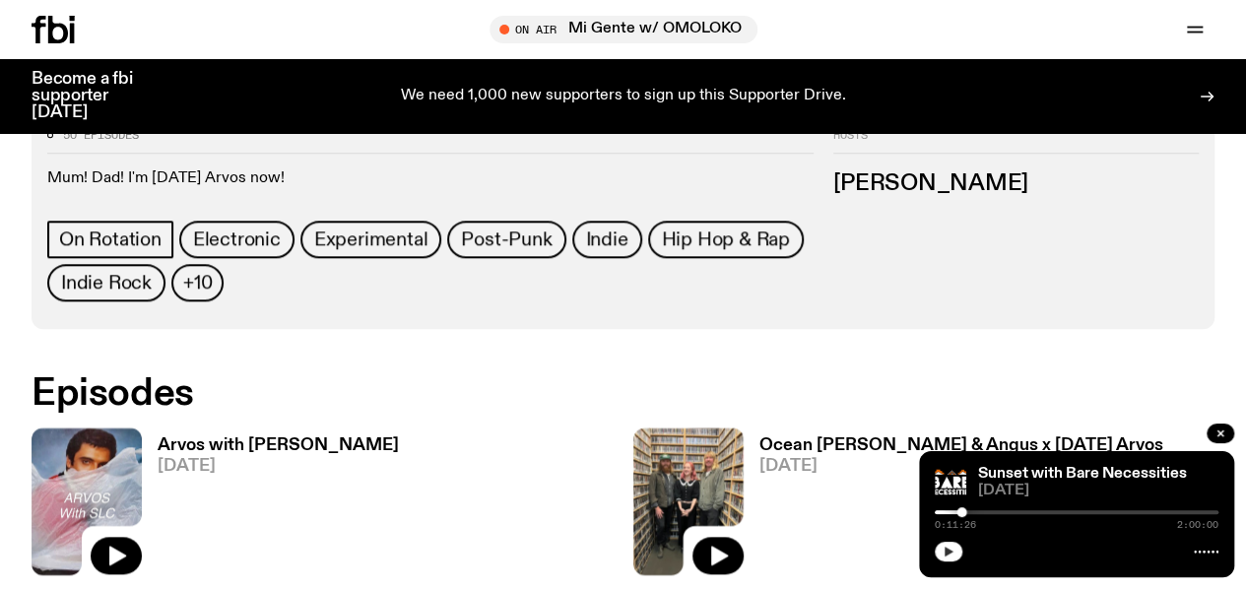
click at [117, 428] on img at bounding box center [87, 501] width 110 height 147
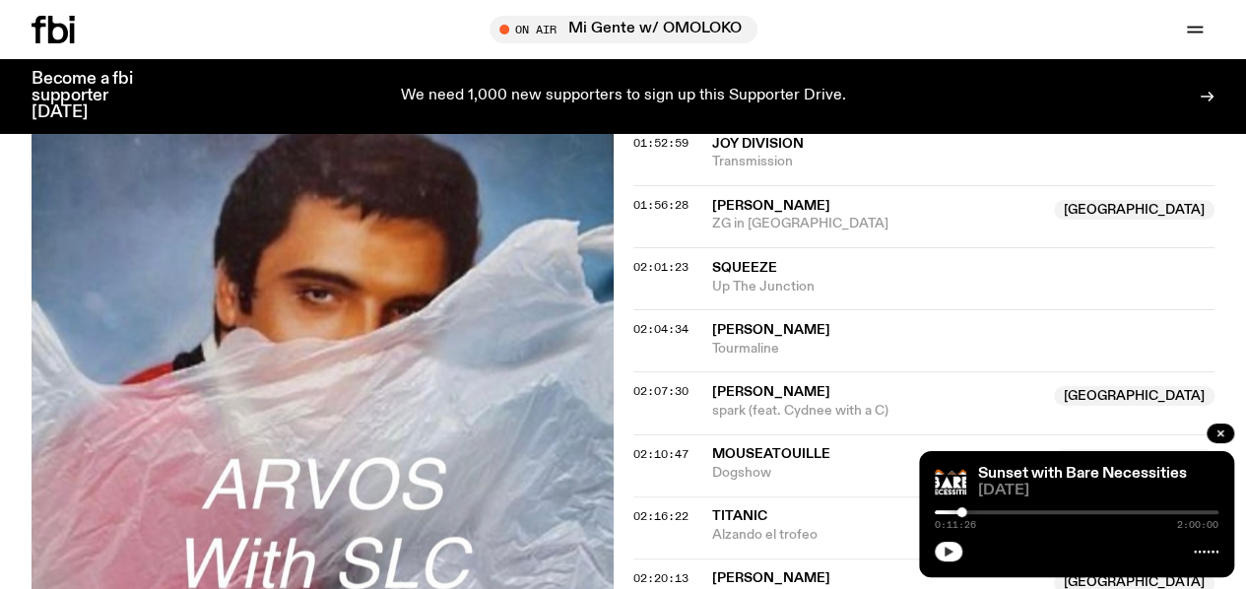
scroll to position [2368, 0]
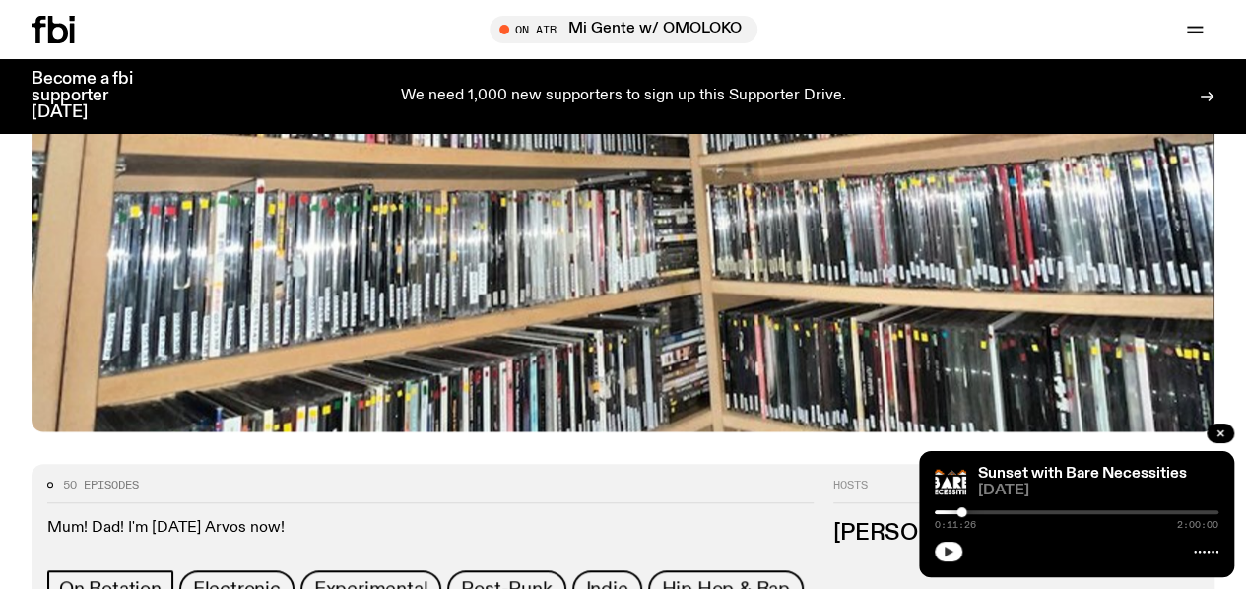
scroll to position [504, 0]
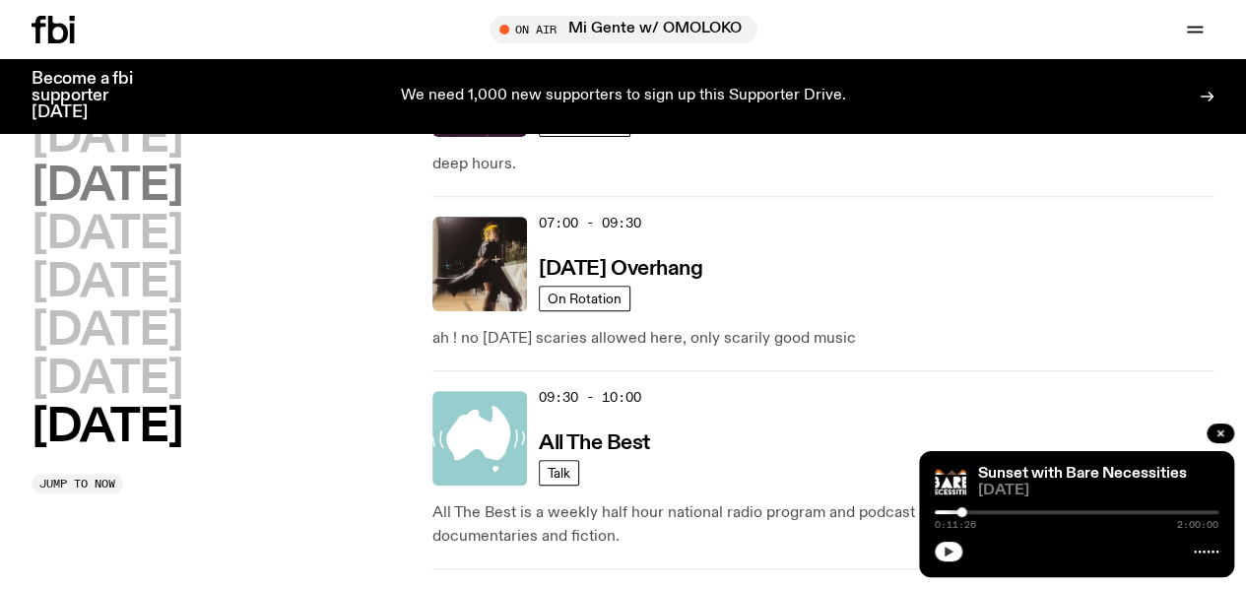
click at [182, 209] on h2 "[DATE]" at bounding box center [107, 187] width 151 height 44
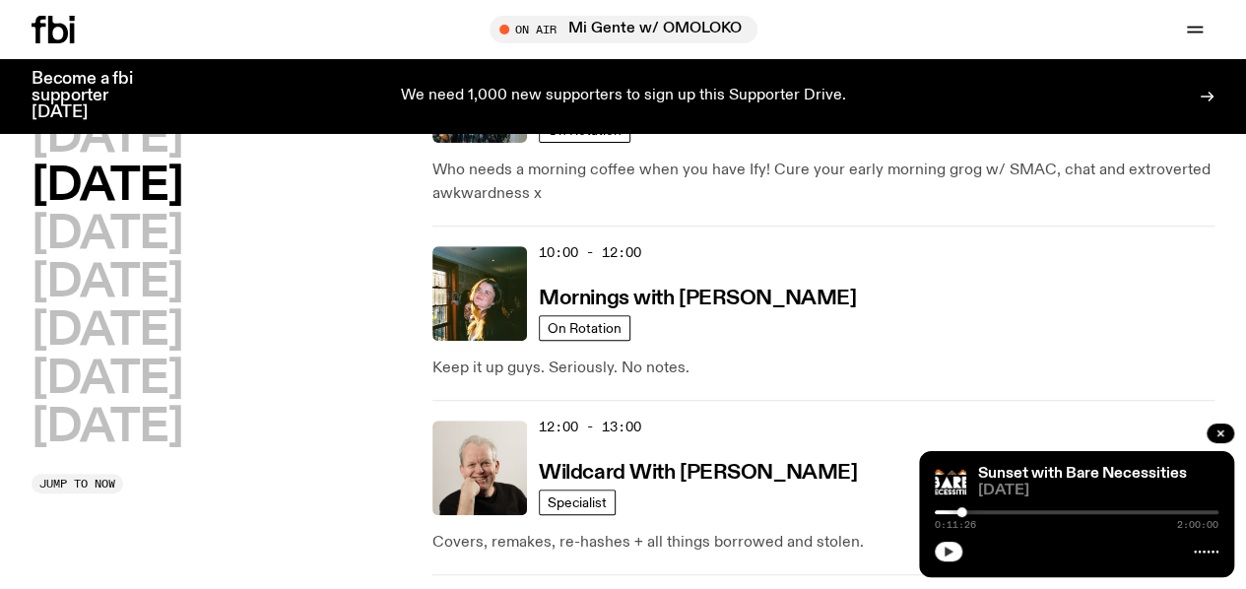
scroll to position [325, 0]
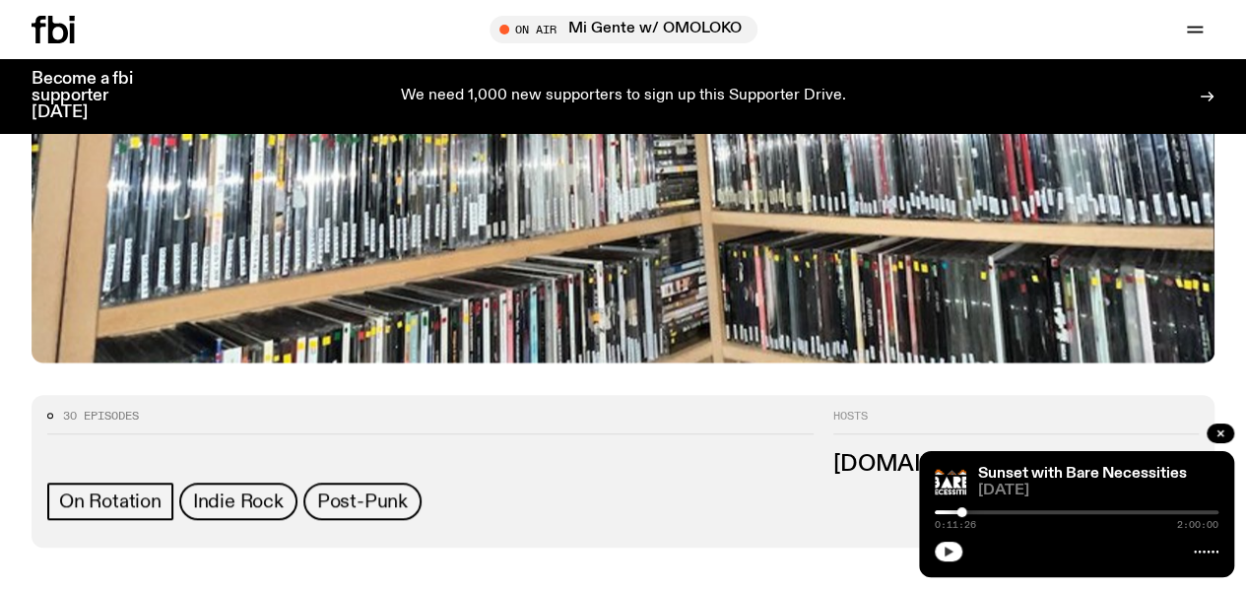
scroll to position [572, 0]
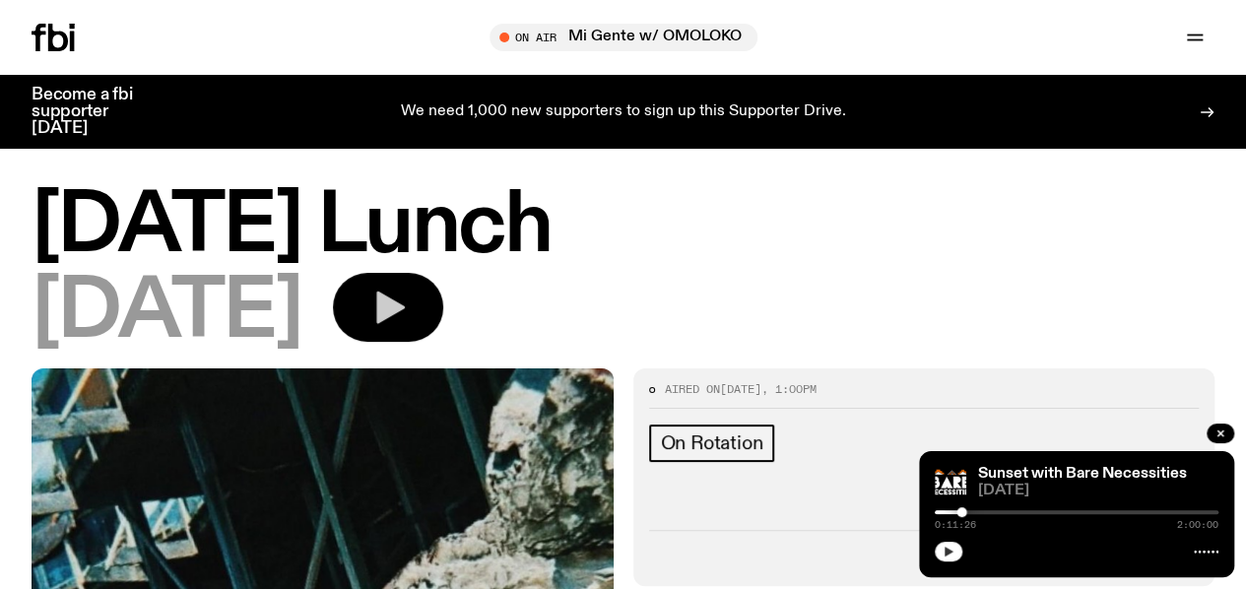
click at [408, 314] on icon "button" at bounding box center [388, 307] width 39 height 39
click at [1114, 513] on div at bounding box center [1077, 512] width 284 height 4
click at [1209, 520] on span "2:00:00" at bounding box center [1197, 525] width 41 height 10
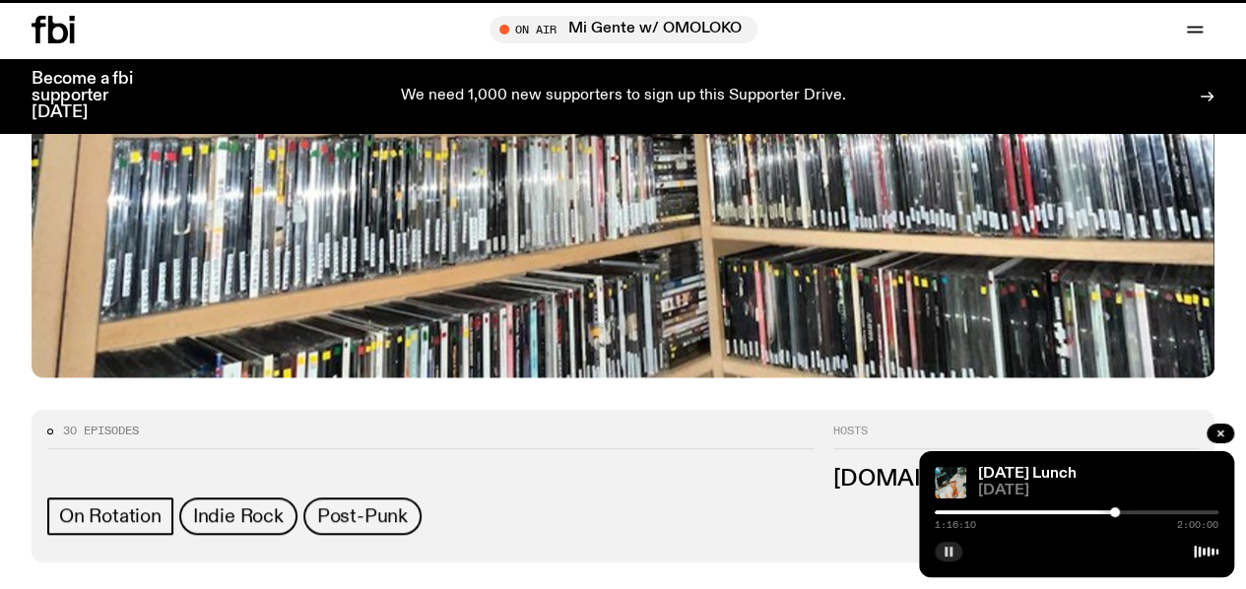
scroll to position [557, 0]
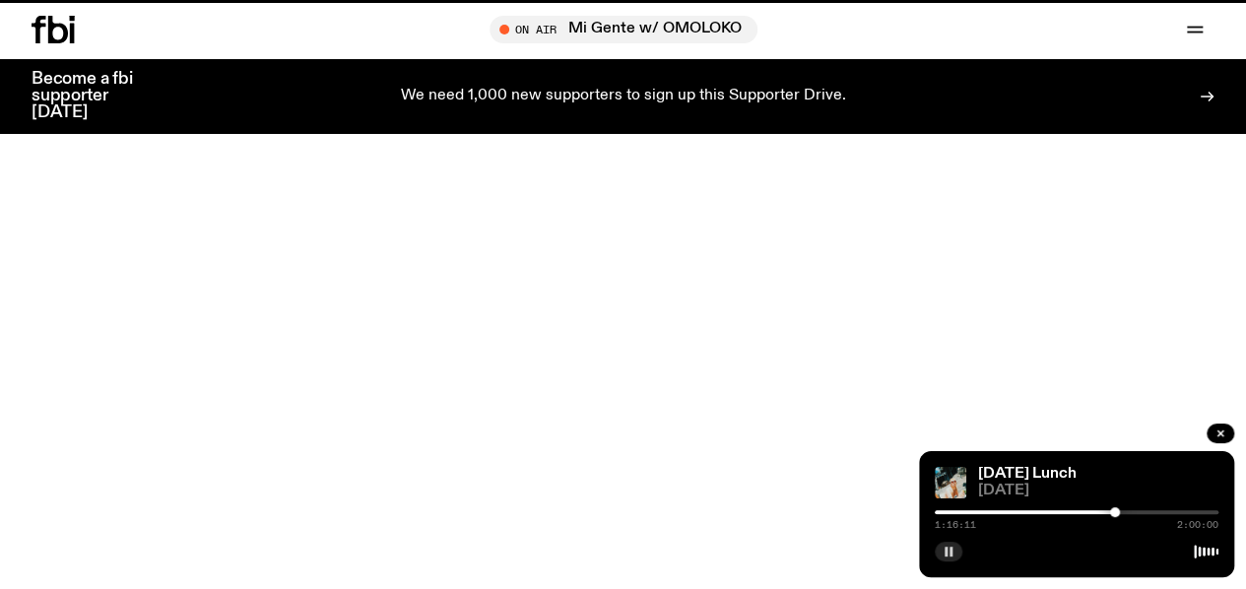
scroll to position [325, 0]
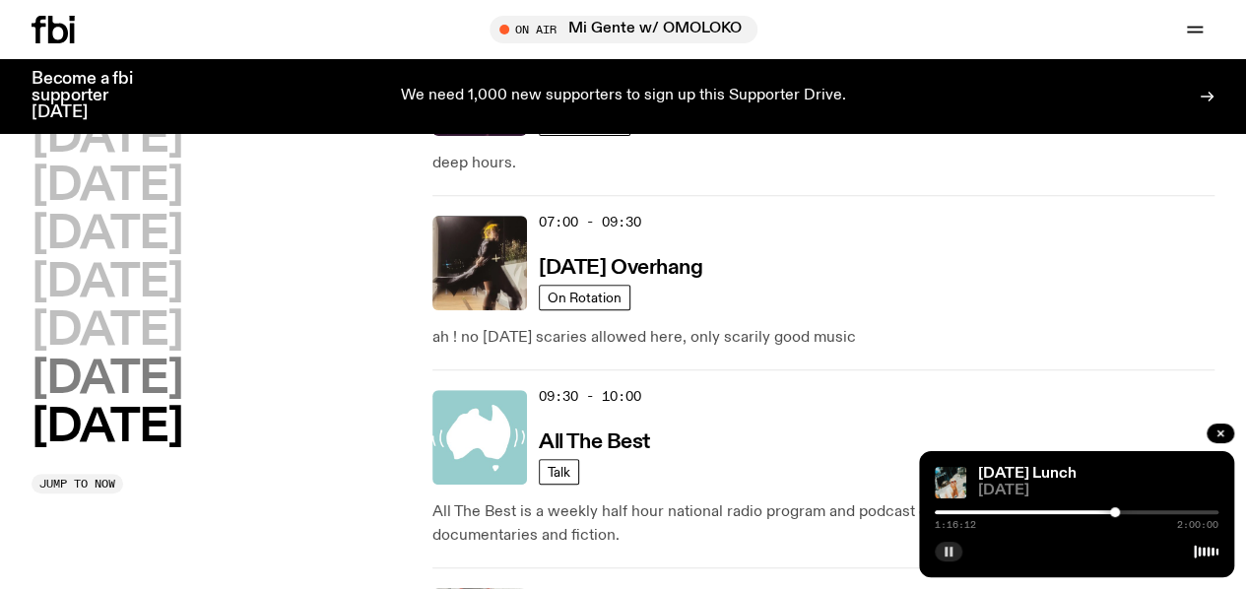
click at [162, 402] on h2 "[DATE]" at bounding box center [107, 380] width 151 height 44
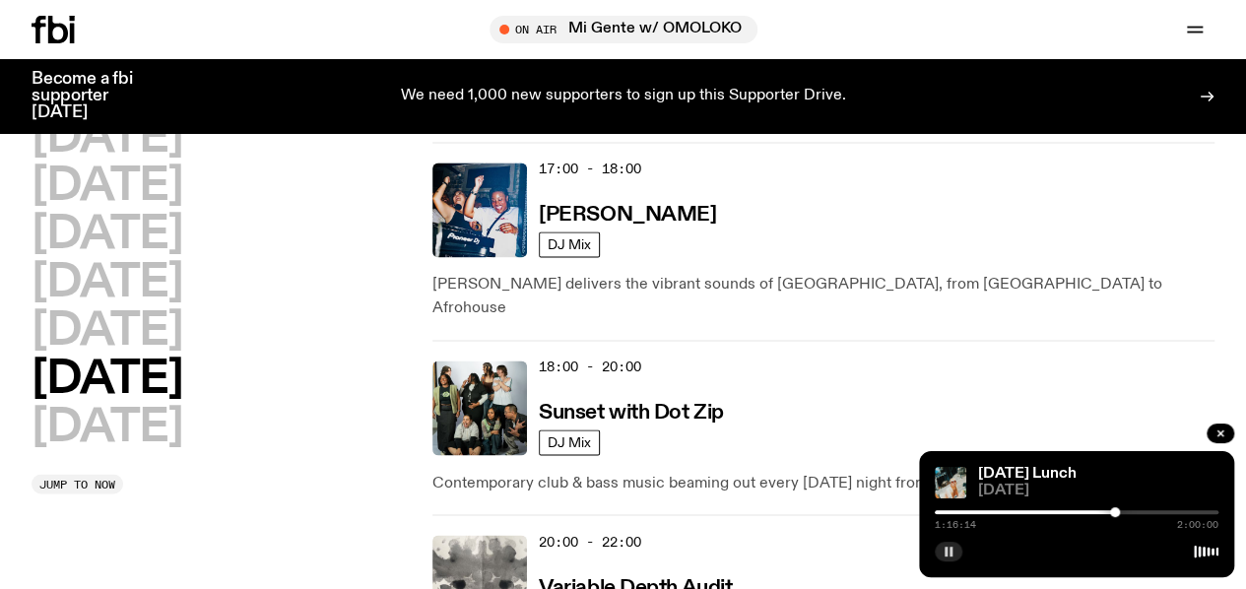
scroll to position [1398, 0]
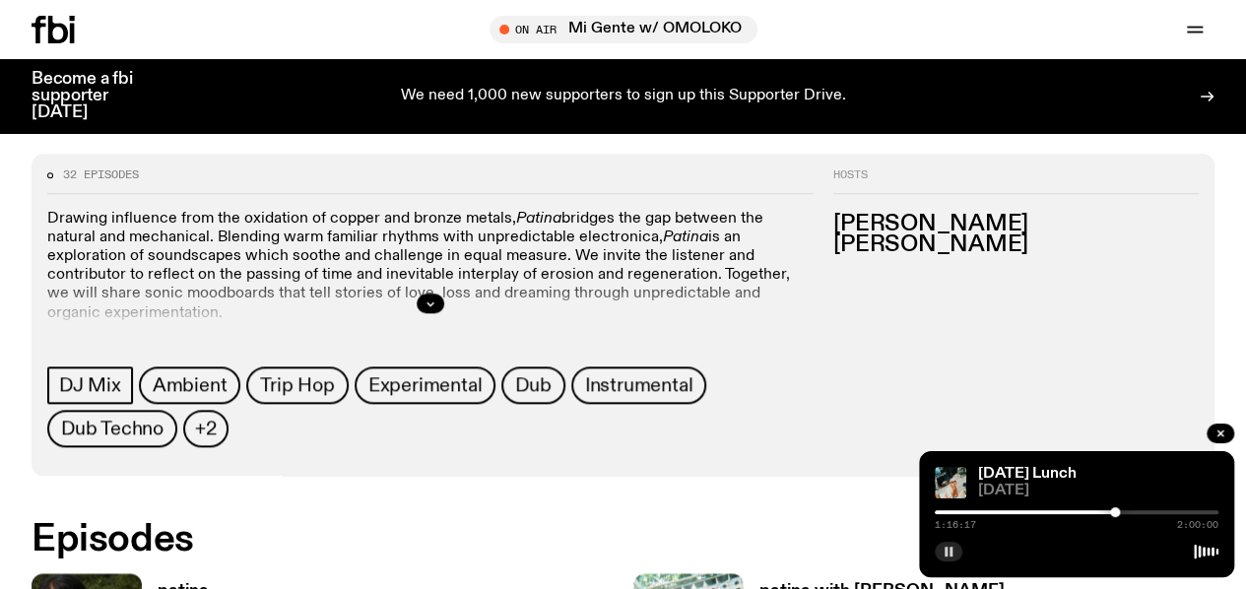
scroll to position [820, 0]
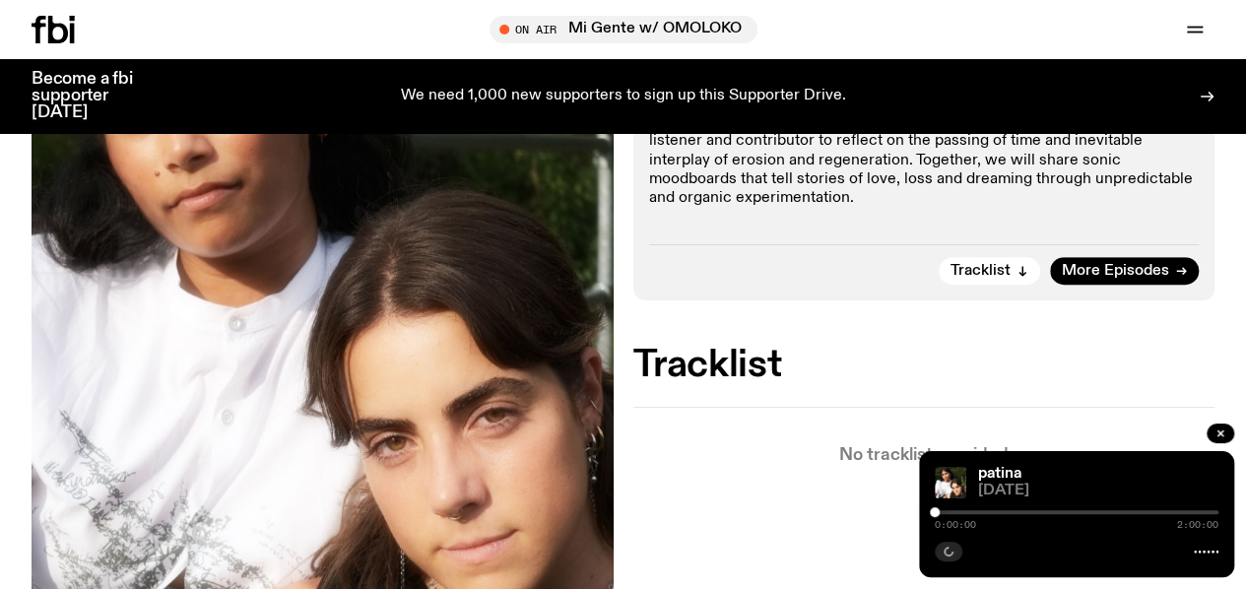
scroll to position [422, 0]
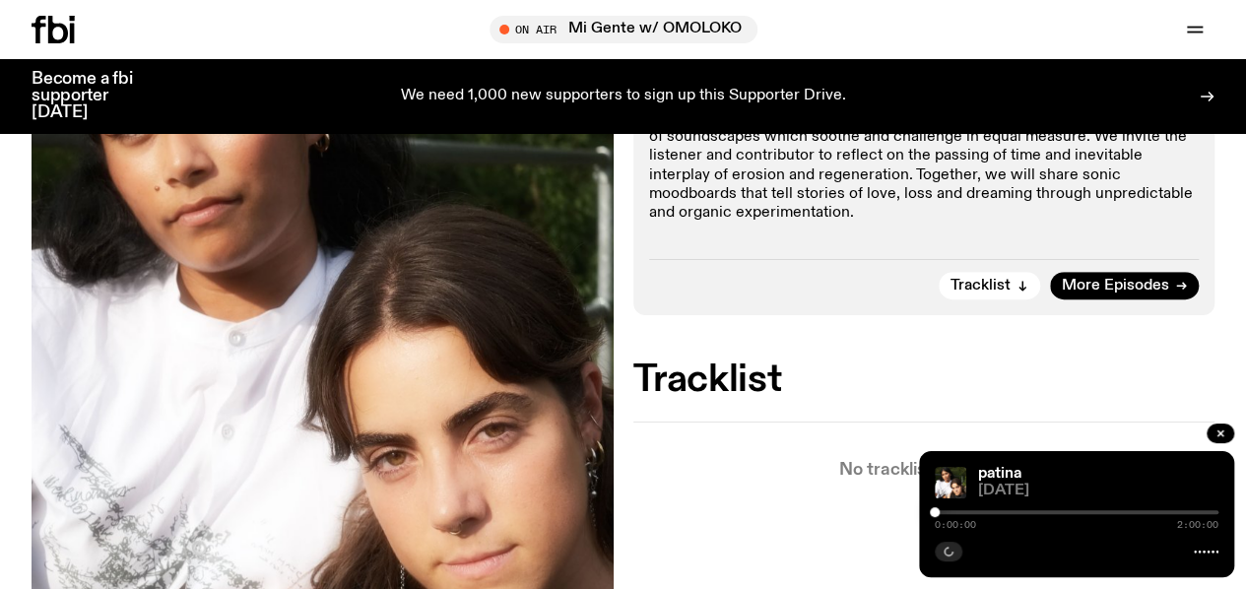
click at [1213, 509] on div "0:00:00 2:00:00" at bounding box center [1077, 518] width 284 height 24
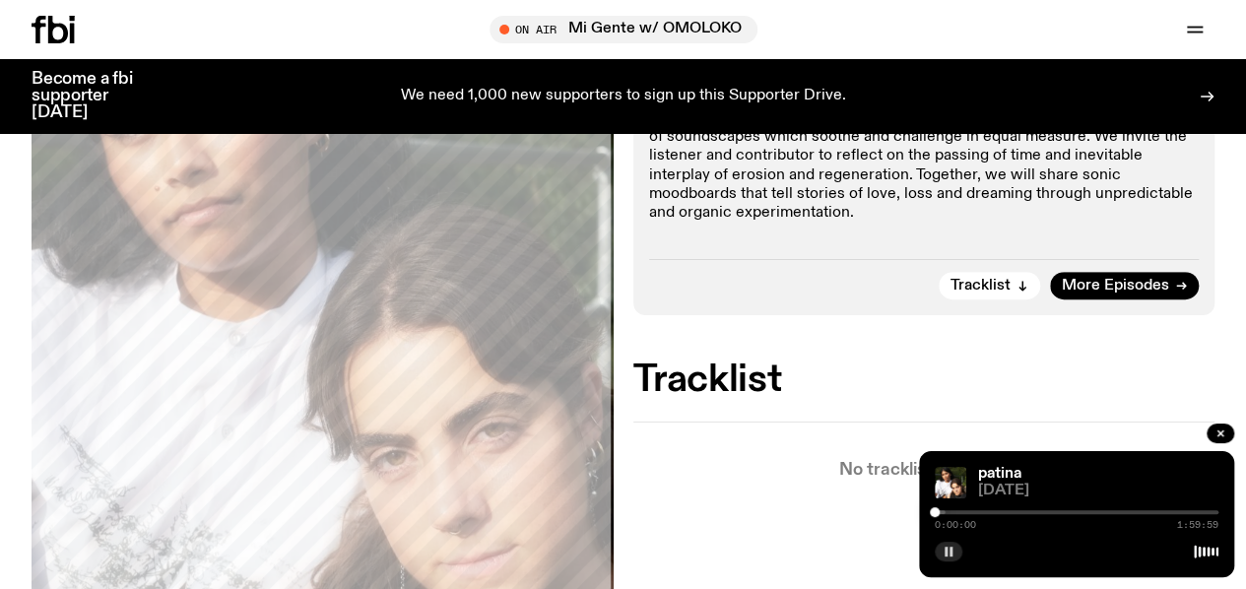
click at [1213, 509] on div "0:00:00 1:59:59" at bounding box center [1077, 518] width 284 height 24
click at [1212, 513] on div "0:00:02 1:59:59" at bounding box center [1077, 518] width 284 height 24
click at [1212, 513] on div at bounding box center [1077, 512] width 284 height 4
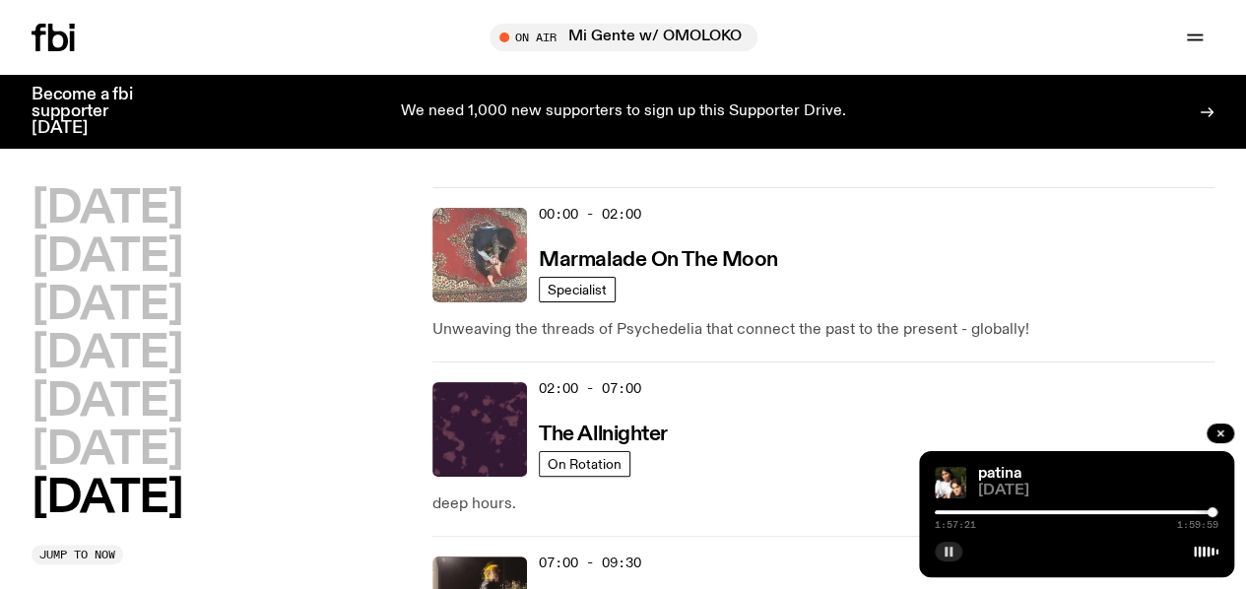
click at [456, 257] on img at bounding box center [480, 255] width 95 height 95
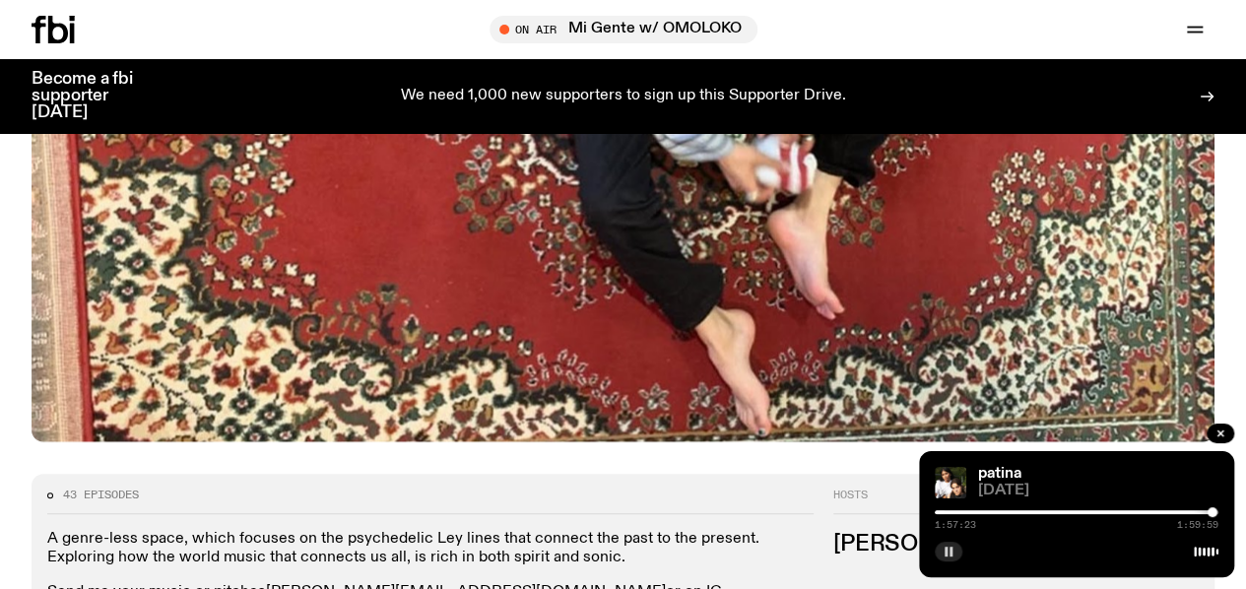
scroll to position [761, 0]
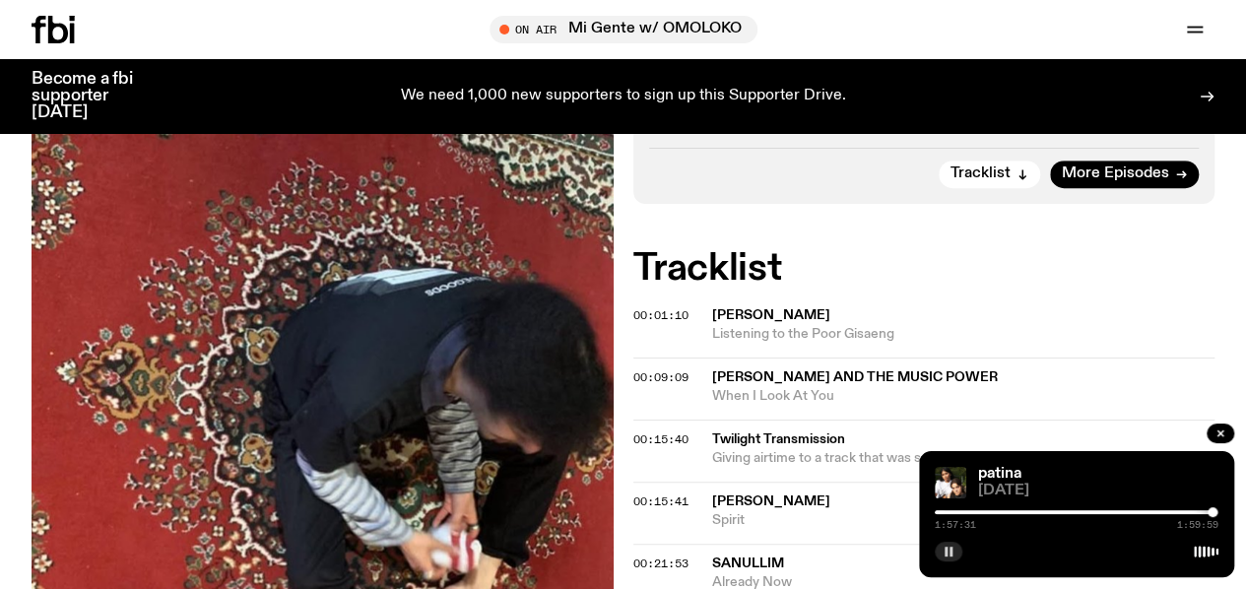
scroll to position [605, 0]
click at [1226, 436] on button "button" at bounding box center [1221, 434] width 28 height 20
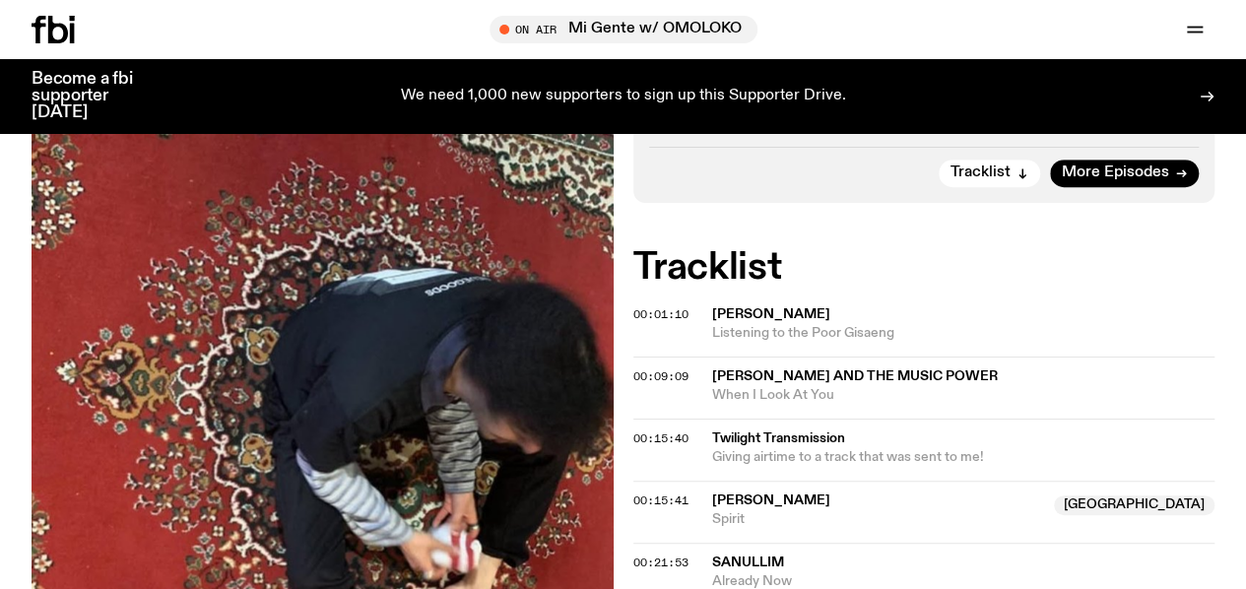
click at [43, 34] on icon at bounding box center [53, 30] width 43 height 28
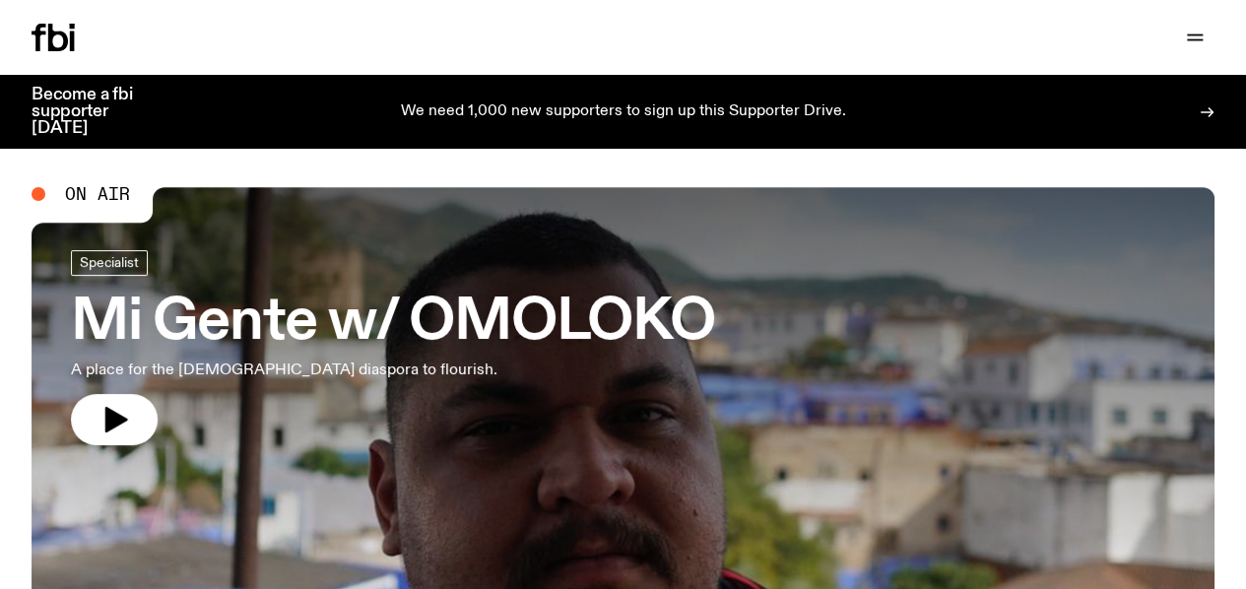
click at [0, 0] on link "Schedule" at bounding box center [0, 0] width 0 height 0
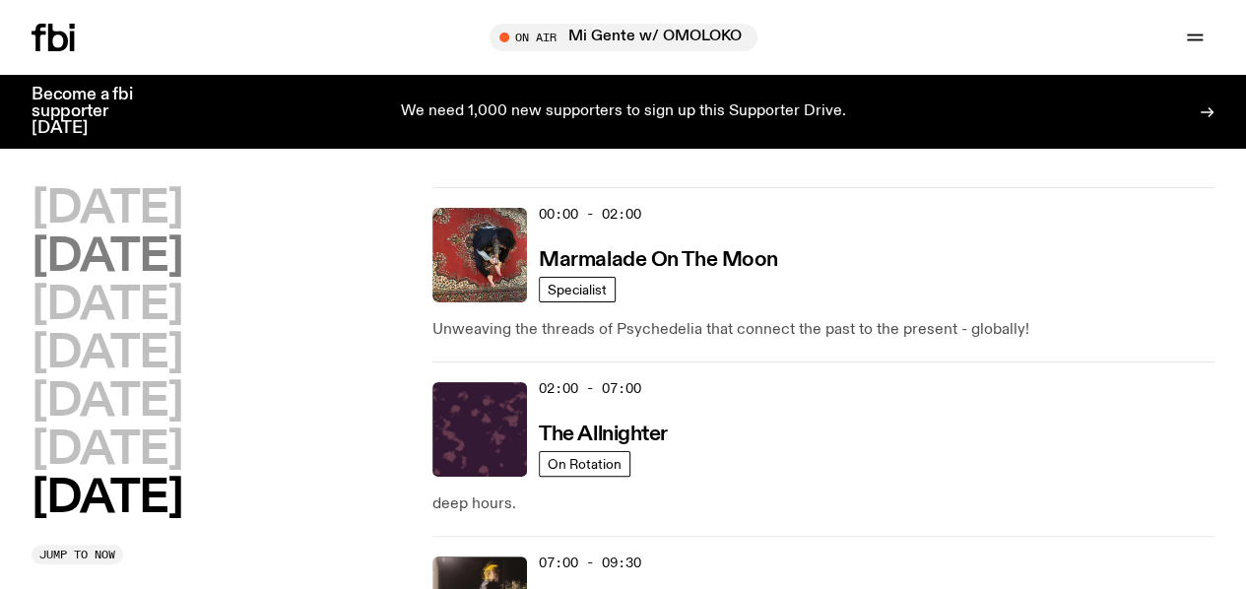
click at [181, 263] on h2 "[DATE]" at bounding box center [107, 257] width 151 height 44
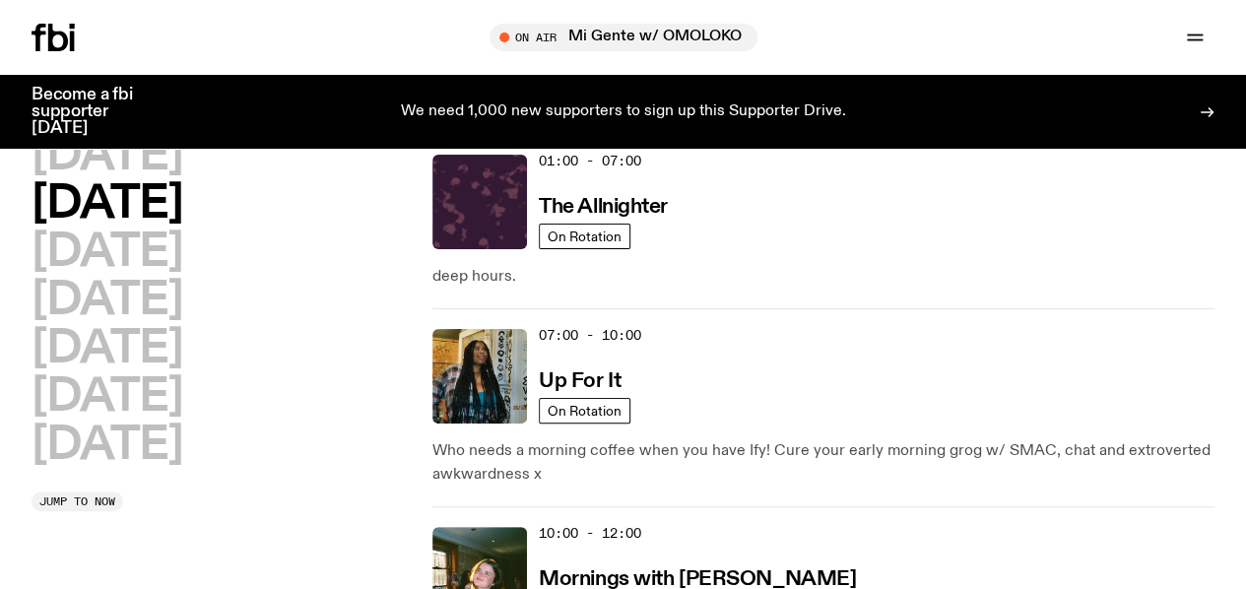
scroll to position [55, 0]
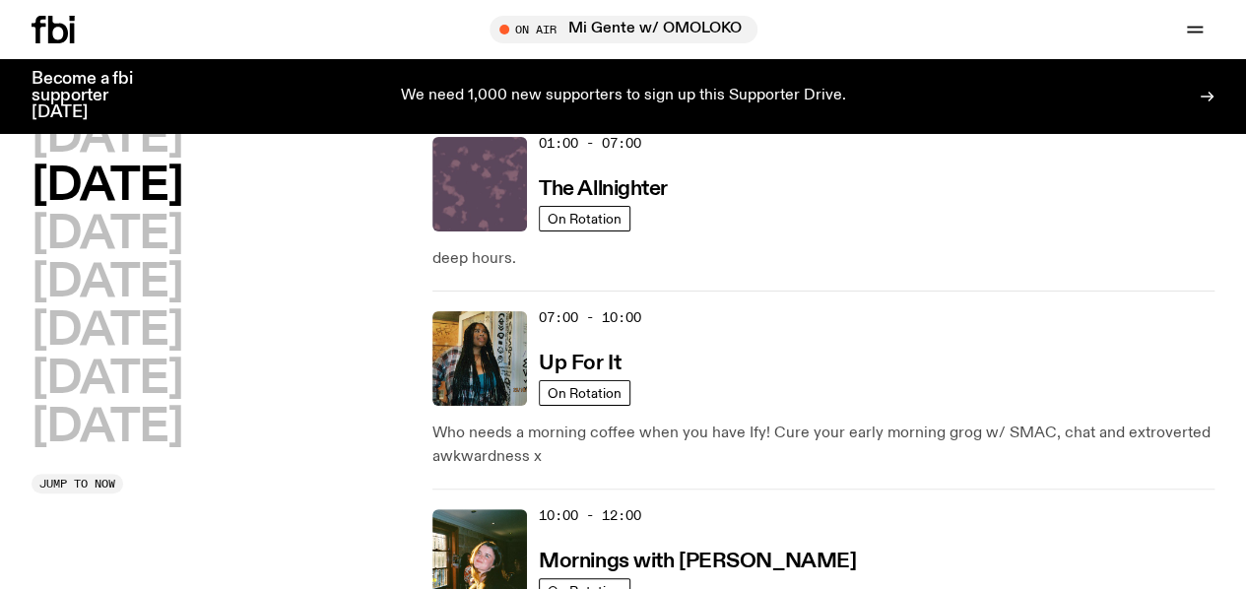
click at [460, 182] on img at bounding box center [480, 184] width 95 height 95
